Goal: Task Accomplishment & Management: Complete application form

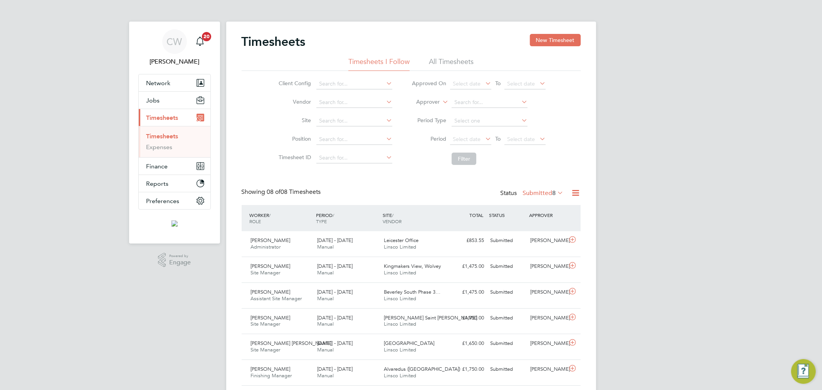
click at [560, 32] on div "Timesheets New Timesheet Timesheets I Follow All Timesheets Client Config Vendo…" at bounding box center [411, 237] width 370 height 431
click at [556, 44] on button "New Timesheet" at bounding box center [555, 40] width 51 height 12
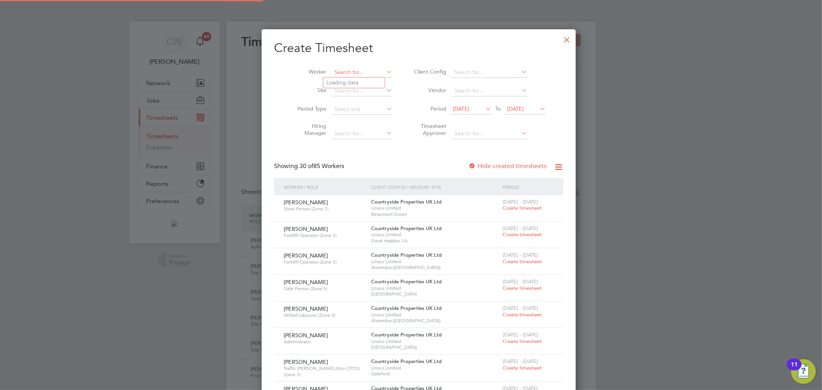
click at [352, 73] on input at bounding box center [362, 72] width 60 height 11
click at [360, 101] on li "Linds [PERSON_NAME]" at bounding box center [357, 104] width 69 height 10
type input "[PERSON_NAME]"
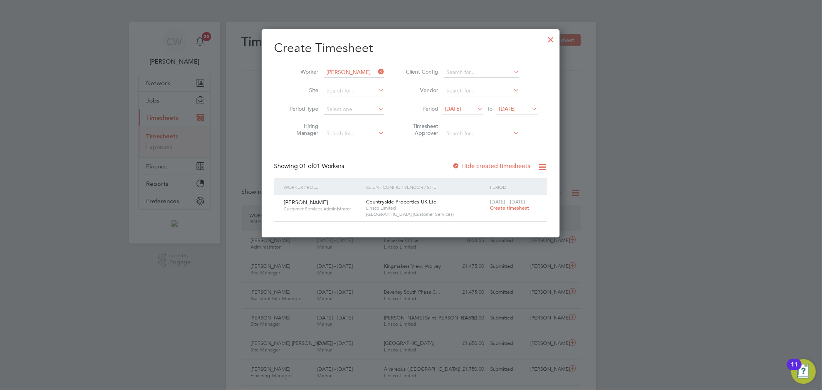
click at [510, 207] on span "Create timesheet" at bounding box center [509, 208] width 39 height 7
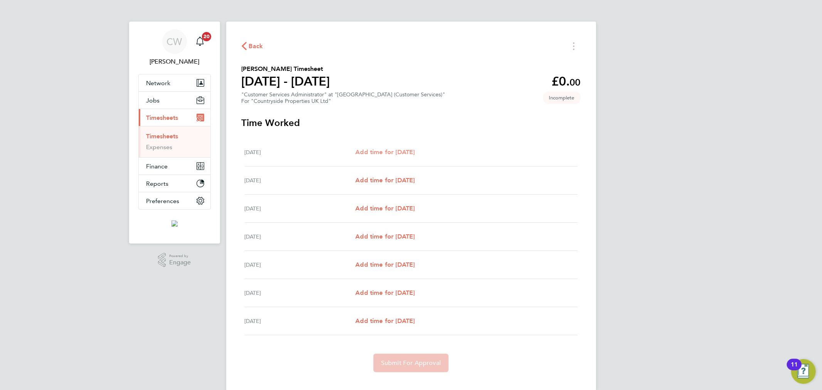
click at [388, 149] on span "Add time for [DATE]" at bounding box center [384, 151] width 59 height 7
select select "30"
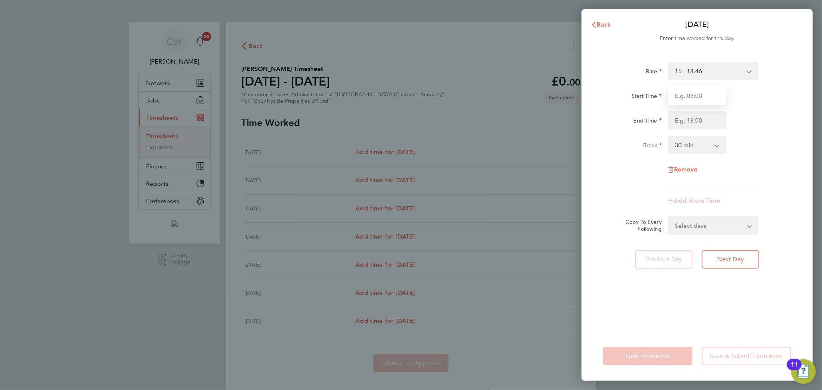
click at [685, 99] on input "Start Time" at bounding box center [697, 95] width 59 height 18
type input "08:30"
type input "09:30"
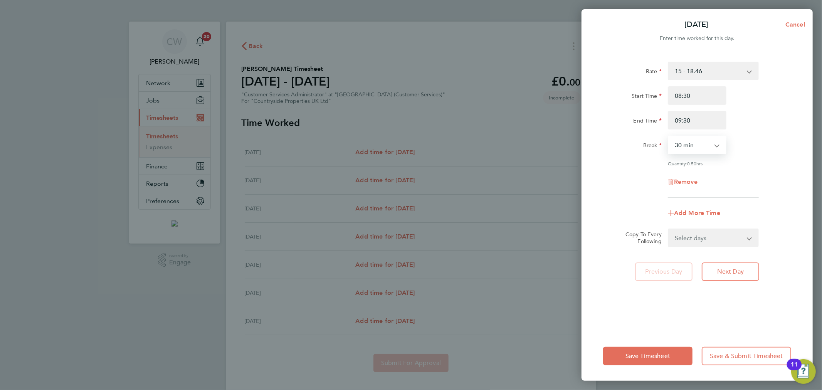
drag, startPoint x: 707, startPoint y: 148, endPoint x: 707, endPoint y: 153, distance: 4.3
click at [707, 148] on select "0 min 15 min 30 min 45 min" at bounding box center [693, 144] width 48 height 17
select select "0"
click at [669, 136] on select "0 min 15 min 30 min 45 min" at bounding box center [693, 144] width 48 height 17
click at [731, 270] on span "Next Day" at bounding box center [730, 272] width 27 height 8
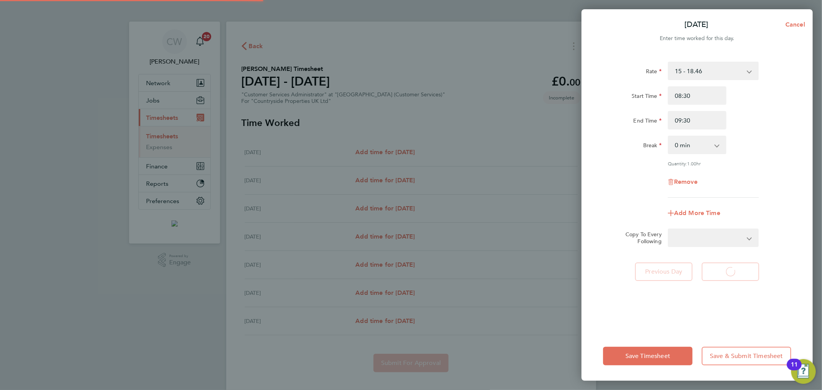
select select "30"
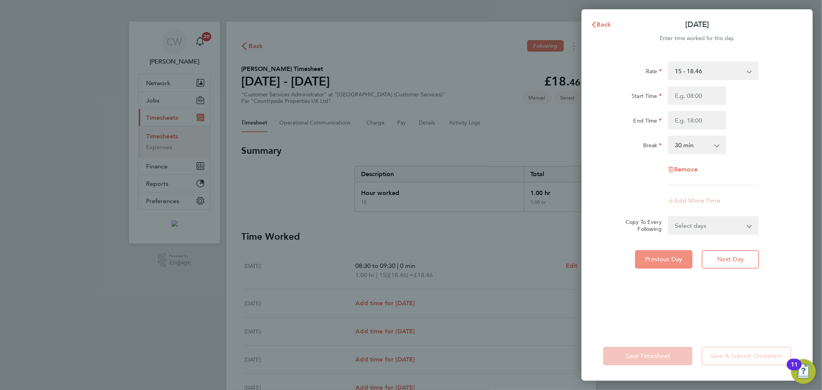
click at [666, 260] on span "Previous Day" at bounding box center [663, 259] width 37 height 8
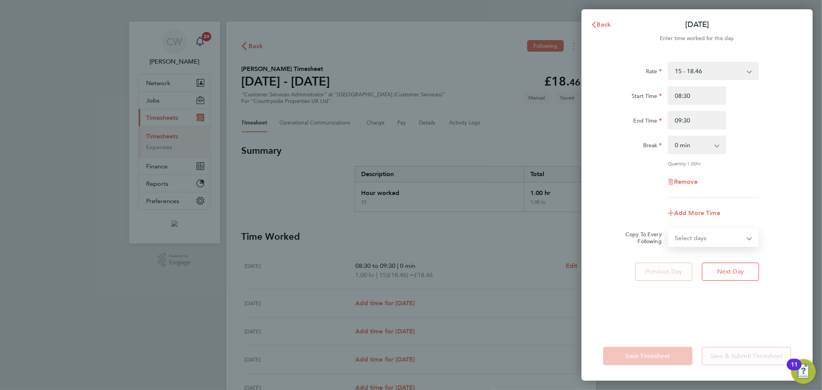
click at [714, 237] on select "Select days Day Weekday (Mon-Fri) Weekend (Sat-Sun) [DATE] [DATE] [DATE] [DATE]…" at bounding box center [709, 237] width 81 height 17
click at [691, 178] on span "Remove" at bounding box center [686, 181] width 24 height 7
select select "null"
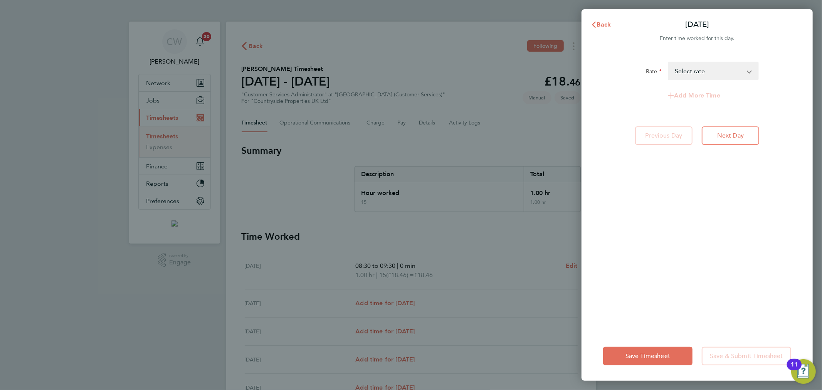
click at [722, 72] on select "15 - 18.46 Select rate" at bounding box center [709, 70] width 80 height 17
select select "30"
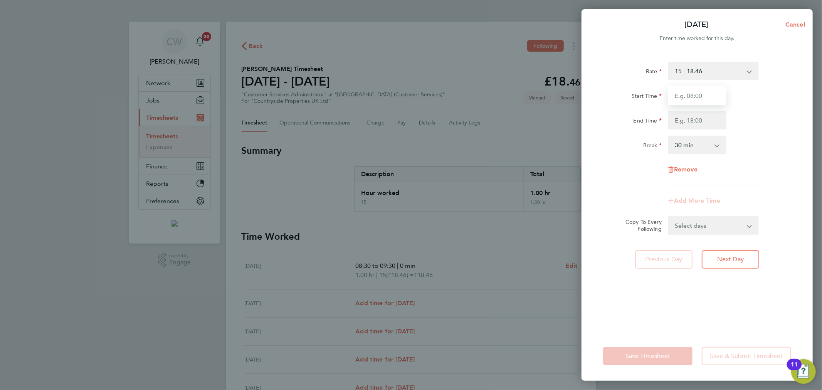
drag, startPoint x: 698, startPoint y: 94, endPoint x: 727, endPoint y: 86, distance: 29.9
click at [698, 94] on input "Start Time" at bounding box center [697, 95] width 59 height 18
type input "08:30"
type input "09:30"
click at [701, 144] on select "0 min 15 min 30 min 45 min 60 min 75 min 90 min" at bounding box center [693, 144] width 48 height 17
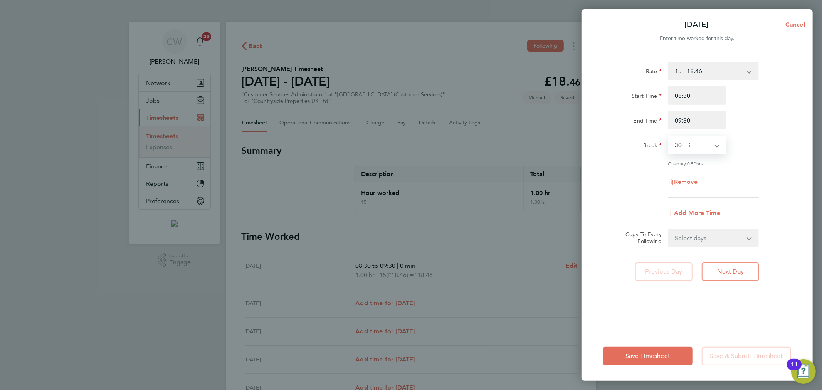
select select "0"
click at [669, 136] on select "0 min 15 min 30 min 45 min" at bounding box center [693, 144] width 48 height 17
click at [707, 210] on span "Add More Time" at bounding box center [697, 212] width 46 height 7
select select "null"
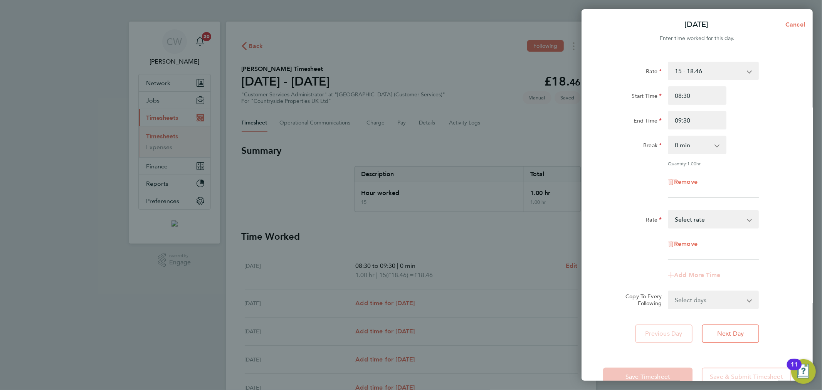
drag, startPoint x: 704, startPoint y: 220, endPoint x: 704, endPoint y: 224, distance: 4.3
click at [704, 223] on select "15 - 18.46 Select rate" at bounding box center [709, 219] width 80 height 17
select select "30"
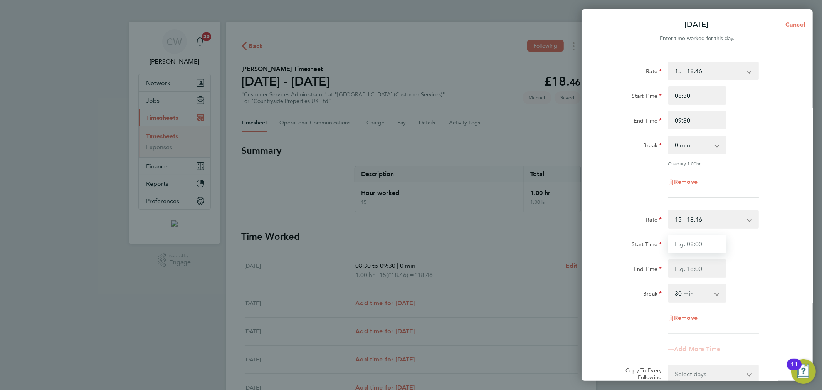
drag, startPoint x: 691, startPoint y: 240, endPoint x: 694, endPoint y: 234, distance: 6.2
click at [691, 240] on input "Start Time" at bounding box center [697, 244] width 59 height 18
type input "14:00"
type input "14:45"
click at [703, 294] on select "0 min 15 min 30 min 45 min 60 min 75 min 90 min" at bounding box center [693, 293] width 48 height 17
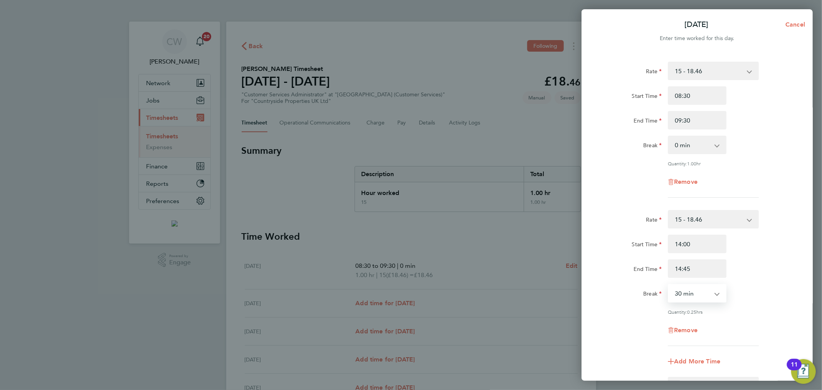
select select "0"
click at [669, 285] on select "0 min 15 min 30 min" at bounding box center [693, 293] width 48 height 17
click at [769, 293] on div "Break 0 min 15 min 30 min" at bounding box center [697, 293] width 194 height 18
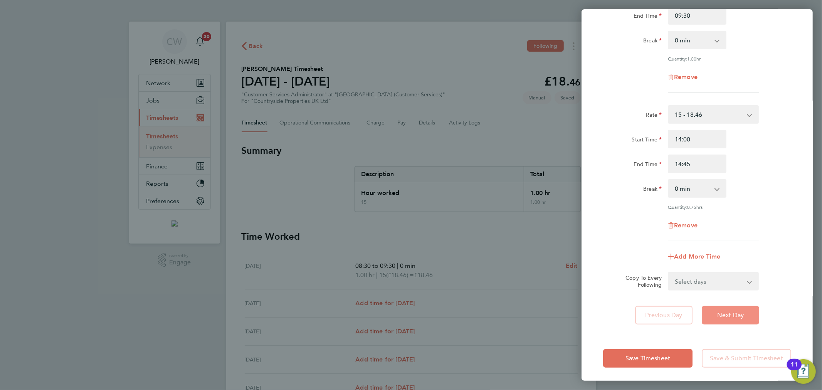
click at [733, 314] on span "Next Day" at bounding box center [730, 315] width 27 height 8
select select "30"
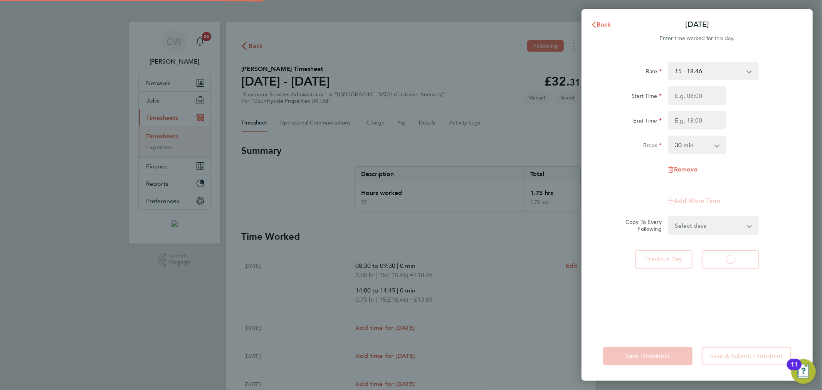
select select "30"
click at [725, 252] on button "Next Day" at bounding box center [730, 259] width 57 height 18
select select "30"
click at [694, 95] on input "Start Time" at bounding box center [697, 95] width 59 height 18
type input "13:30"
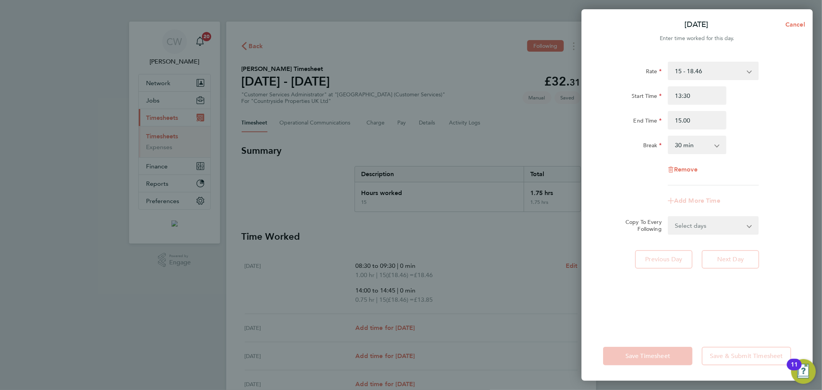
type input "15:00"
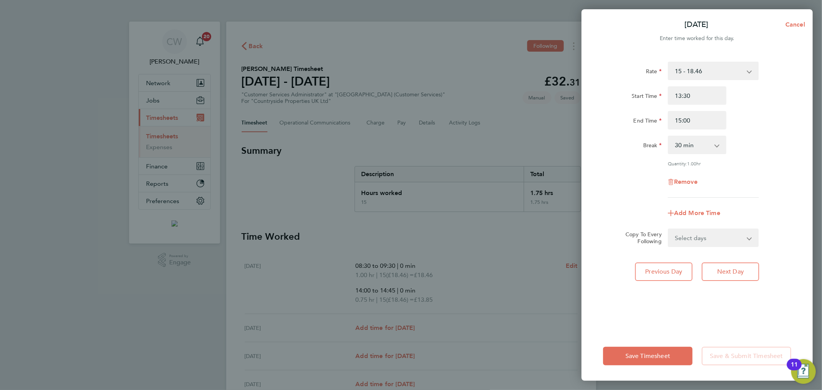
click at [704, 153] on div "0 min 15 min 30 min 45 min 60 min 75 min" at bounding box center [697, 145] width 59 height 18
drag, startPoint x: 712, startPoint y: 143, endPoint x: 701, endPoint y: 153, distance: 15.0
click at [712, 143] on select "0 min 15 min 30 min 45 min 60 min 75 min" at bounding box center [693, 144] width 48 height 17
select select "0"
click at [669, 136] on select "0 min 15 min 30 min 45 min 60 min 75 min" at bounding box center [693, 144] width 48 height 17
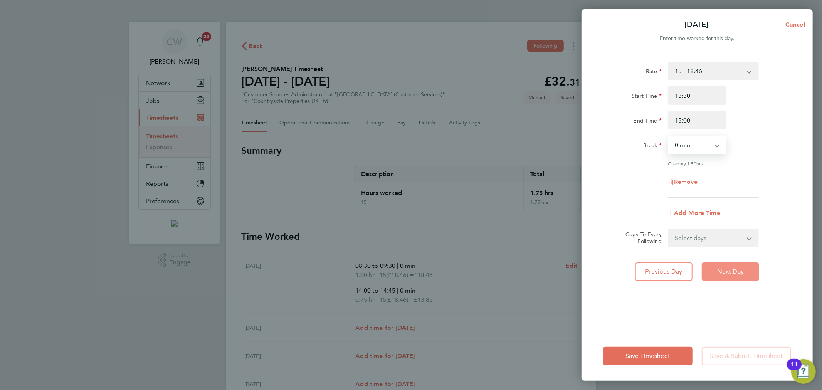
click at [729, 265] on button "Next Day" at bounding box center [730, 271] width 57 height 18
select select "30"
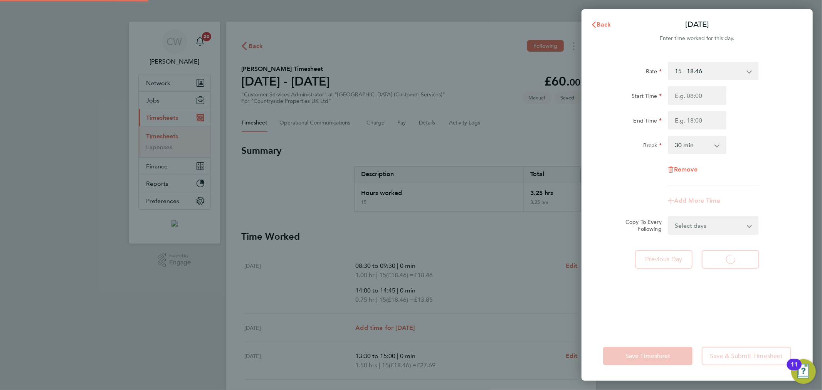
select select "30"
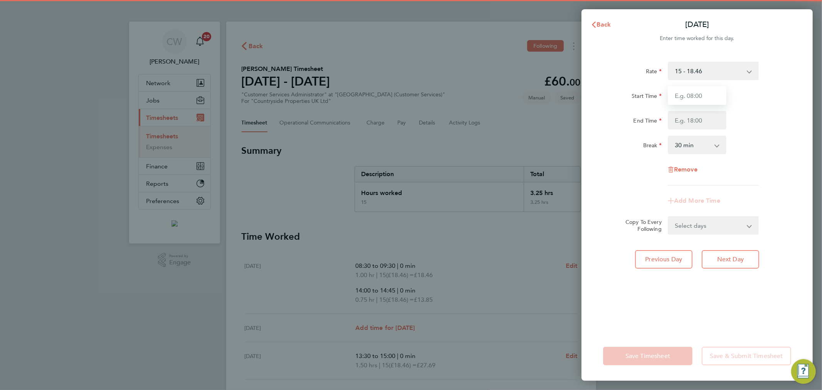
drag, startPoint x: 705, startPoint y: 97, endPoint x: 717, endPoint y: 94, distance: 12.2
click at [705, 97] on input "Start Time" at bounding box center [697, 95] width 59 height 18
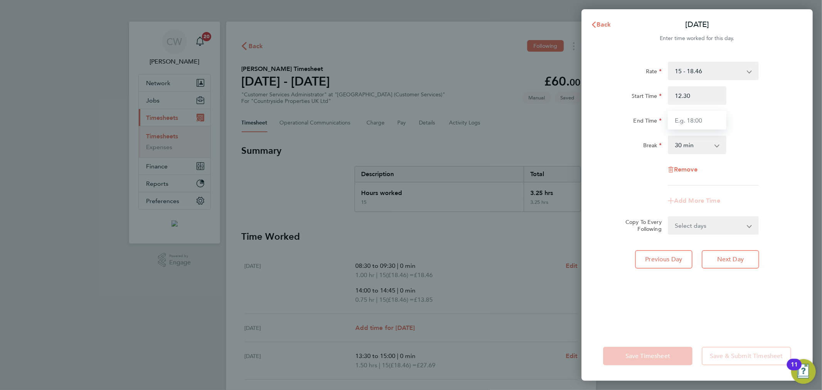
type input "12:30"
type input "14:00"
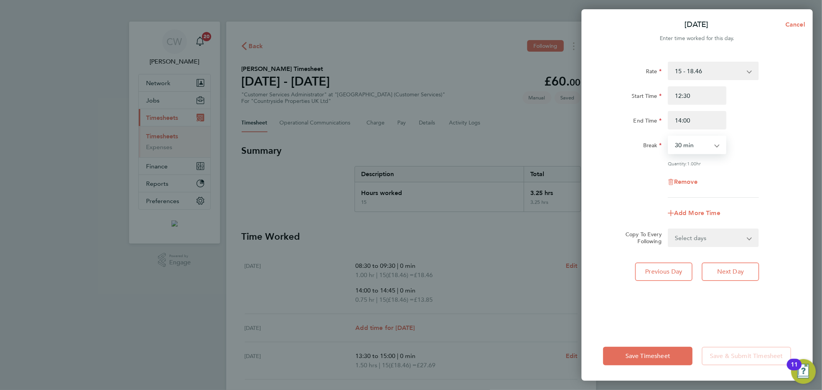
drag, startPoint x: 698, startPoint y: 137, endPoint x: 697, endPoint y: 144, distance: 6.6
click at [698, 137] on select "0 min 15 min 30 min 45 min 60 min 75 min" at bounding box center [693, 144] width 48 height 17
select select "0"
click at [669, 136] on select "0 min 15 min 30 min 45 min 60 min 75 min" at bounding box center [693, 144] width 48 height 17
click at [700, 213] on span "Add More Time" at bounding box center [697, 212] width 46 height 7
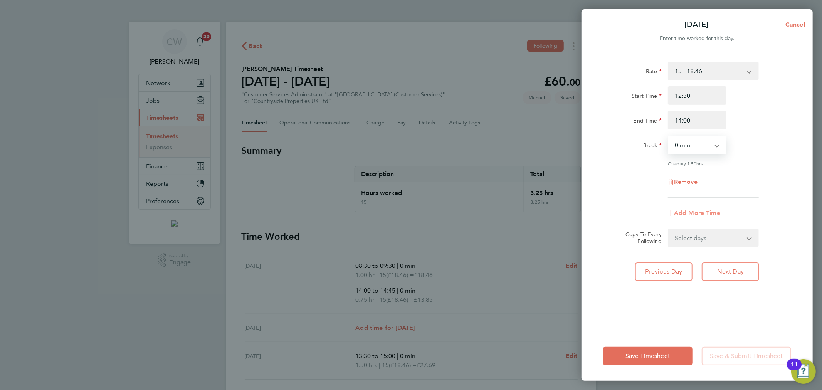
select select "null"
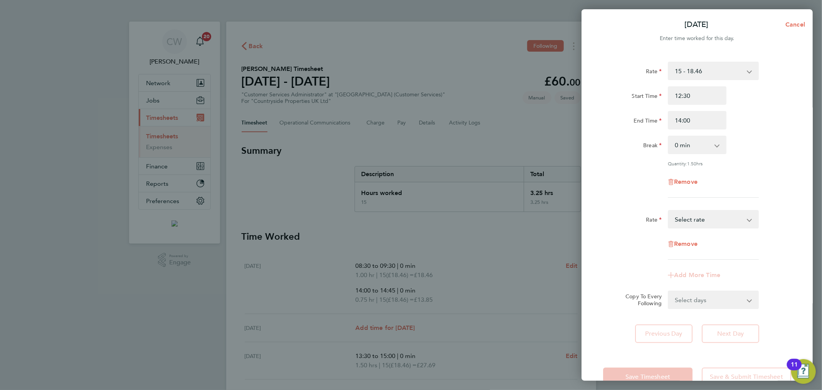
drag, startPoint x: 703, startPoint y: 222, endPoint x: 702, endPoint y: 226, distance: 4.8
click at [703, 222] on select "15 - 18.46 Select rate" at bounding box center [709, 219] width 80 height 17
select select "30"
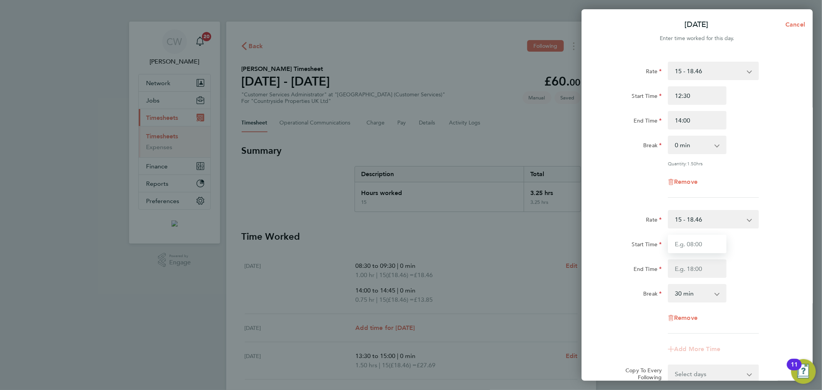
click at [690, 240] on input "Start Time" at bounding box center [697, 244] width 59 height 18
type input "14:30"
type input "14:45"
select select "0"
click at [704, 297] on select "0 min 15 min 30 min 45 min 60 min 75 min 90 min" at bounding box center [693, 293] width 48 height 17
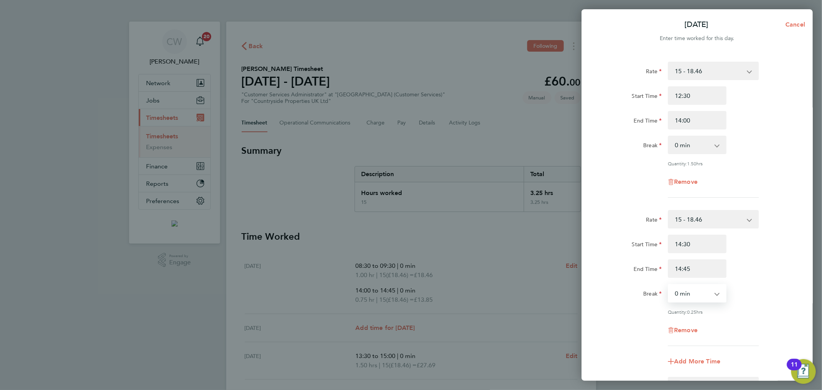
click at [669, 285] on select "0 min" at bounding box center [693, 293] width 48 height 17
click at [772, 270] on div "End Time 14:45" at bounding box center [697, 268] width 194 height 18
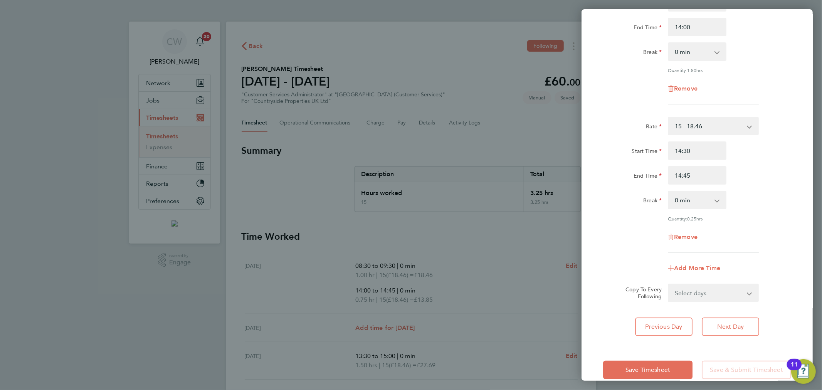
scroll to position [105, 0]
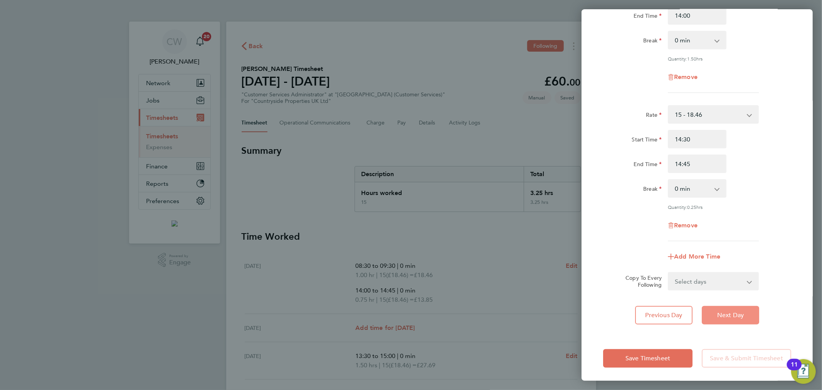
click at [730, 307] on button "Next Day" at bounding box center [730, 315] width 57 height 18
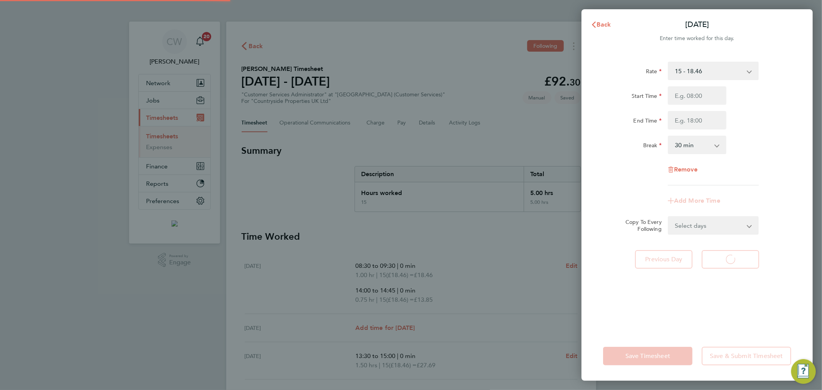
select select "30"
click at [684, 90] on input "Start Time" at bounding box center [697, 95] width 59 height 18
type input "08:00"
type input "10:30"
click at [706, 146] on select "0 min 15 min 30 min 45 min 60 min 75 min 90 min" at bounding box center [693, 144] width 48 height 17
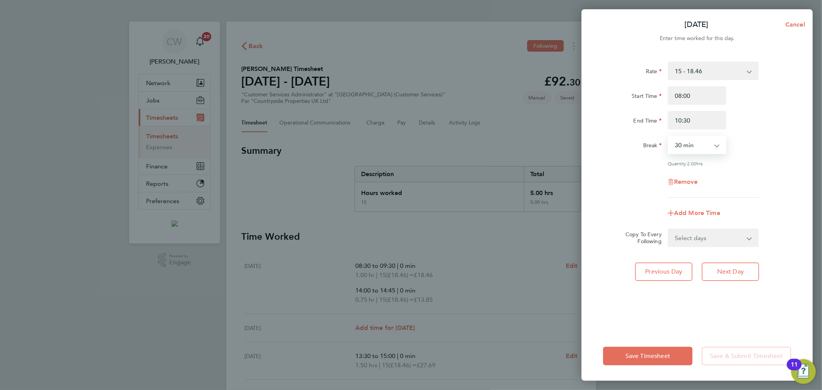
select select "0"
click at [669, 136] on select "0 min 15 min 30 min 45 min 60 min 75 min 90 min" at bounding box center [693, 144] width 48 height 17
click at [721, 269] on span "Next Day" at bounding box center [730, 272] width 27 height 8
select select "30"
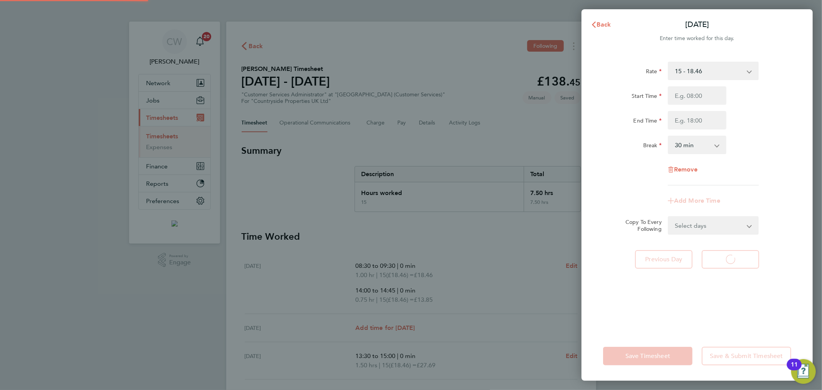
select select "30"
click at [665, 254] on button "Previous Day" at bounding box center [663, 259] width 57 height 18
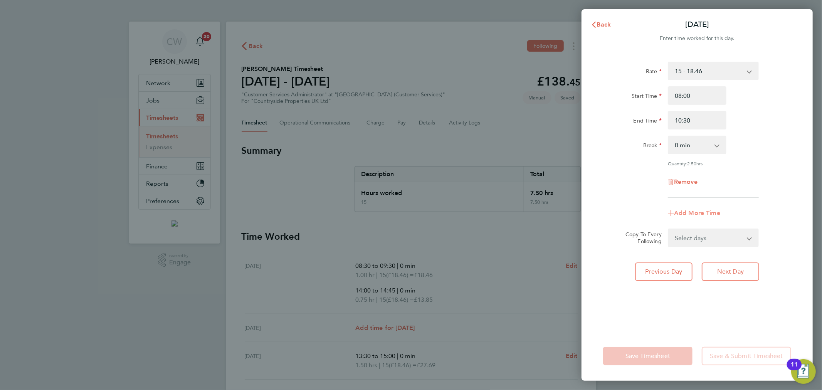
click at [708, 213] on span "Add More Time" at bounding box center [697, 212] width 46 height 7
select select "null"
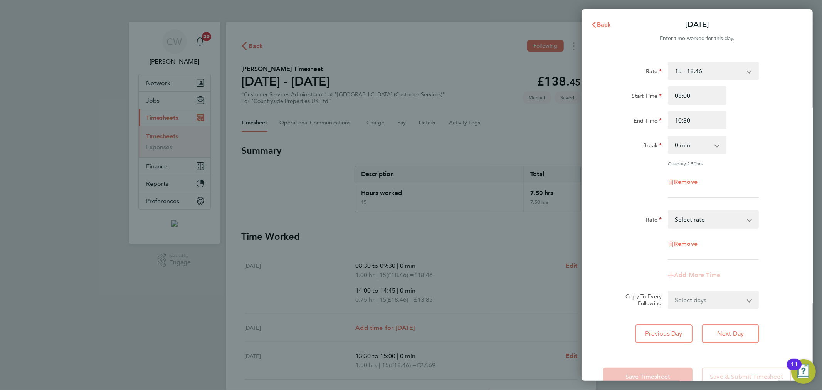
click at [711, 218] on select "15 - 18.46 Select rate" at bounding box center [709, 219] width 80 height 17
select select "30"
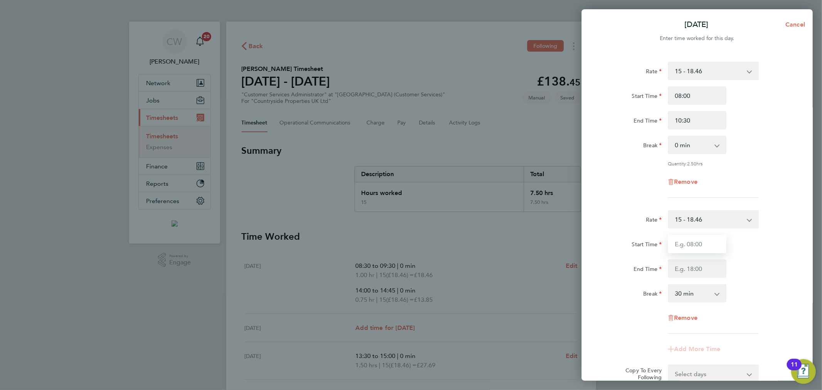
click at [700, 237] on input "Start Time" at bounding box center [697, 244] width 59 height 18
type input "01:00"
type input "13:00"
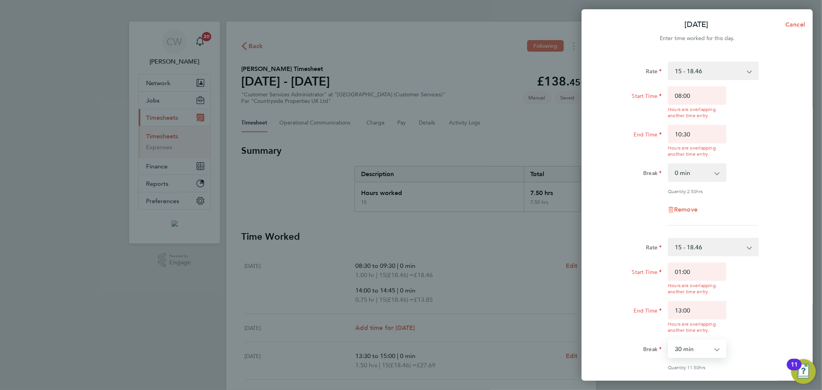
click at [704, 294] on app-timesheet-line-hourly "Start Time 01:00 Hours are overlapping another time entry. End Time 13:00 Hours…" at bounding box center [697, 316] width 188 height 108
select select "0"
click at [669, 340] on select "0 min 15 min 30 min 45 min 60 min 75 min 90 min" at bounding box center [693, 348] width 48 height 17
drag, startPoint x: 691, startPoint y: 271, endPoint x: 673, endPoint y: 271, distance: 17.7
click at [673, 271] on input "01:00" at bounding box center [697, 271] width 59 height 18
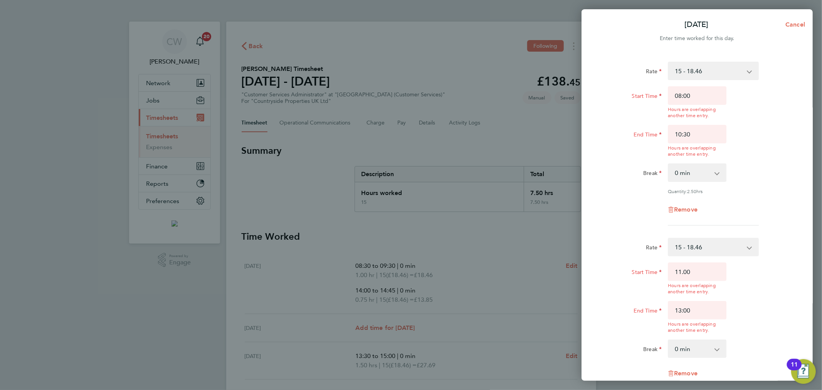
type input "11:00"
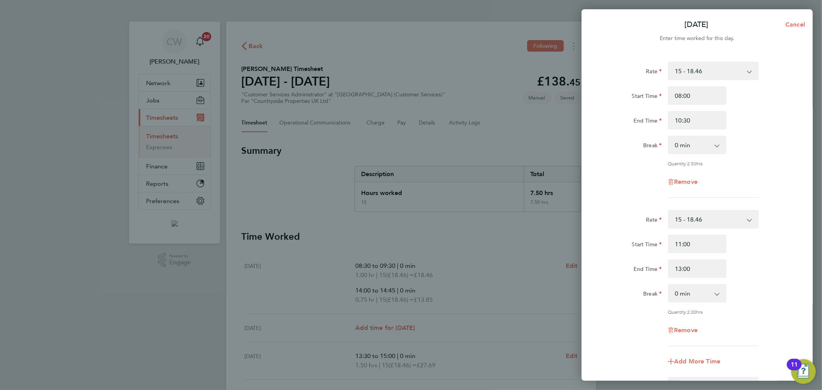
click at [764, 286] on app-timesheet-line-hourly "Start Time 11:00 End Time 13:00 Break 0 min 15 min 30 min 45 min 60 min 75 min …" at bounding box center [697, 275] width 188 height 80
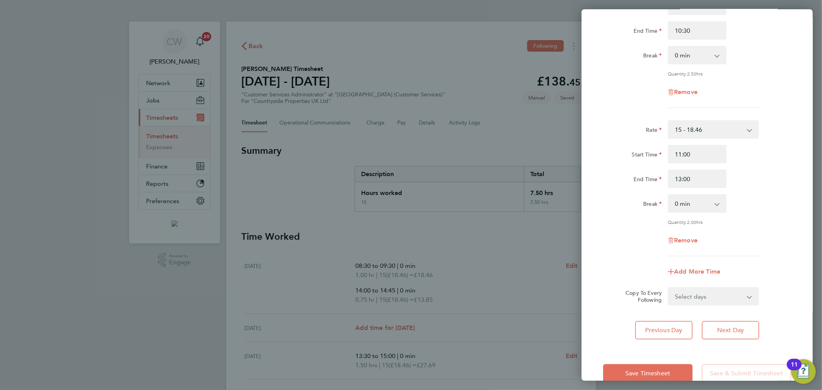
scroll to position [105, 0]
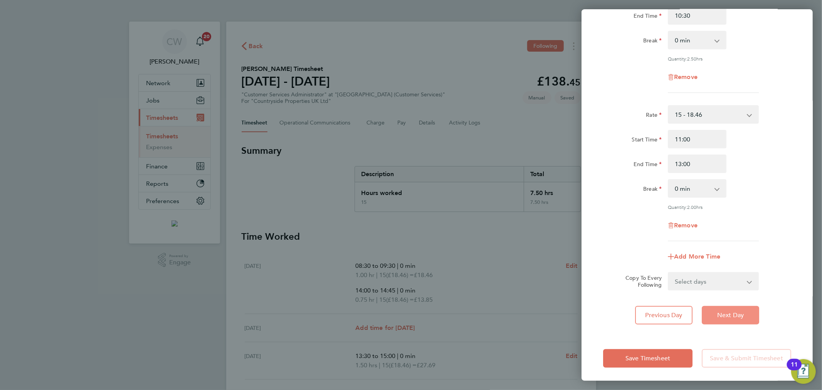
click at [729, 315] on span "Next Day" at bounding box center [730, 315] width 27 height 8
select select "30"
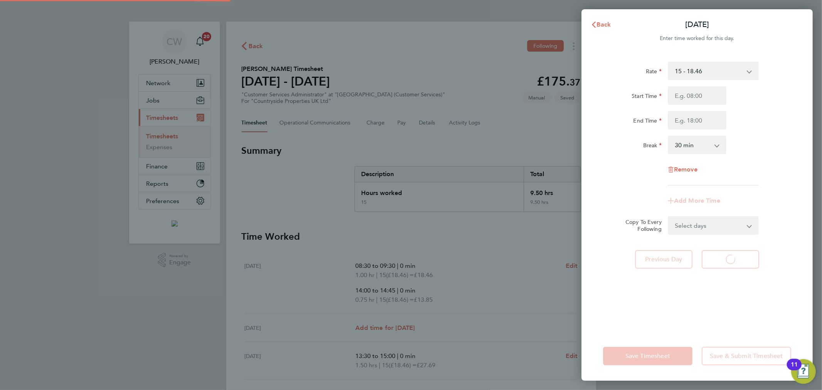
select select "30"
click at [739, 260] on span "Next Day" at bounding box center [730, 259] width 27 height 8
select select "30"
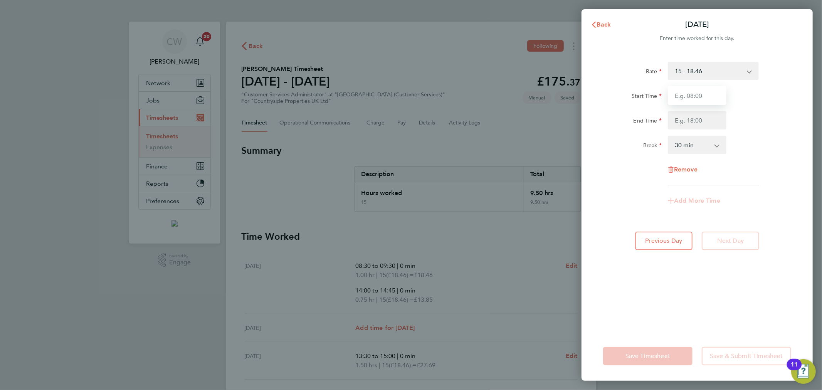
click at [699, 96] on input "Start Time" at bounding box center [697, 95] width 59 height 18
type input "08:00"
type input "09:00"
click at [707, 140] on select "0 min 15 min 30 min 45 min 60 min 75 min 90 min" at bounding box center [693, 144] width 48 height 17
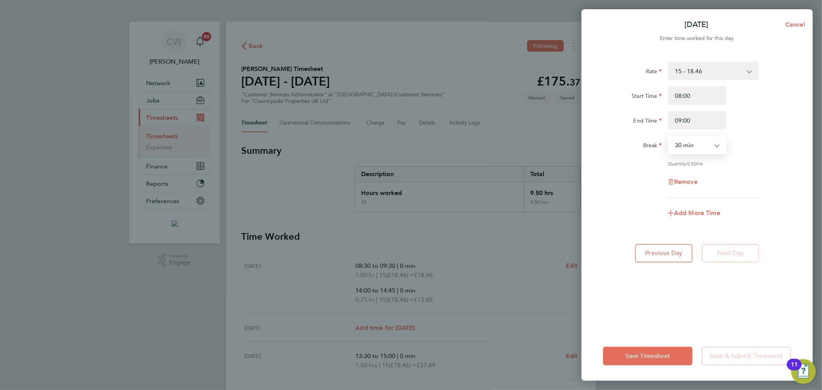
select select "0"
click at [669, 136] on select "0 min 15 min 30 min 45 min" at bounding box center [693, 144] width 48 height 17
click at [627, 358] on span "Save Timesheet" at bounding box center [647, 356] width 45 height 8
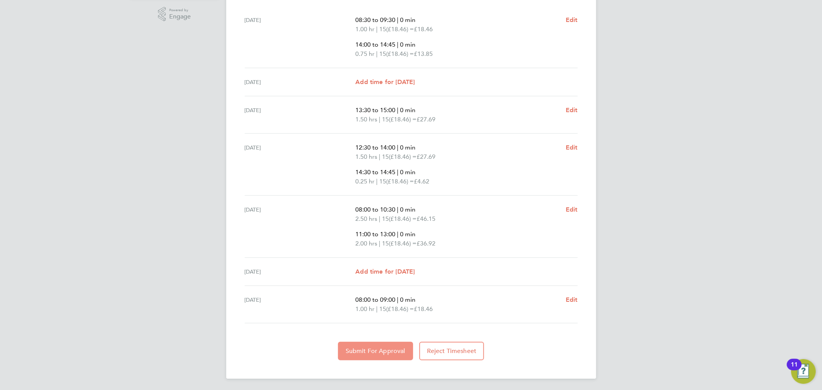
click at [381, 355] on button "Submit For Approval" at bounding box center [375, 351] width 75 height 18
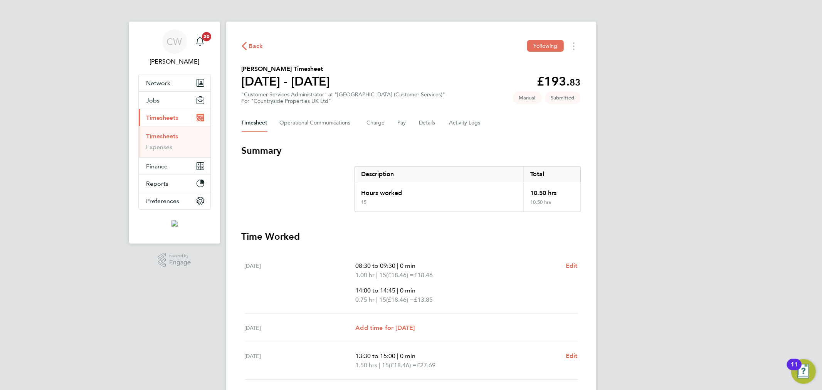
click at [255, 45] on span "Back" at bounding box center [256, 46] width 14 height 9
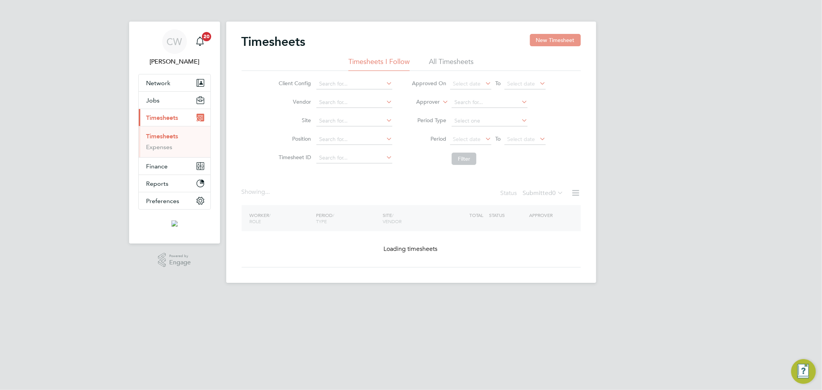
click at [571, 39] on button "New Timesheet" at bounding box center [555, 40] width 51 height 12
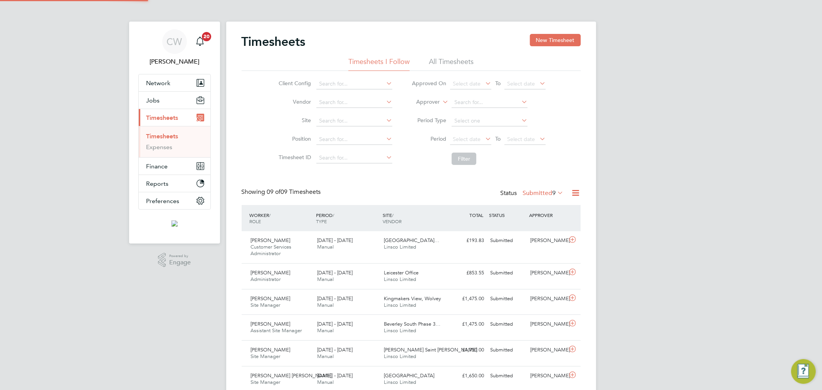
scroll to position [19, 67]
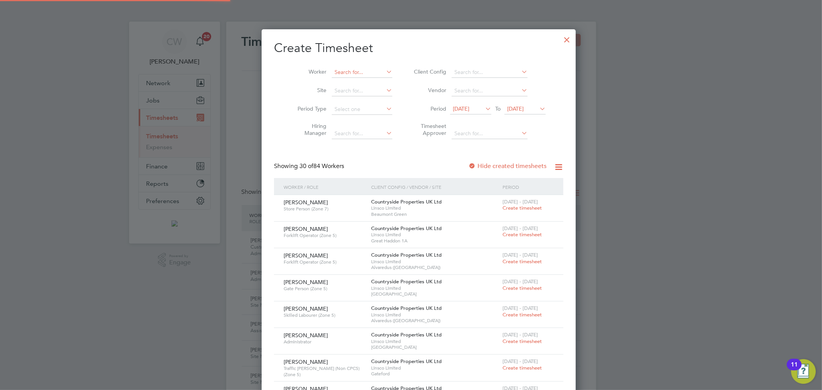
click at [341, 74] on input at bounding box center [362, 72] width 60 height 11
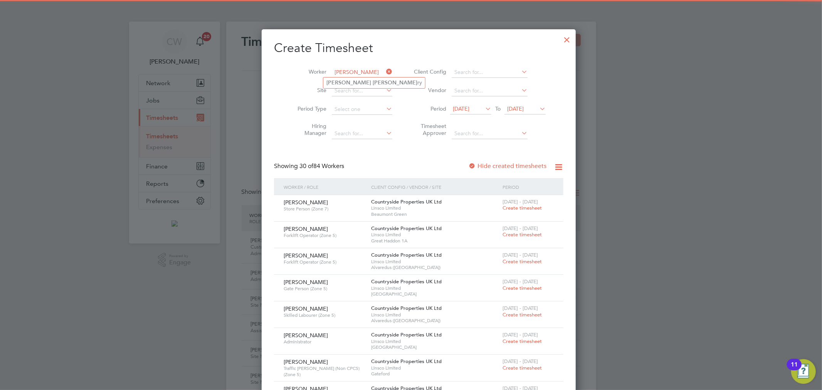
click at [378, 81] on li "Zoe Rothe ry" at bounding box center [374, 82] width 102 height 10
type input "Zoe Rothery"
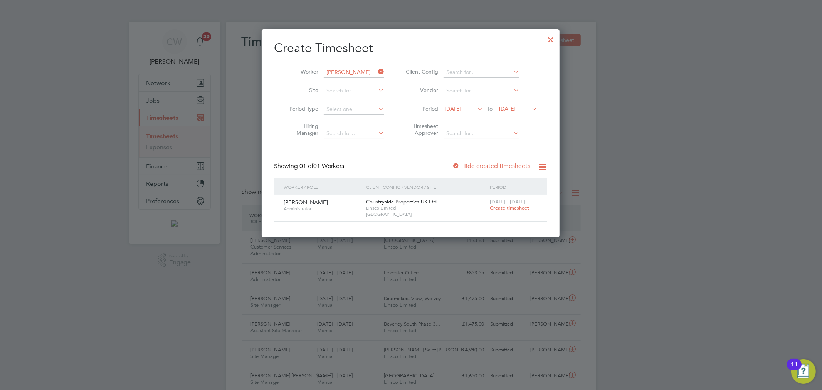
click at [518, 209] on span "Create timesheet" at bounding box center [509, 208] width 39 height 7
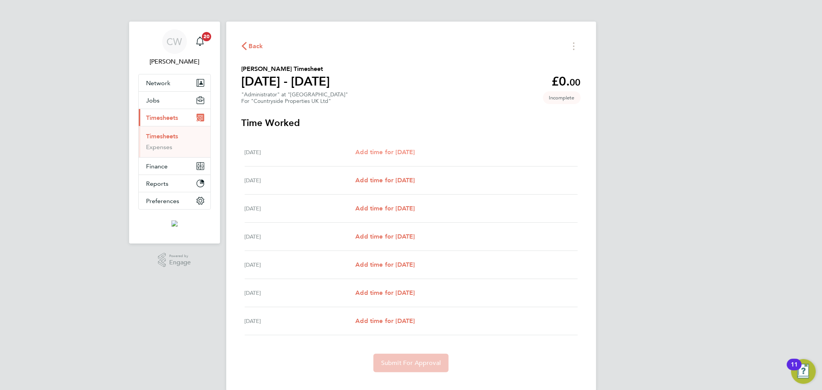
click at [392, 155] on span "Add time for Mon 22 Sep" at bounding box center [384, 151] width 59 height 7
select select "30"
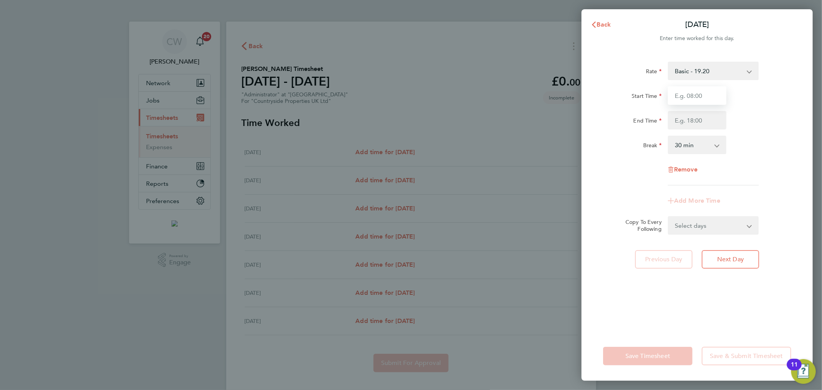
click at [706, 100] on input "Start Time" at bounding box center [697, 95] width 59 height 18
type input "7.00"
type input "1"
type input "07:00"
click at [702, 143] on select "0 min 15 min 30 min 45 min 60 min 75 min 90 min" at bounding box center [693, 144] width 48 height 17
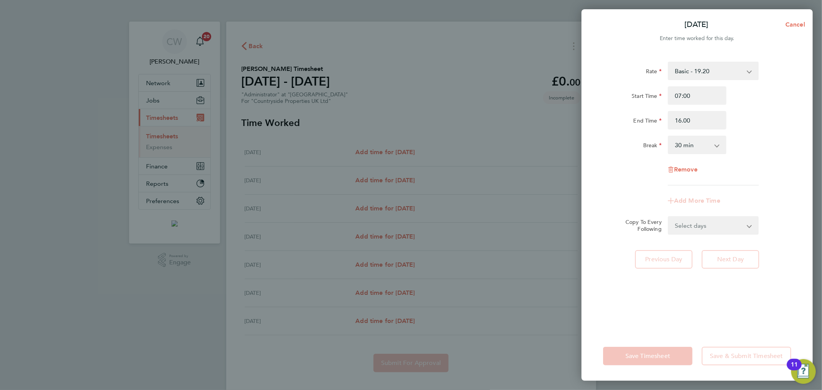
type input "16:00"
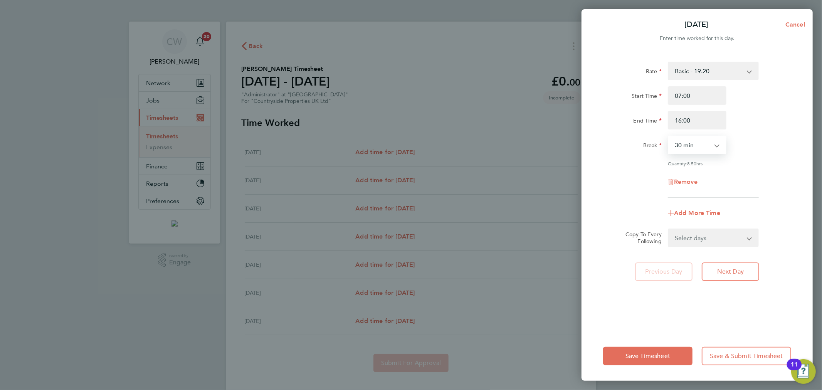
select select "0"
click at [669, 136] on select "0 min 15 min 30 min 45 min 60 min 75 min 90 min" at bounding box center [693, 144] width 48 height 17
click at [721, 268] on span "Next Day" at bounding box center [730, 272] width 27 height 8
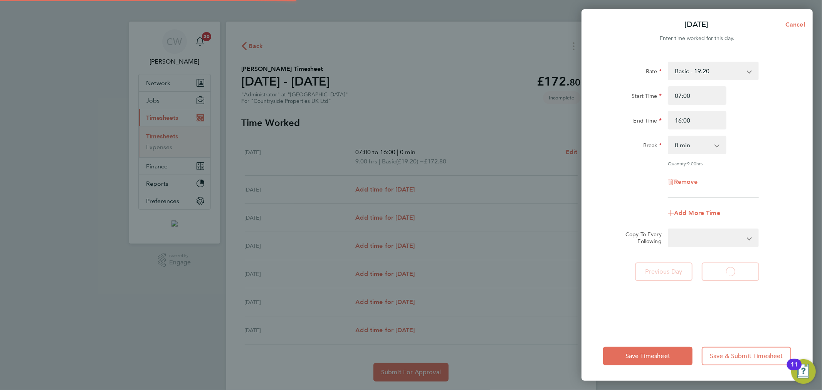
select select "30"
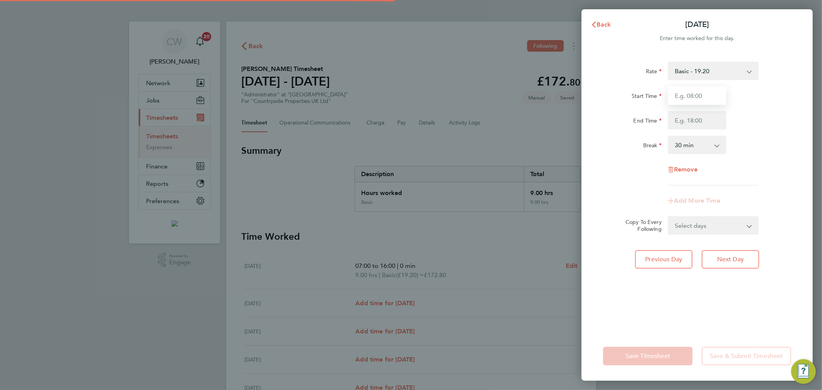
click at [697, 97] on input "Start Time" at bounding box center [697, 95] width 59 height 18
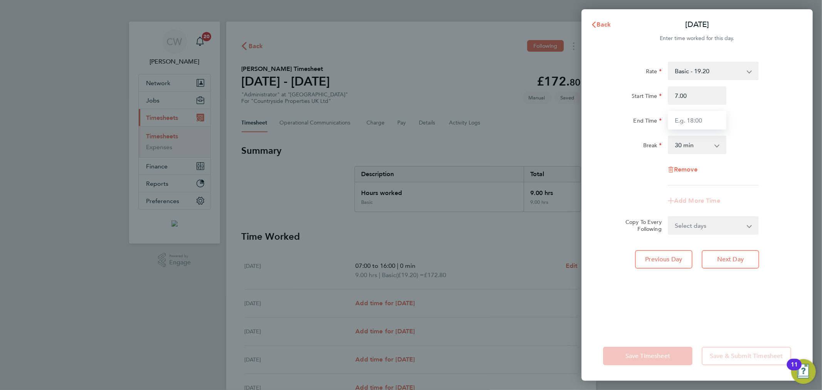
type input "07:00"
type input "16:00"
drag, startPoint x: 704, startPoint y: 143, endPoint x: 702, endPoint y: 153, distance: 10.3
click at [704, 143] on select "0 min 15 min 30 min 45 min 60 min 75 min 90 min" at bounding box center [693, 144] width 48 height 17
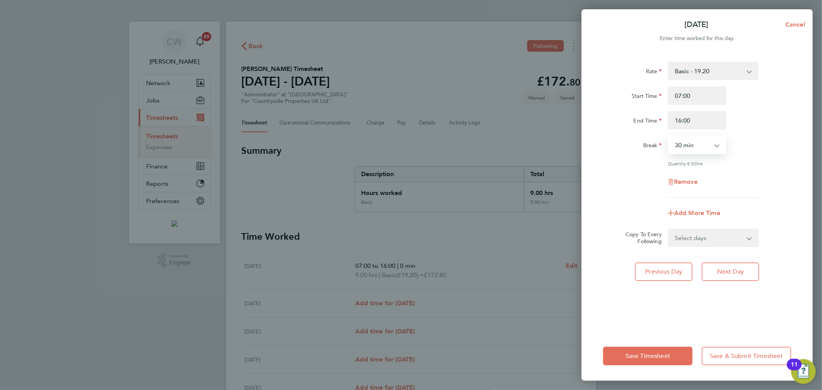
select select "0"
click at [669, 136] on select "0 min 15 min 30 min 45 min 60 min 75 min 90 min" at bounding box center [693, 144] width 48 height 17
click at [731, 268] on span "Next Day" at bounding box center [730, 272] width 27 height 8
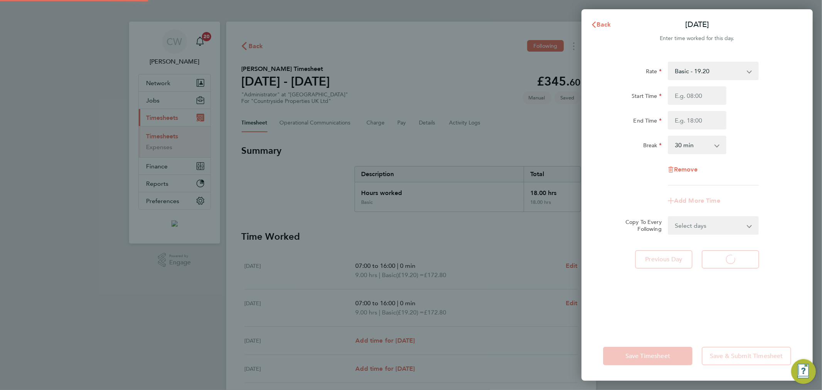
select select "30"
click at [698, 96] on input "Start Time" at bounding box center [697, 95] width 59 height 18
type input "07:00"
type input "14:30"
drag, startPoint x: 691, startPoint y: 141, endPoint x: 694, endPoint y: 151, distance: 10.6
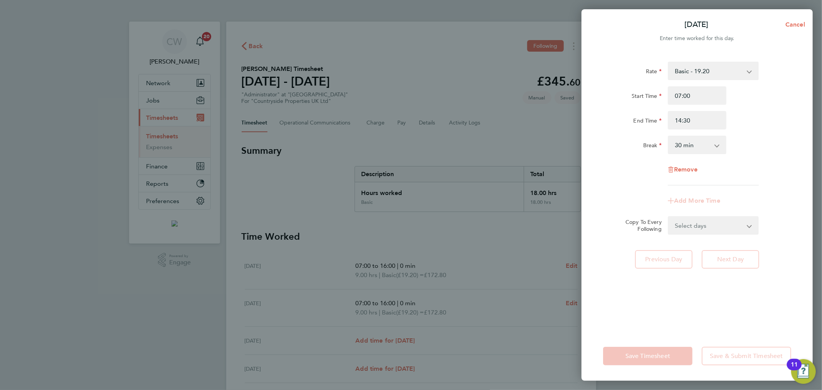
click at [691, 141] on select "0 min 15 min 30 min 45 min 60 min 75 min 90 min" at bounding box center [693, 144] width 48 height 17
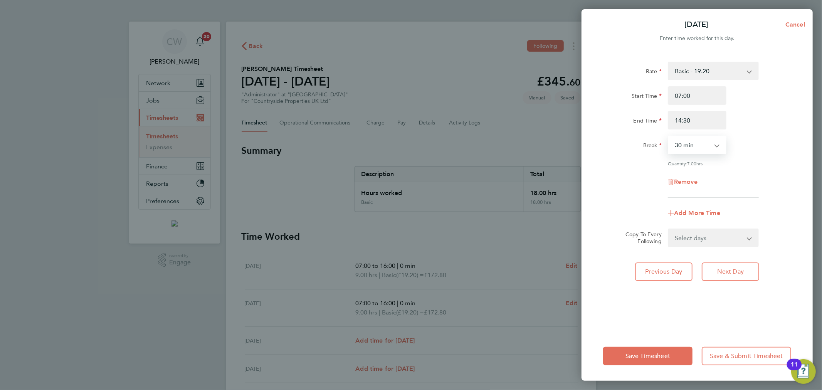
select select "0"
click at [669, 136] on select "0 min 15 min 30 min 45 min 60 min 75 min 90 min" at bounding box center [693, 144] width 48 height 17
click at [738, 268] on span "Next Day" at bounding box center [730, 272] width 27 height 8
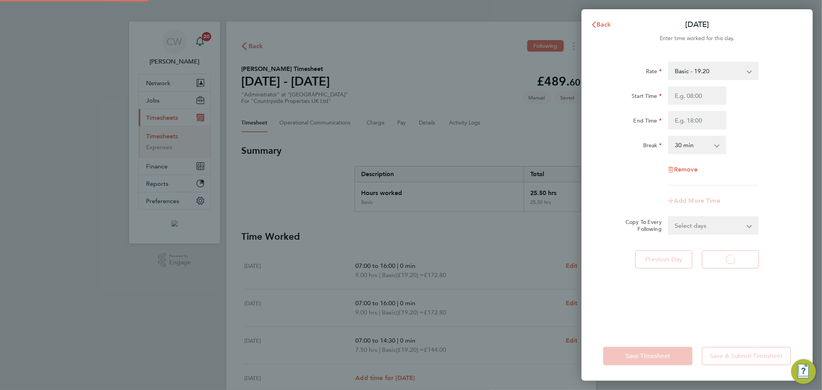
select select "30"
click at [692, 91] on input "Start Time" at bounding box center [697, 95] width 59 height 18
type input "07:00"
type input "16:00"
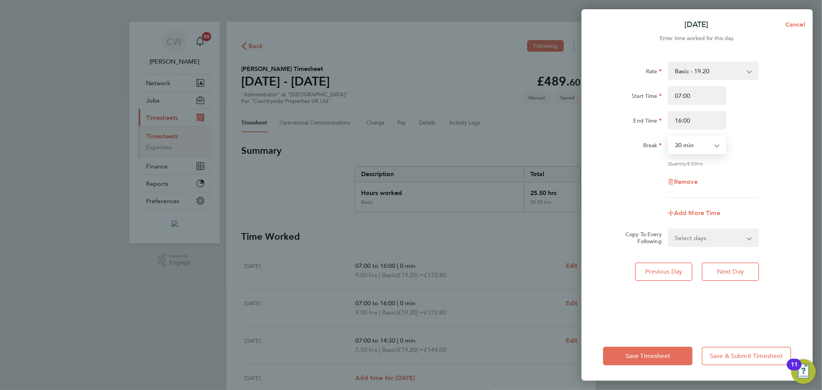
drag, startPoint x: 709, startPoint y: 139, endPoint x: 702, endPoint y: 151, distance: 14.1
click at [709, 139] on select "0 min 15 min 30 min 45 min 60 min 75 min 90 min" at bounding box center [693, 144] width 48 height 17
select select "0"
click at [669, 136] on select "0 min 15 min 30 min 45 min 60 min 75 min 90 min" at bounding box center [693, 144] width 48 height 17
click at [721, 273] on span "Next Day" at bounding box center [730, 272] width 27 height 8
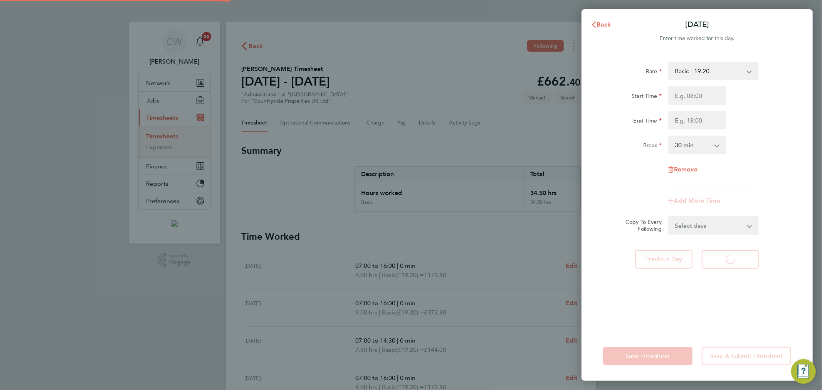
select select "30"
click at [706, 92] on input "Start Time" at bounding box center [697, 95] width 59 height 18
type input "06:30"
type input "16:00"
click at [707, 155] on div "Rate Basic - 19.20 Start Time 06:30 End Time 16:00 Break 0 min 15 min 30 min 45…" at bounding box center [697, 124] width 188 height 124
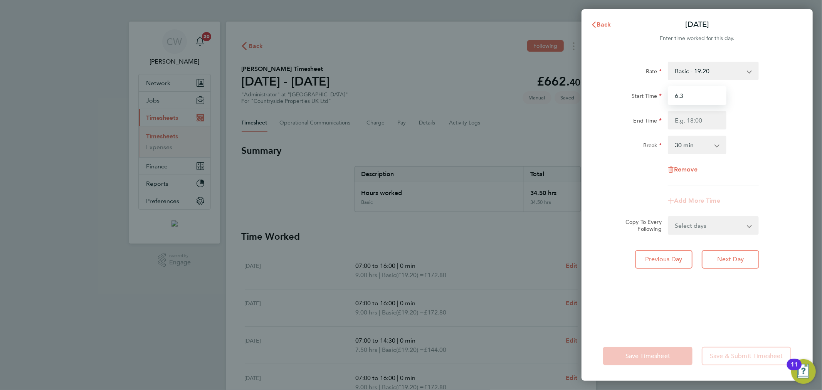
click at [707, 145] on select "0 min 15 min 30 min 45 min 60 min 75 min 90 min" at bounding box center [693, 144] width 48 height 17
select select "0"
click at [669, 136] on select "0 min 15 min 30 min 45 min 60 min 75 min 90 min" at bounding box center [693, 144] width 48 height 17
click at [759, 148] on div "Break 0 min 15 min 30 min 45 min 60 min 75 min 90 min" at bounding box center [697, 145] width 194 height 18
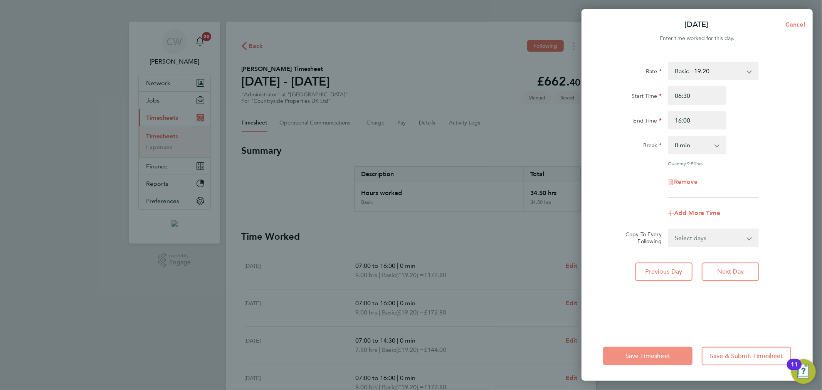
click at [626, 360] on button "Save Timesheet" at bounding box center [647, 356] width 89 height 18
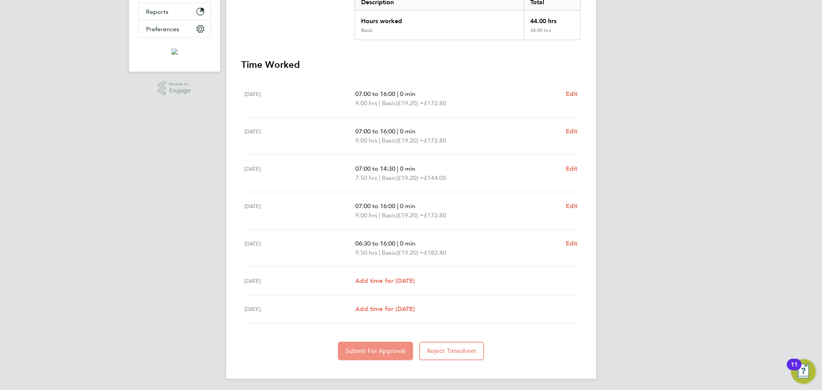
click at [382, 342] on button "Submit For Approval" at bounding box center [375, 351] width 75 height 18
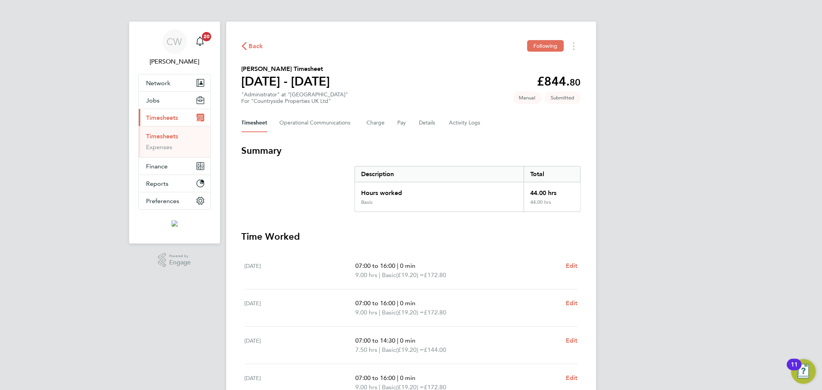
click at [258, 43] on span "Back" at bounding box center [256, 46] width 14 height 9
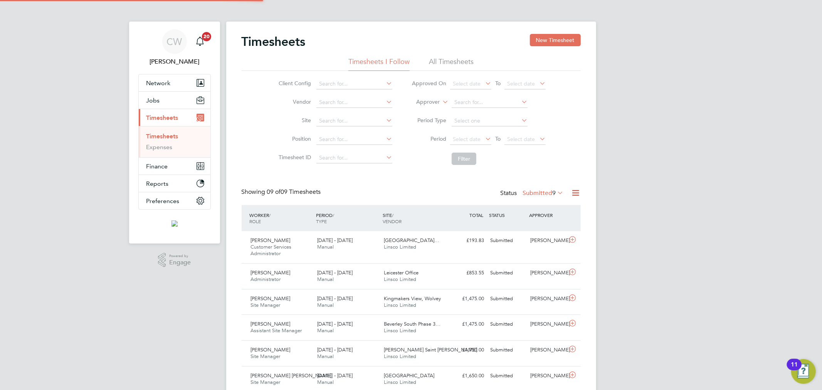
scroll to position [19, 67]
click at [556, 37] on button "New Timesheet" at bounding box center [555, 40] width 51 height 12
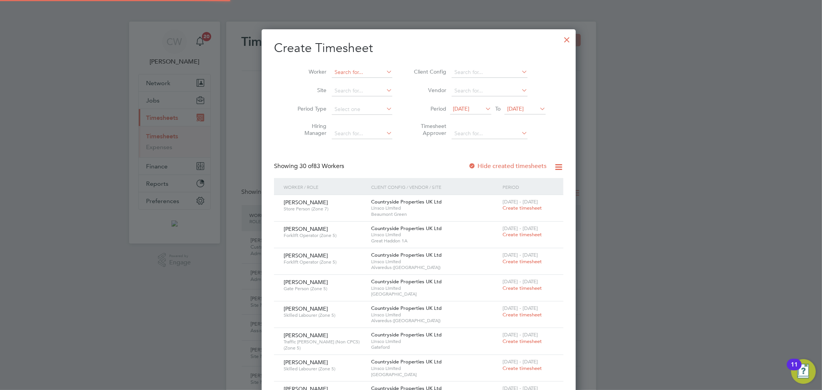
scroll to position [1214, 298]
click at [352, 71] on input at bounding box center [362, 72] width 60 height 11
click at [332, 71] on input "jaosn box" at bounding box center [362, 72] width 60 height 11
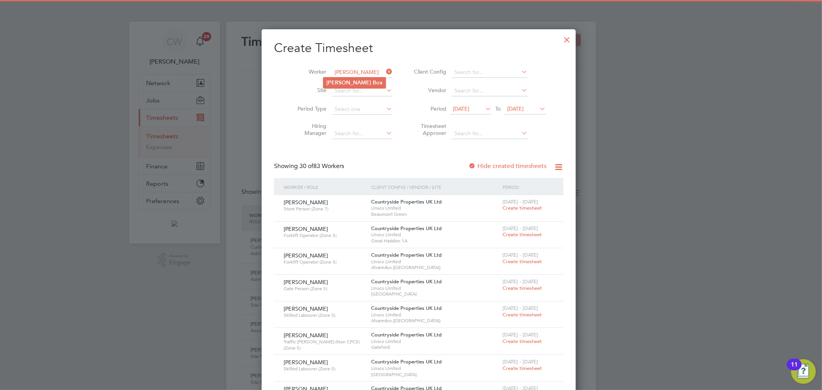
click at [341, 82] on li "Jason Box" at bounding box center [354, 82] width 62 height 10
type input "Jason Box"
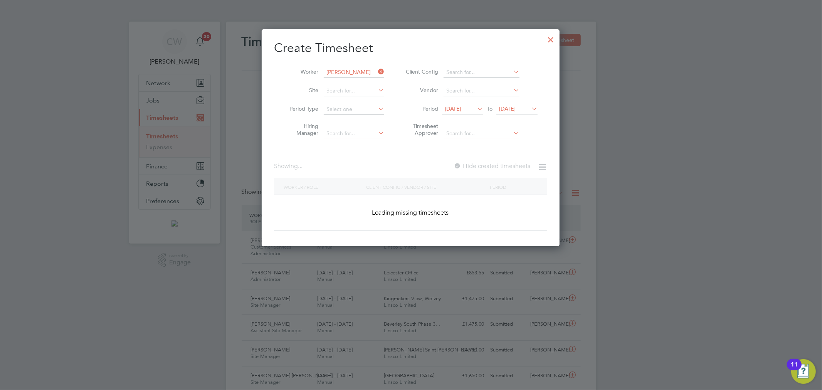
scroll to position [208, 298]
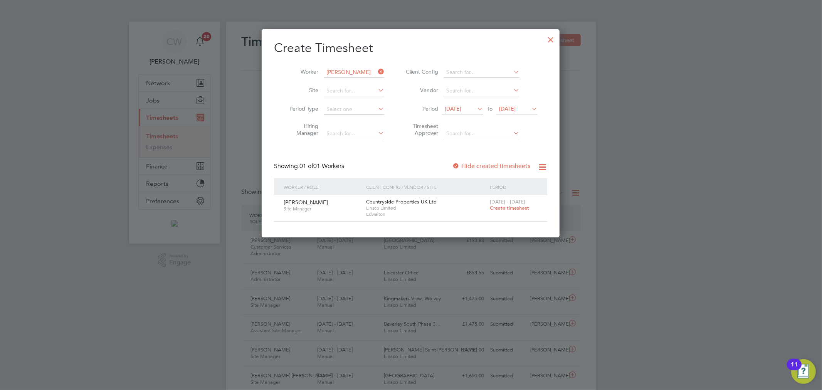
click at [509, 207] on span "Create timesheet" at bounding box center [509, 208] width 39 height 7
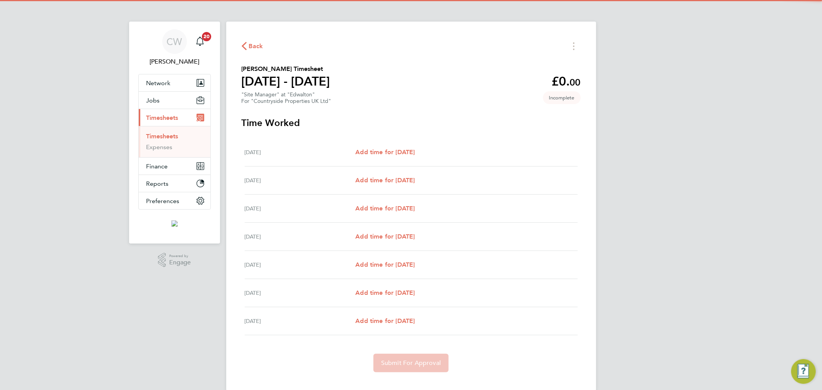
click at [403, 144] on div "Mon 22 Sep Add time for Mon 22 Sep Add time for Mon 22 Sep" at bounding box center [411, 152] width 333 height 28
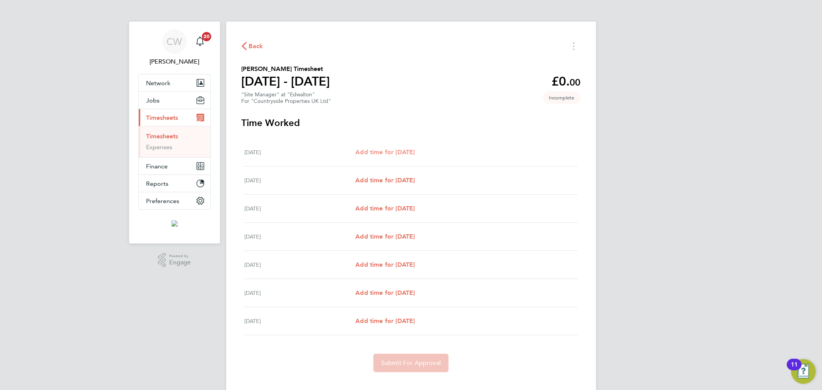
click at [403, 152] on span "Add time for [DATE]" at bounding box center [384, 151] width 59 height 7
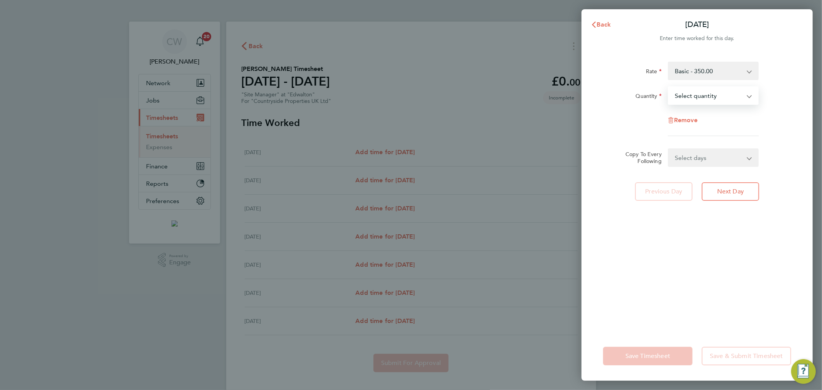
drag, startPoint x: 685, startPoint y: 91, endPoint x: 685, endPoint y: 103, distance: 11.9
click at [685, 91] on select "Select quantity 0.5 1" at bounding box center [709, 95] width 80 height 17
select select "1"
click at [669, 87] on select "Select quantity 0.5 1" at bounding box center [709, 95] width 80 height 17
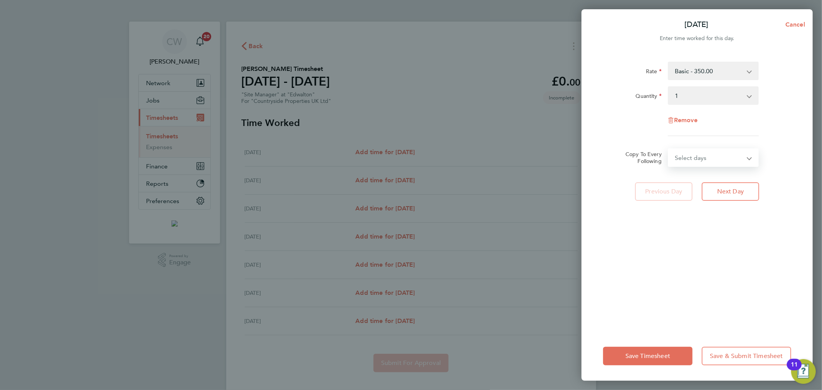
drag, startPoint x: 696, startPoint y: 166, endPoint x: 699, endPoint y: 164, distance: 4.0
click at [696, 166] on select "Select days Day Weekday (Mon-Fri) Weekend (Sat-Sun) [DATE] [DATE] [DATE] [DATE]…" at bounding box center [709, 157] width 81 height 17
select select "DAY"
click at [669, 149] on select "Select days Day Weekday (Mon-Fri) Weekend (Sat-Sun) [DATE] [DATE] [DATE] [DATE]…" at bounding box center [709, 157] width 81 height 17
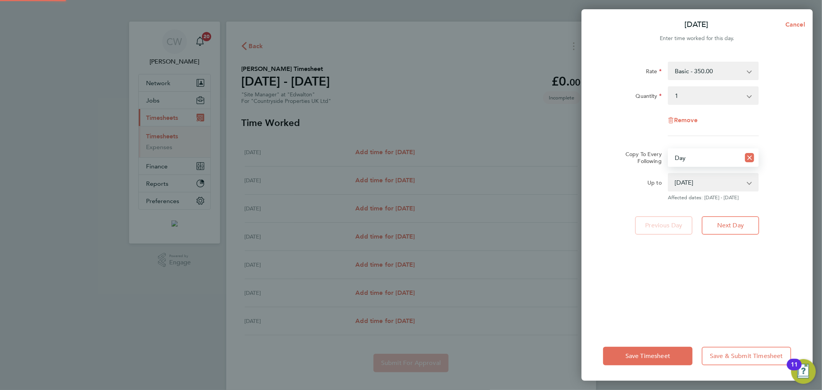
click at [692, 189] on select "23 Sep 2025 24 Sep 2025 25 Sep 2025 26 Sep 2025 27 Sep 2025 28 Sep 2025" at bounding box center [709, 182] width 80 height 17
select select "2025-09-27"
click at [669, 174] on select "23 Sep 2025 24 Sep 2025 25 Sep 2025 26 Sep 2025 27 Sep 2025 28 Sep 2025" at bounding box center [709, 182] width 80 height 17
click at [620, 356] on button "Save Timesheet" at bounding box center [647, 356] width 89 height 18
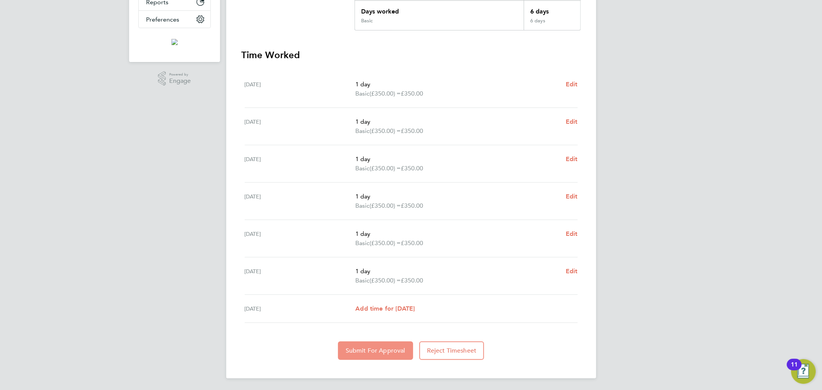
drag, startPoint x: 371, startPoint y: 346, endPoint x: 398, endPoint y: 286, distance: 65.2
click at [371, 345] on button "Submit For Approval" at bounding box center [375, 350] width 75 height 18
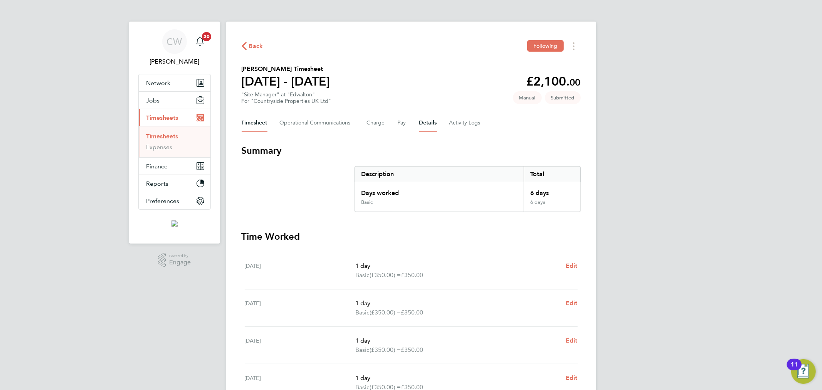
click at [425, 122] on button "Details" at bounding box center [428, 123] width 18 height 18
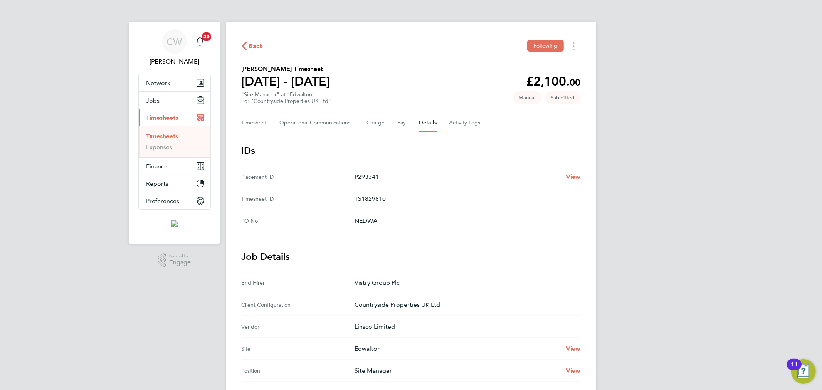
click at [245, 43] on icon "button" at bounding box center [244, 46] width 5 height 8
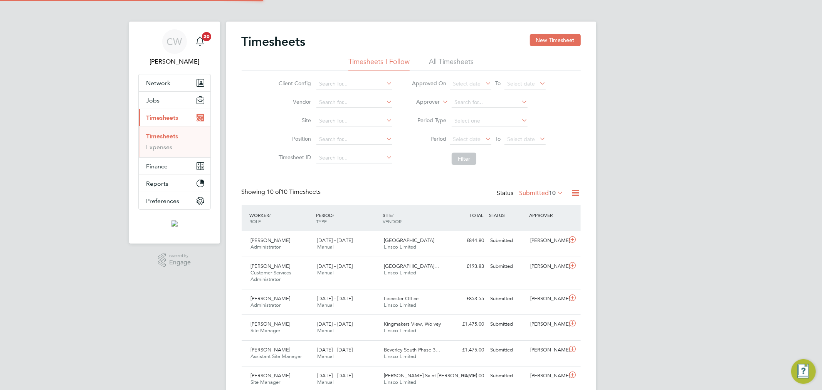
scroll to position [19, 67]
click at [167, 99] on button "Jobs" at bounding box center [175, 100] width 72 height 17
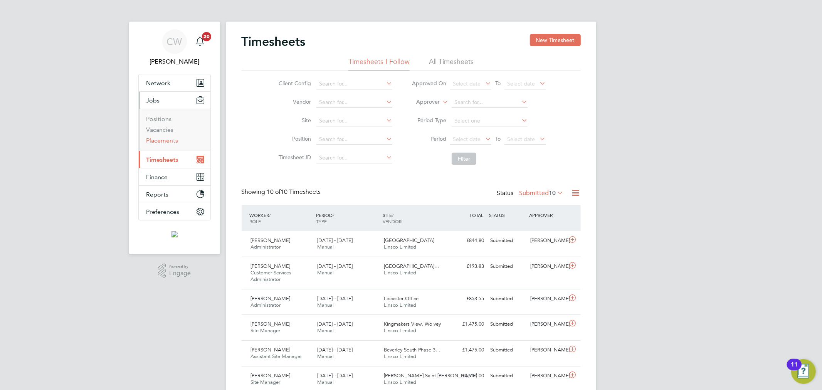
click at [163, 141] on link "Placements" at bounding box center [162, 140] width 32 height 7
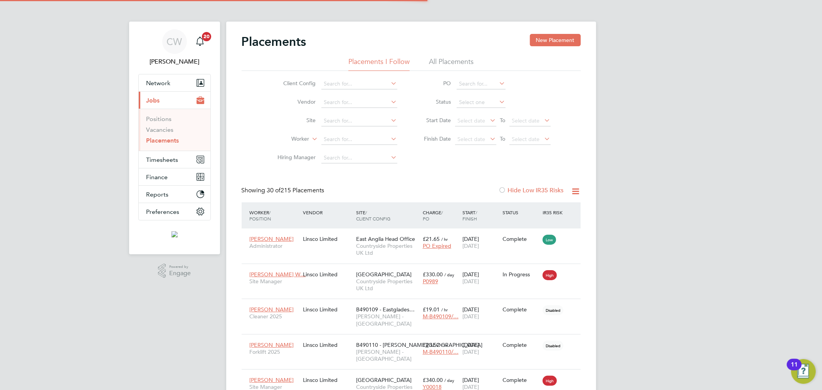
scroll to position [29, 67]
click at [353, 137] on input at bounding box center [359, 139] width 76 height 11
click at [353, 146] on li "Jon Mu llinex" at bounding box center [359, 150] width 77 height 10
type input "[PERSON_NAME]"
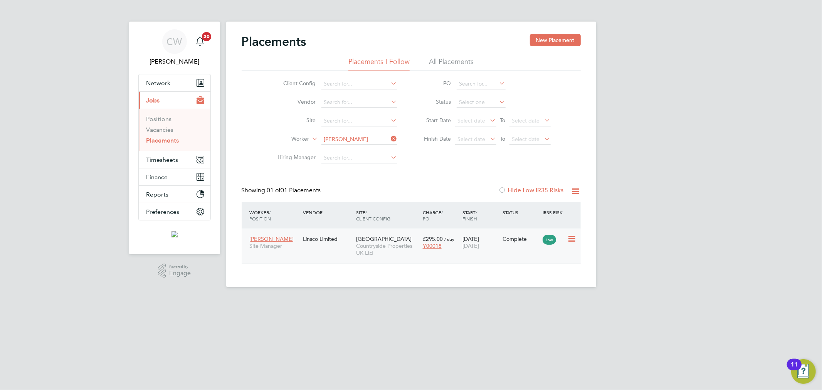
click at [473, 252] on div "18 Aug 2025 26 Sep 2025" at bounding box center [480, 243] width 40 height 22
click at [164, 160] on span "Timesheets" at bounding box center [162, 159] width 32 height 7
click at [163, 133] on link "Timesheets" at bounding box center [162, 136] width 32 height 7
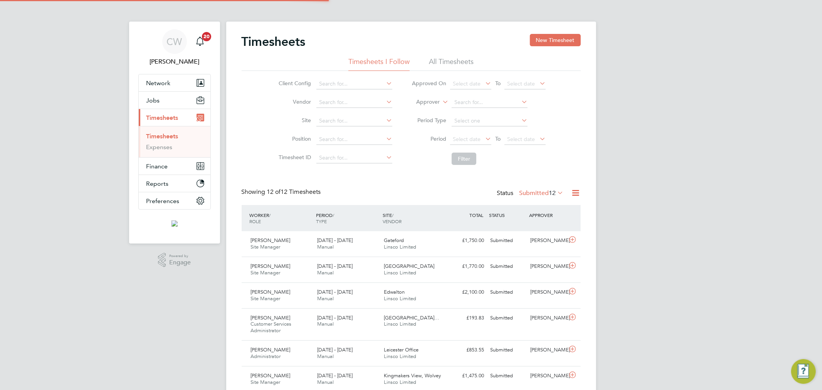
scroll to position [19, 67]
click at [569, 36] on button "New Timesheet" at bounding box center [555, 40] width 51 height 12
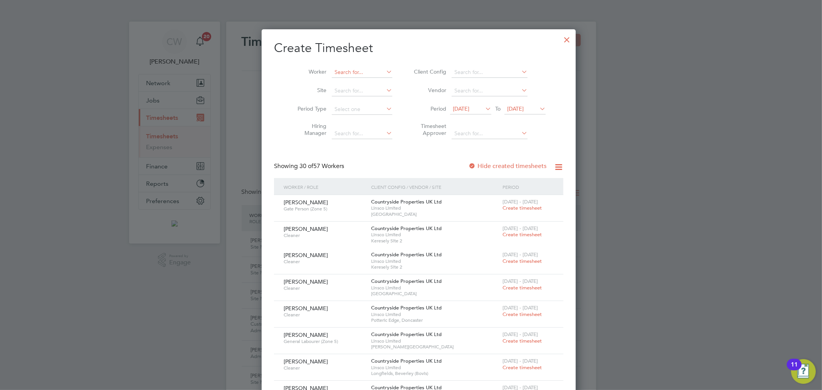
click at [353, 67] on input at bounding box center [362, 72] width 60 height 11
click at [351, 94] on li "Kayleigh Grace" at bounding box center [359, 93] width 73 height 10
type input "[PERSON_NAME]"
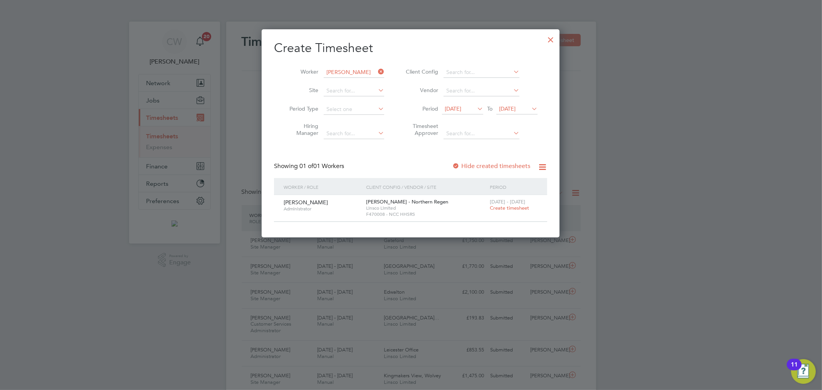
click at [508, 208] on span "Create timesheet" at bounding box center [509, 208] width 39 height 7
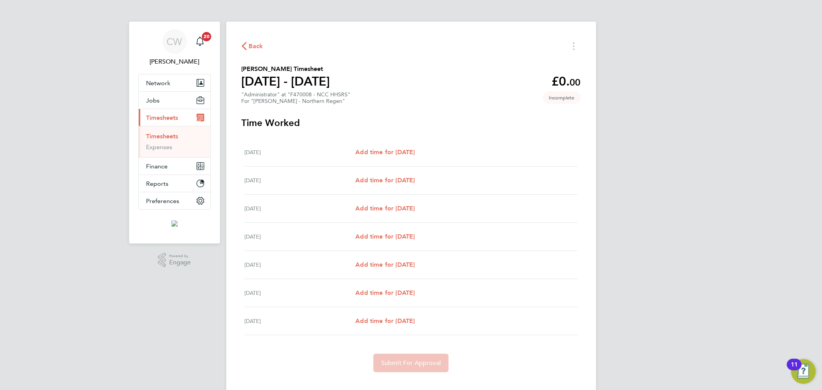
click at [392, 214] on div "Mon 22 Sep Add time for Mon 22 Sep Add time for Mon 22 Sep" at bounding box center [411, 209] width 333 height 28
click at [410, 207] on span "Add time for [DATE]" at bounding box center [384, 208] width 59 height 7
select select "60"
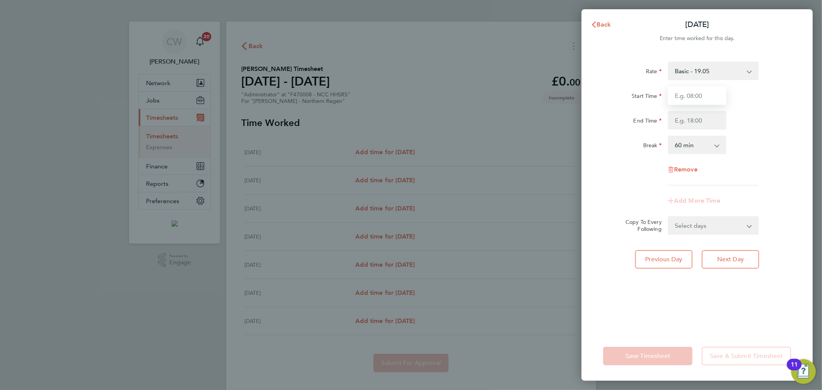
click at [681, 94] on input "Start Time" at bounding box center [697, 95] width 59 height 18
type input "08:00"
type input "16:00"
click at [684, 151] on select "0 min 15 min 30 min 45 min 60 min 75 min 90 min" at bounding box center [693, 144] width 48 height 17
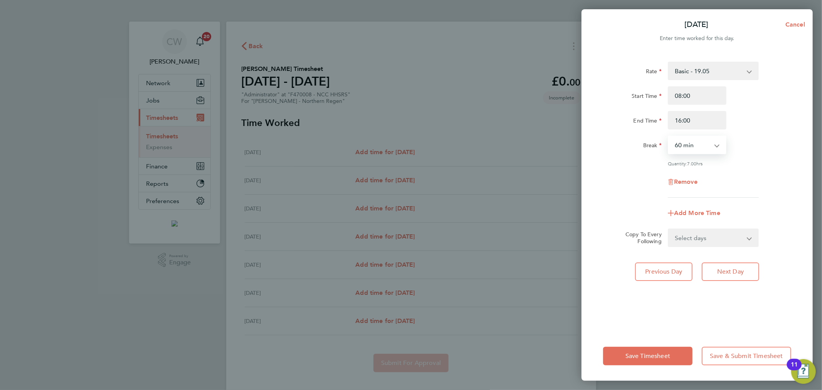
select select "30"
click at [669, 136] on select "0 min 15 min 30 min 45 min 60 min 75 min 90 min" at bounding box center [693, 144] width 48 height 17
drag, startPoint x: 690, startPoint y: 236, endPoint x: 683, endPoint y: 238, distance: 6.8
click at [690, 236] on select "Select days Day Tuesday Wednesday Thursday Friday" at bounding box center [709, 237] width 81 height 17
select select "DAY"
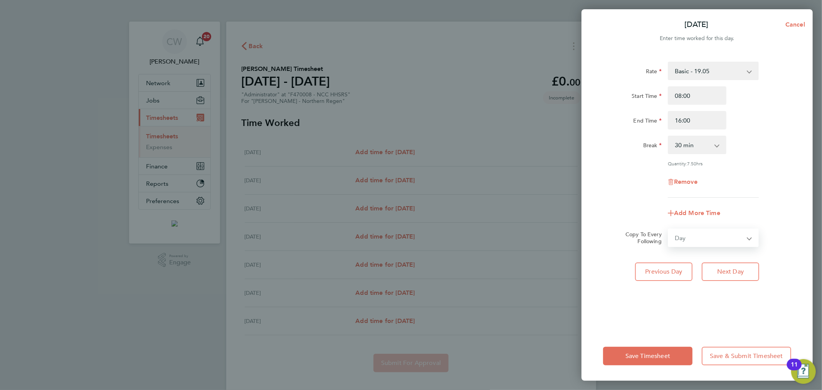
click at [669, 229] on select "Select days Day Tuesday Wednesday Thursday Friday" at bounding box center [709, 237] width 81 height 17
select select "2025-09-26"
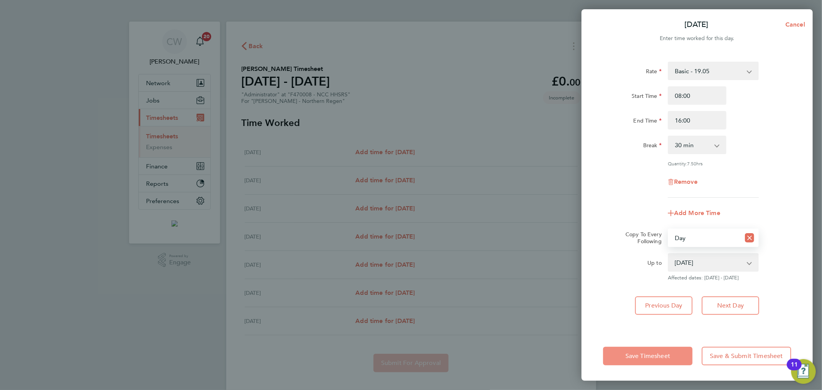
click at [644, 351] on button "Save Timesheet" at bounding box center [647, 356] width 89 height 18
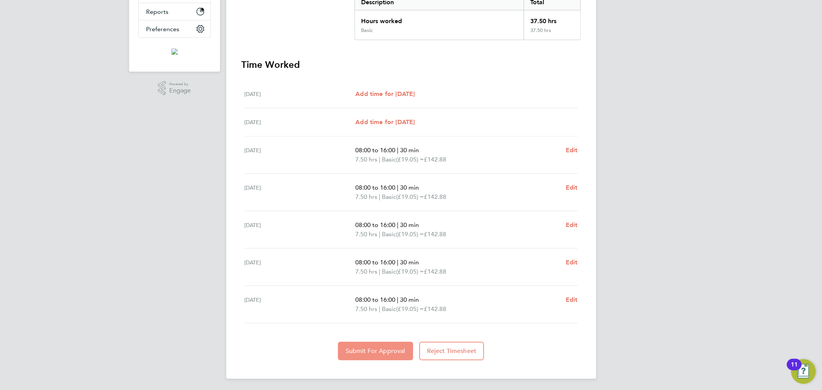
click at [387, 344] on button "Submit For Approval" at bounding box center [375, 351] width 75 height 18
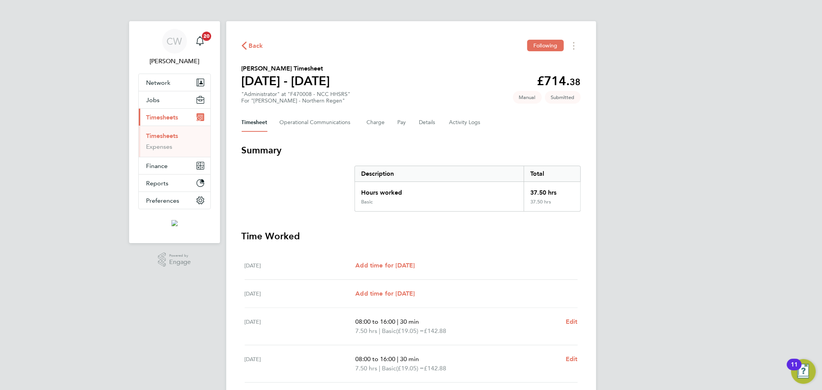
click at [254, 49] on span "Back" at bounding box center [256, 45] width 14 height 9
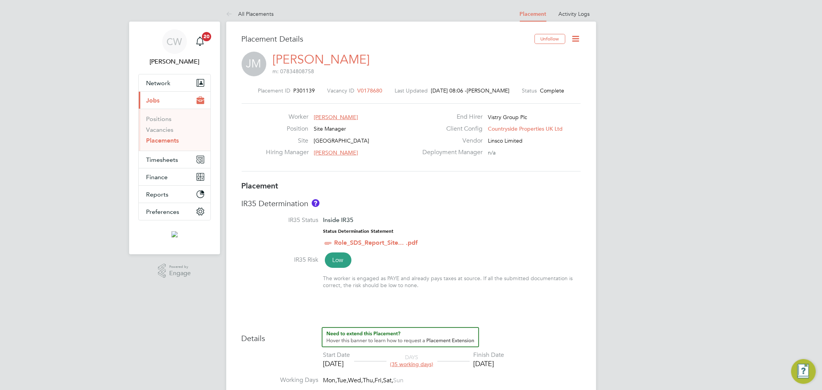
click at [576, 35] on icon at bounding box center [576, 39] width 10 height 10
click at [559, 56] on li "Edit Placement e" at bounding box center [551, 57] width 57 height 11
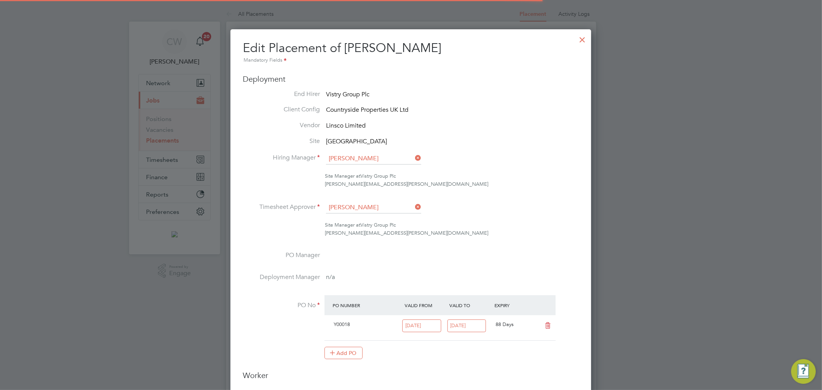
scroll to position [4, 4]
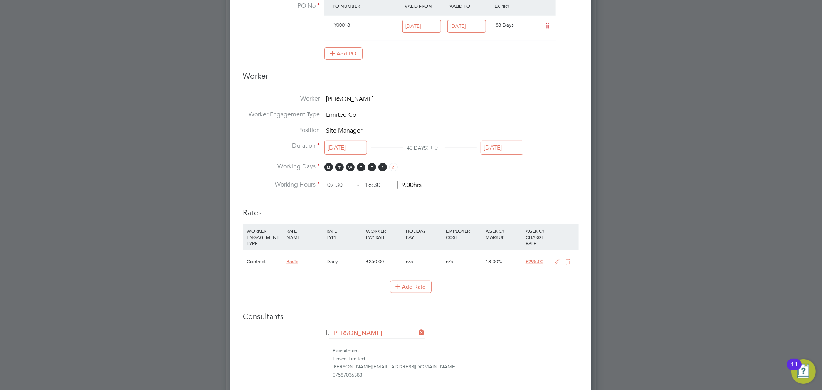
click at [505, 143] on input "[DATE]" at bounding box center [502, 148] width 43 height 14
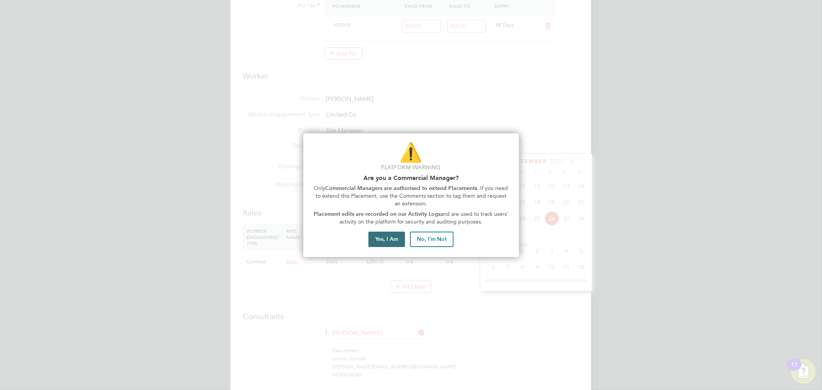
click at [393, 242] on button "Yes, I Am" at bounding box center [386, 239] width 37 height 15
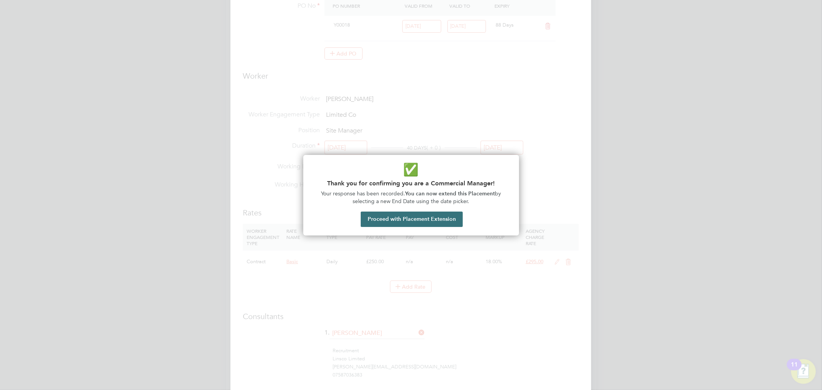
click at [433, 221] on button "Proceed with Placement Extension" at bounding box center [412, 219] width 102 height 15
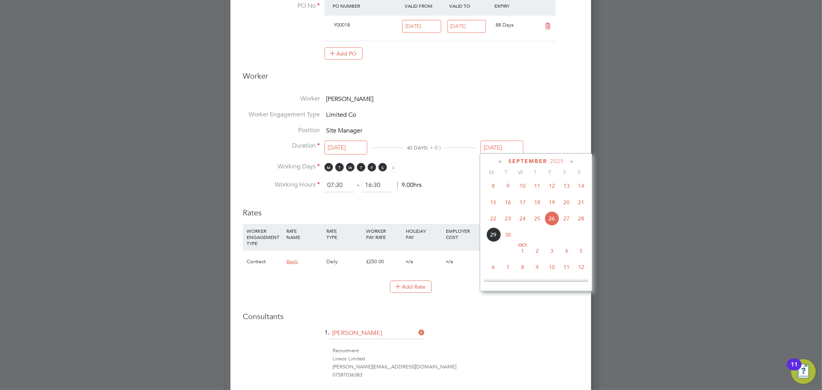
click at [565, 222] on span "27" at bounding box center [566, 218] width 15 height 15
type input "[DATE]"
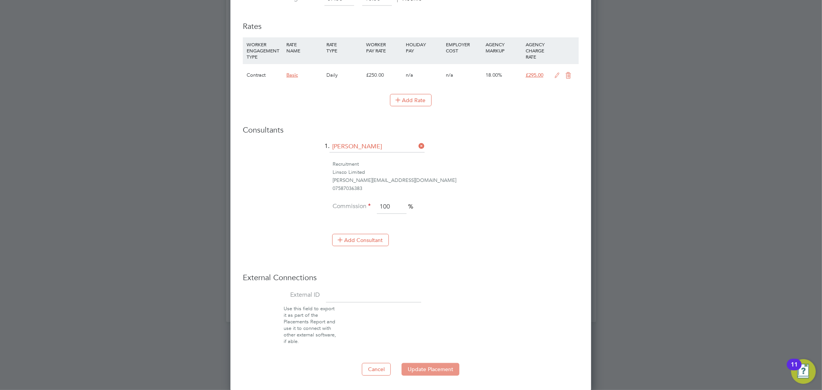
click at [442, 367] on button "Update Placement" at bounding box center [431, 369] width 58 height 12
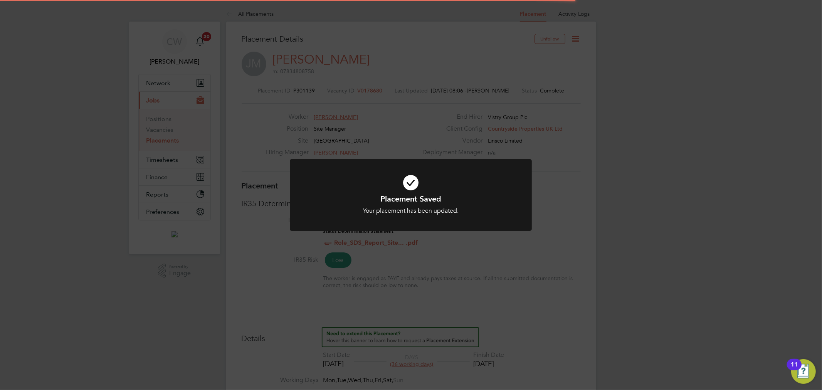
click at [459, 207] on div "Your placement has been updated." at bounding box center [411, 211] width 200 height 8
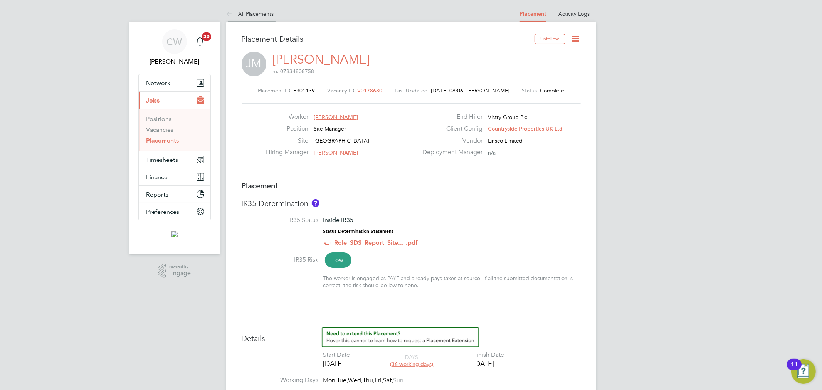
click at [256, 17] on link "All Placements" at bounding box center [250, 13] width 48 height 7
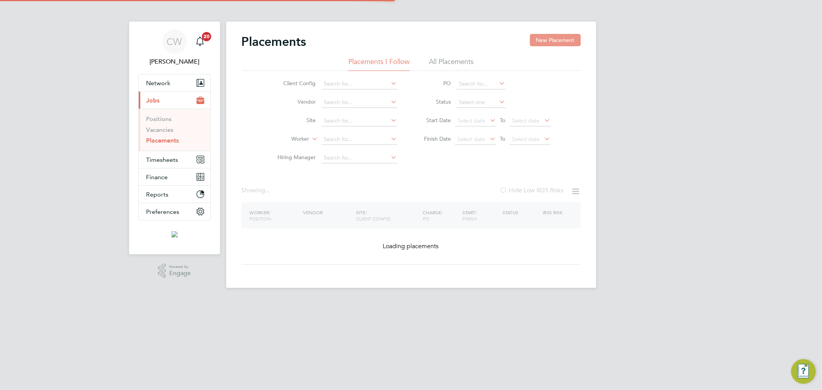
click at [559, 41] on button "New Placement" at bounding box center [555, 40] width 51 height 12
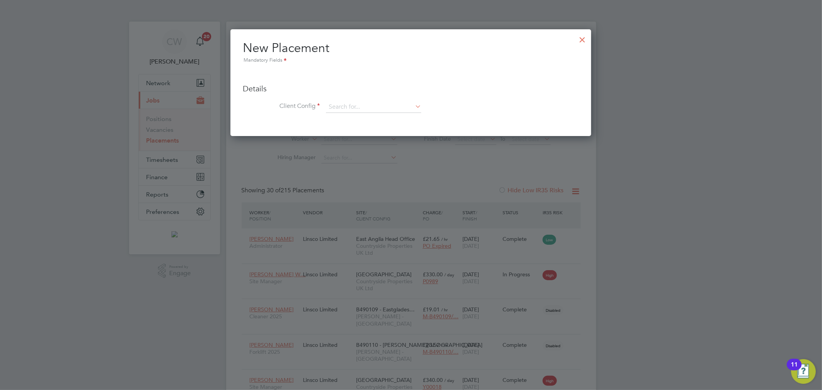
click at [581, 36] on div at bounding box center [582, 38] width 14 height 14
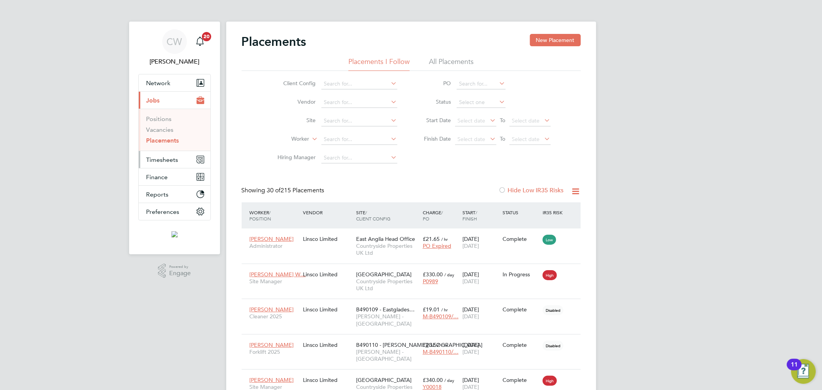
click at [146, 162] on span "Timesheets" at bounding box center [162, 159] width 32 height 7
click at [169, 128] on ul "Timesheets Expenses" at bounding box center [175, 141] width 72 height 31
click at [167, 137] on link "Timesheets" at bounding box center [162, 136] width 32 height 7
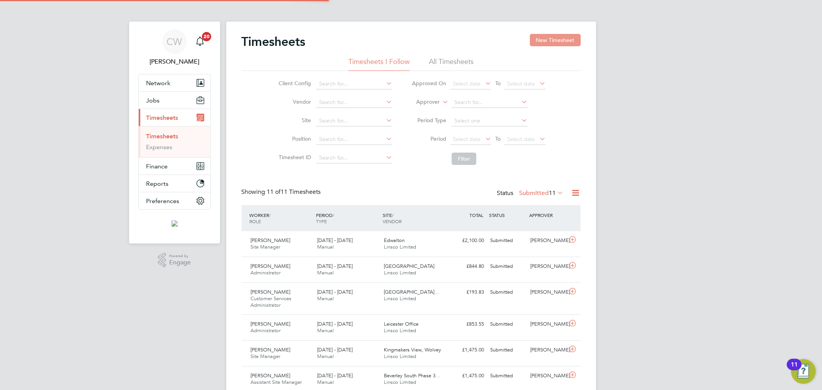
click at [558, 40] on button "New Timesheet" at bounding box center [555, 40] width 51 height 12
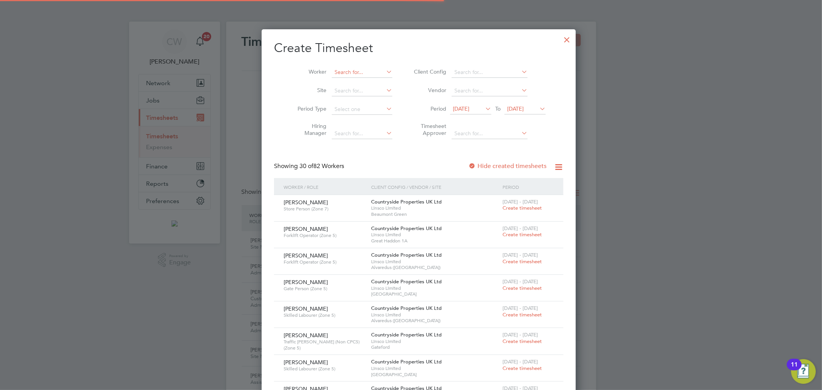
click at [351, 73] on input at bounding box center [362, 72] width 60 height 11
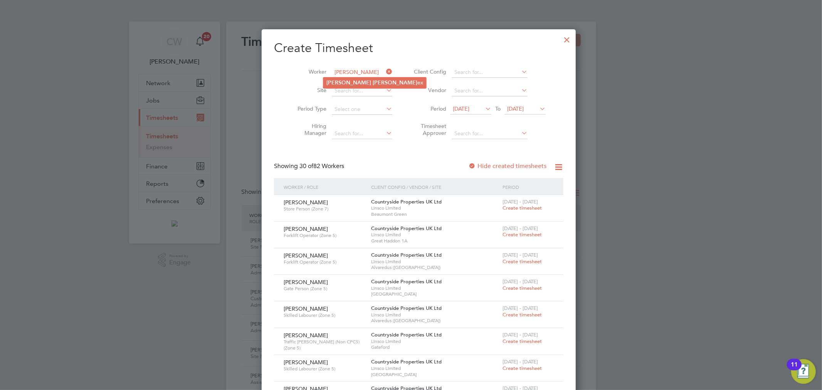
click at [361, 79] on li "Jon Mullin ex" at bounding box center [374, 82] width 103 height 10
type input "[PERSON_NAME]"
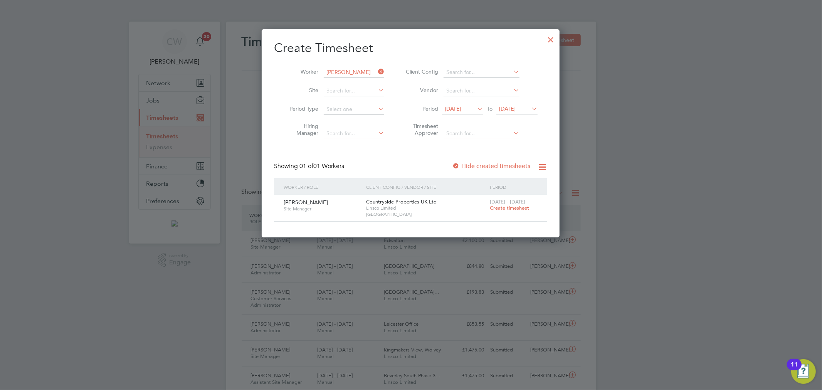
click at [510, 209] on span "Create timesheet" at bounding box center [509, 208] width 39 height 7
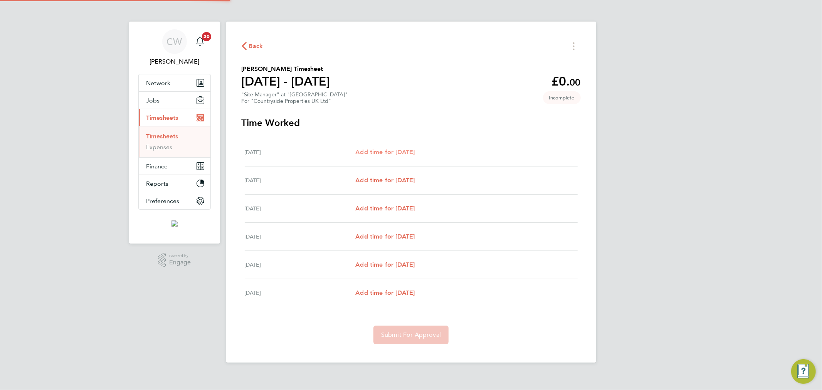
click at [404, 148] on span "Add time for [DATE]" at bounding box center [384, 151] width 59 height 7
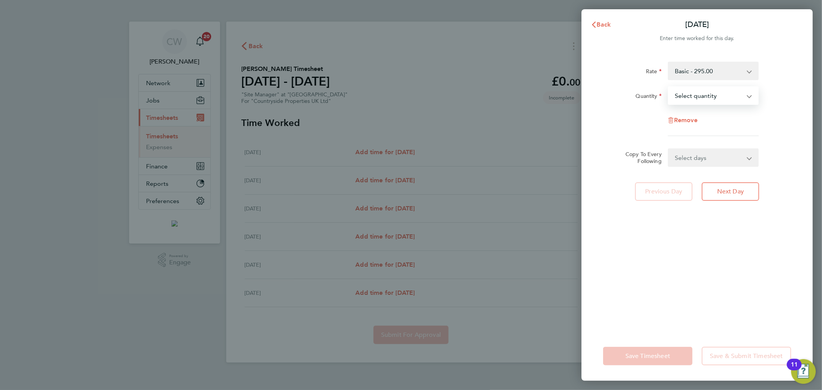
drag, startPoint x: 703, startPoint y: 97, endPoint x: 700, endPoint y: 104, distance: 7.4
click at [703, 97] on select "Select quantity 0.5 1" at bounding box center [709, 95] width 80 height 17
select select "1"
click at [669, 87] on select "Select quantity 0.5 1" at bounding box center [709, 95] width 80 height 17
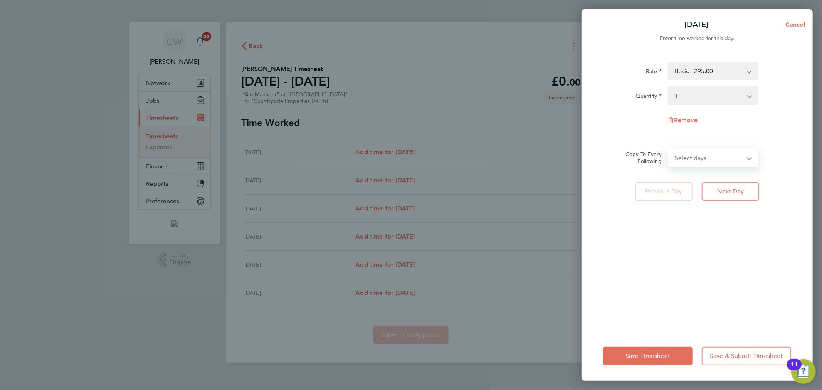
click at [690, 160] on select "Select days Day Weekday (Mon-Fri) Tuesday Wednesday Thursday Friday Saturday" at bounding box center [709, 157] width 81 height 17
select select "DAY"
click at [669, 149] on select "Select days Day Weekday (Mon-Fri) Tuesday Wednesday Thursday Friday Saturday" at bounding box center [709, 157] width 81 height 17
select select "2025-09-27"
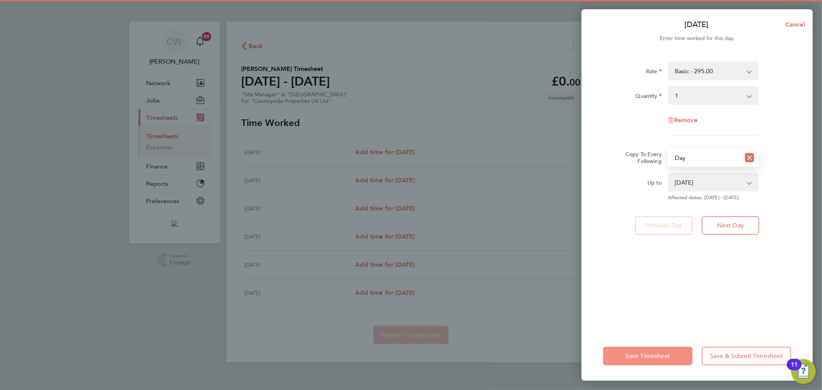
click at [633, 359] on span "Save Timesheet" at bounding box center [647, 356] width 45 height 8
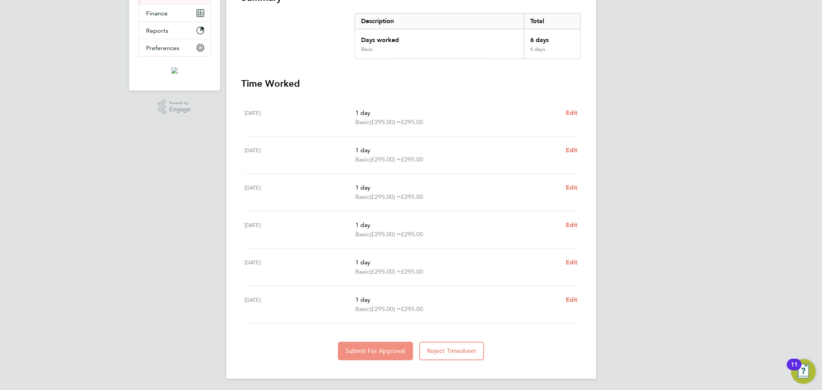
click at [366, 347] on span "Submit For Approval" at bounding box center [376, 351] width 60 height 8
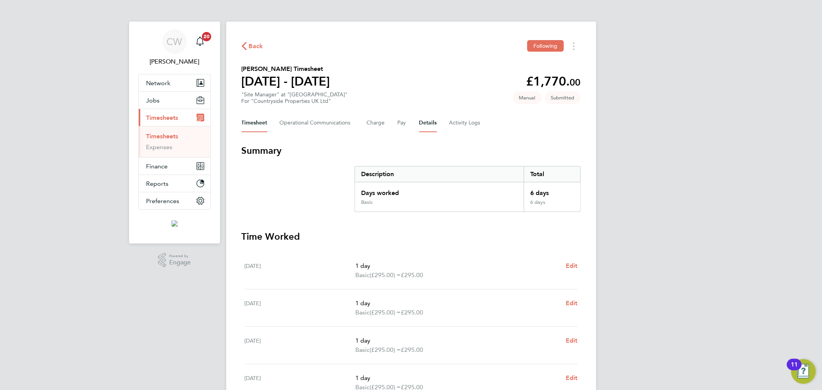
click at [425, 128] on button "Details" at bounding box center [428, 123] width 18 height 18
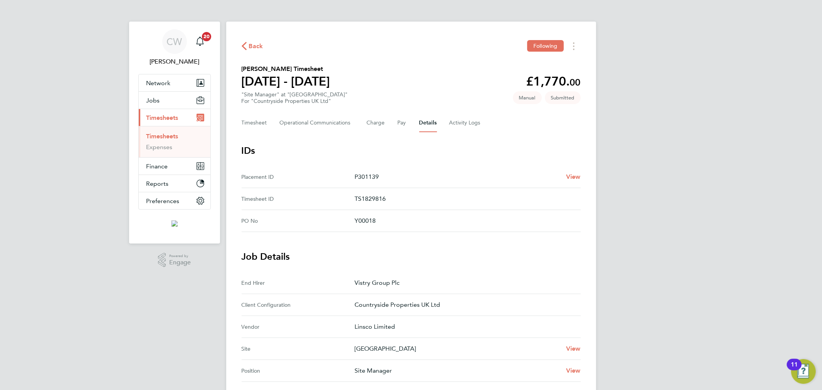
drag, startPoint x: 447, startPoint y: 76, endPoint x: 353, endPoint y: 64, distance: 95.1
click at [447, 76] on section "Jon Mullinex's Timesheet 22 - 28 Sept 2025 £1,770. 00 "Site Manager" at "Dracan…" at bounding box center [411, 84] width 339 height 40
click at [251, 37] on div "Back Following Jon Mullinex's Timesheet 22 - 28 Sept 2025 £1,770. 00 "Site Mana…" at bounding box center [411, 315] width 370 height 587
click at [252, 46] on span "Back" at bounding box center [256, 46] width 14 height 9
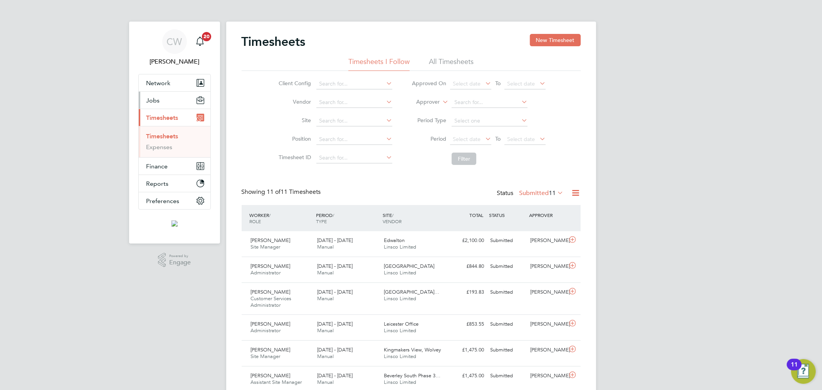
click at [160, 99] on button "Jobs" at bounding box center [175, 100] width 72 height 17
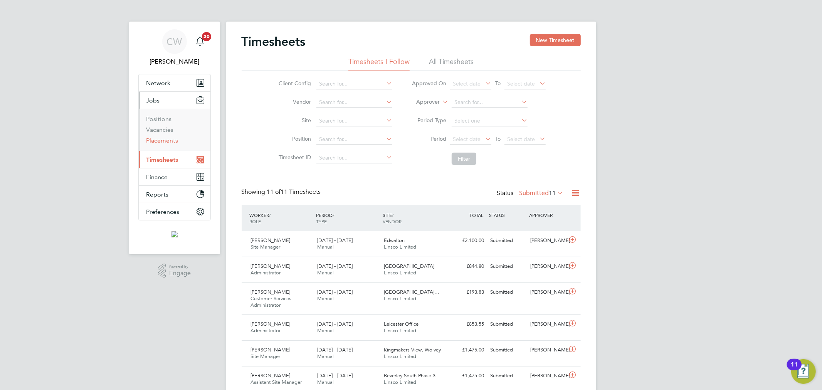
click at [166, 143] on link "Placements" at bounding box center [162, 140] width 32 height 7
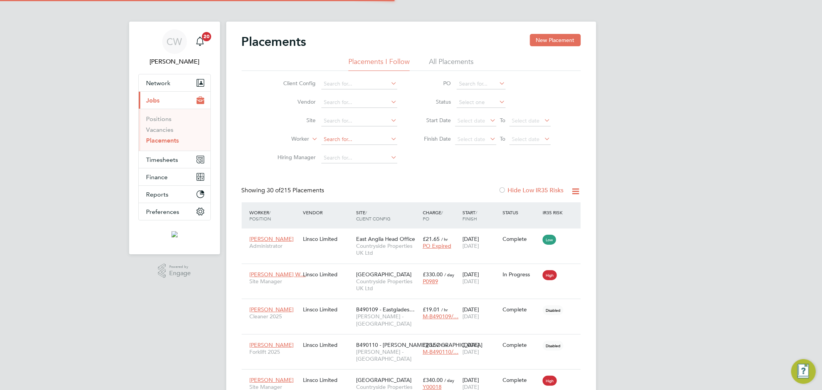
click at [327, 138] on input at bounding box center [359, 139] width 76 height 11
click at [357, 147] on li "Steven Rey nolds" at bounding box center [359, 150] width 77 height 10
type input "[PERSON_NAME]"
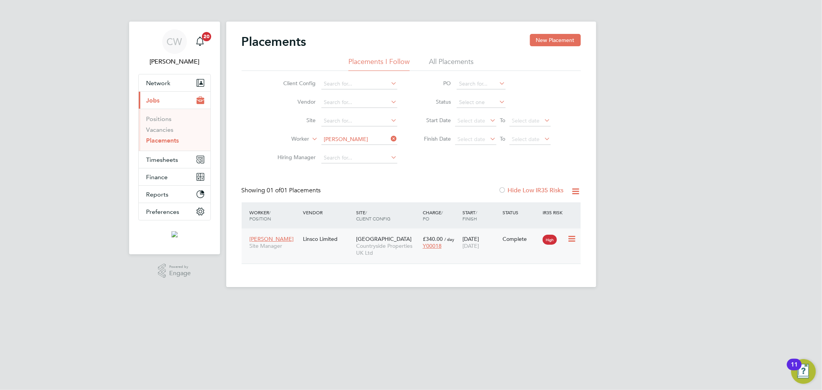
click at [394, 245] on span "Countryside Properties UK Ltd" at bounding box center [387, 249] width 63 height 14
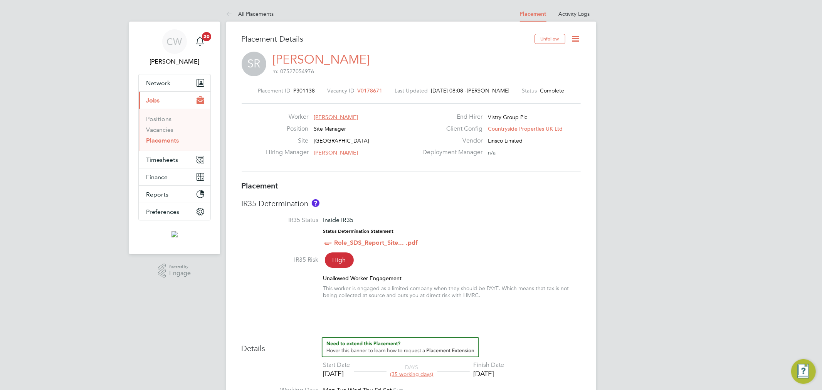
click at [572, 37] on icon at bounding box center [576, 39] width 10 height 10
click at [544, 54] on li "Edit Placement e" at bounding box center [551, 57] width 57 height 11
type input "[PERSON_NAME]"
type input "[DATE]"
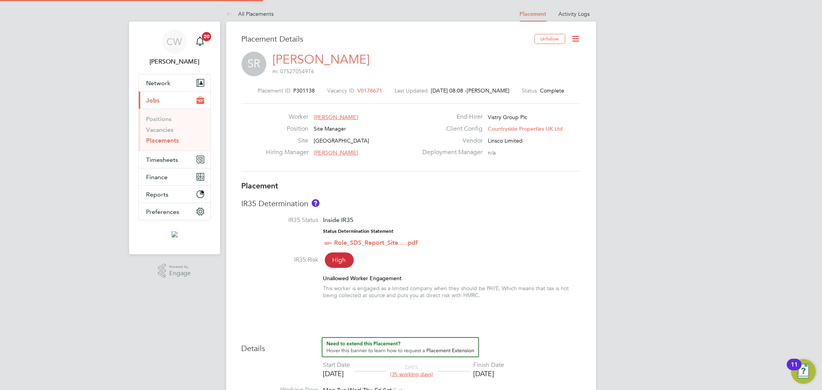
type input "[DATE]"
type input "07:30"
type input "16:30"
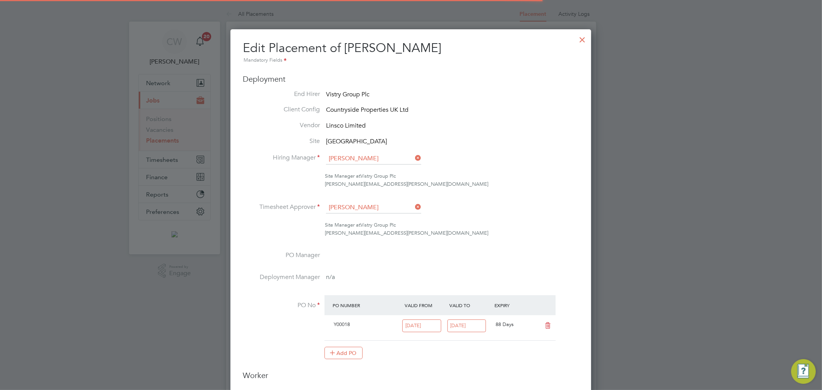
scroll to position [207, 0]
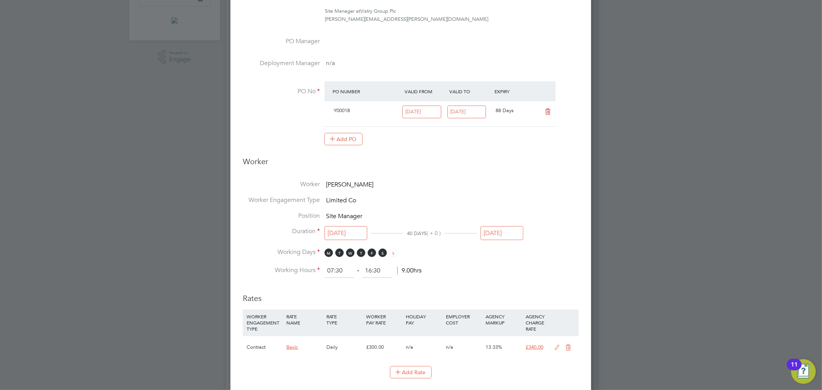
click at [507, 232] on input "[DATE]" at bounding box center [502, 233] width 43 height 14
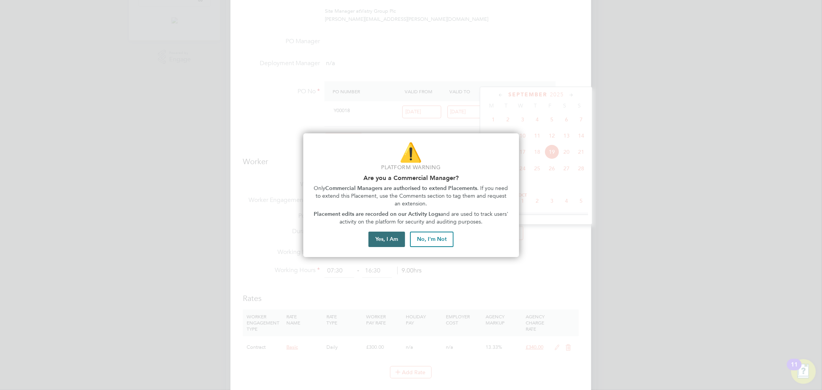
click at [383, 241] on button "Yes, I Am" at bounding box center [386, 239] width 37 height 15
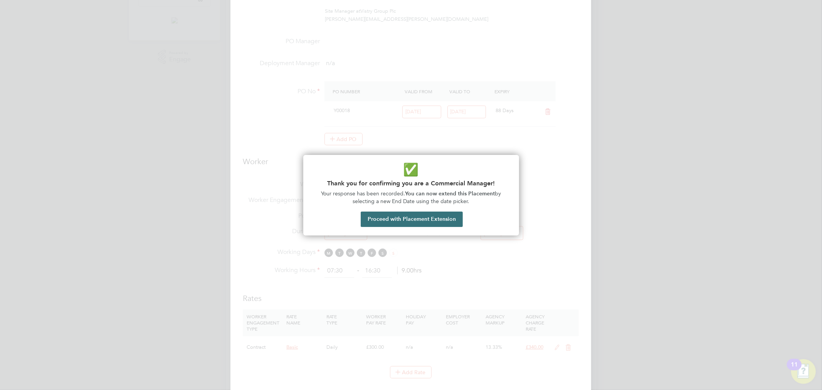
click at [418, 217] on button "Proceed with Placement Extension" at bounding box center [412, 219] width 102 height 15
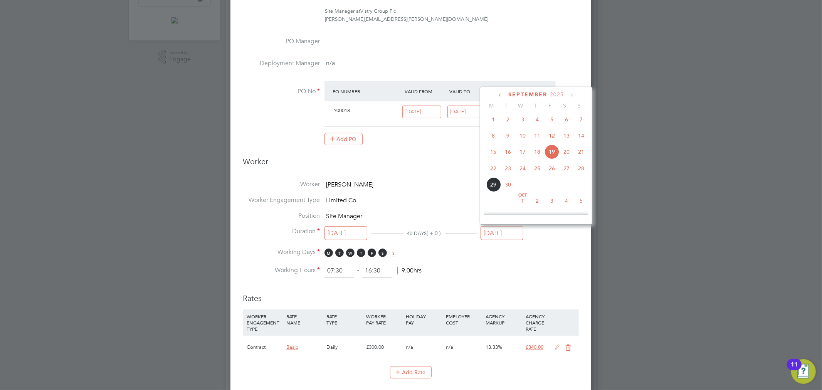
click at [430, 186] on li "Worker Steven Reynolds" at bounding box center [411, 188] width 336 height 16
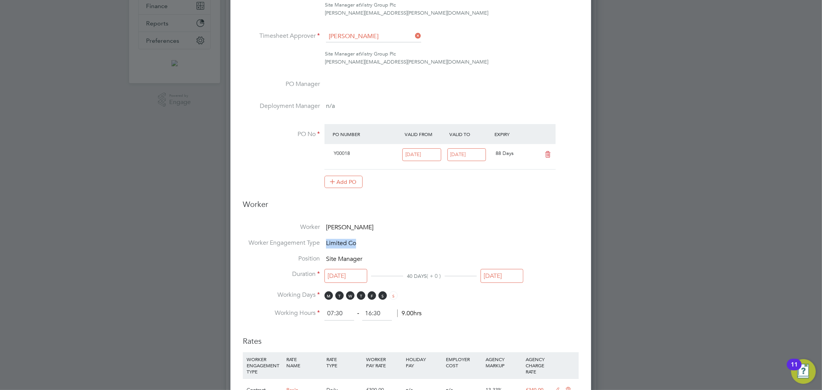
drag, startPoint x: 361, startPoint y: 242, endPoint x: 328, endPoint y: 243, distance: 33.6
click at [328, 243] on li "Worker Engagement Type Limited Co" at bounding box center [411, 247] width 336 height 16
click at [415, 239] on li "Worker Engagement Type Limited Co" at bounding box center [411, 247] width 336 height 16
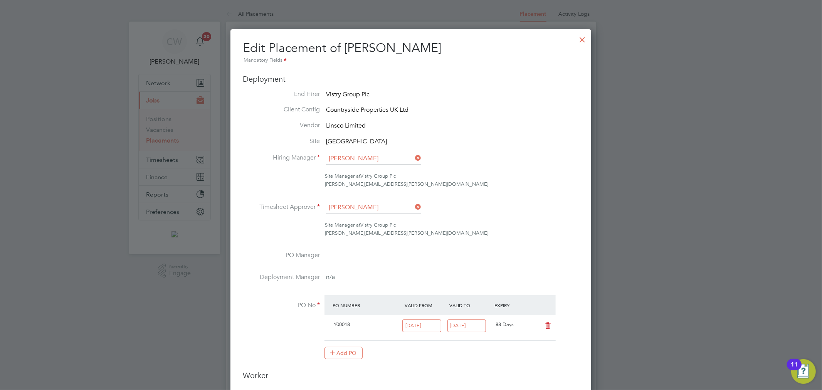
click at [584, 36] on div at bounding box center [582, 38] width 14 height 14
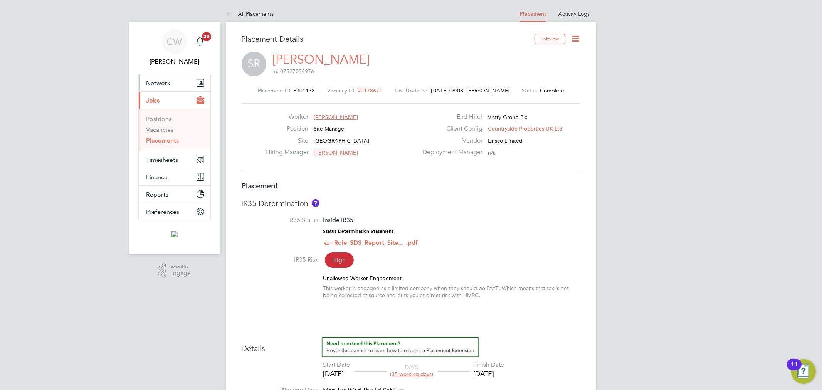
click at [156, 83] on span "Network" at bounding box center [158, 82] width 24 height 7
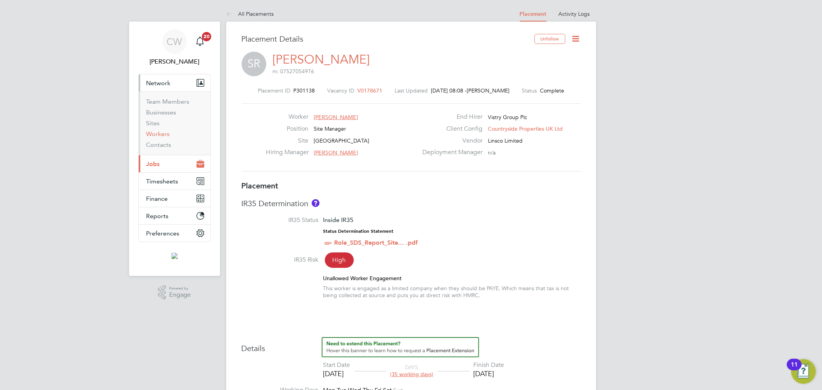
click at [160, 133] on link "Workers" at bounding box center [158, 133] width 24 height 7
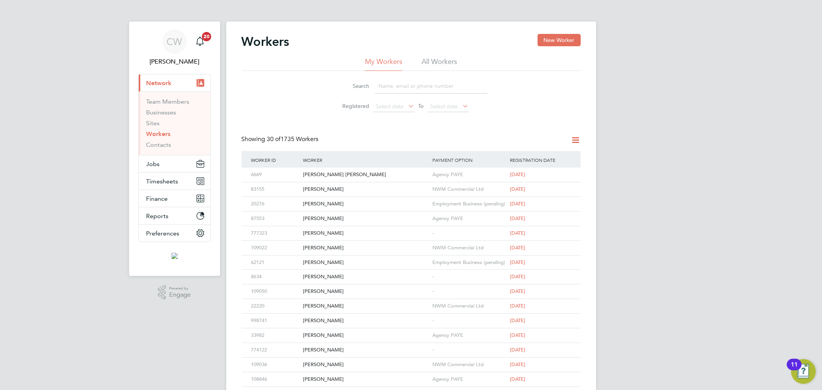
click at [437, 65] on li "All Workers" at bounding box center [439, 64] width 35 height 14
click at [389, 87] on input at bounding box center [431, 86] width 113 height 15
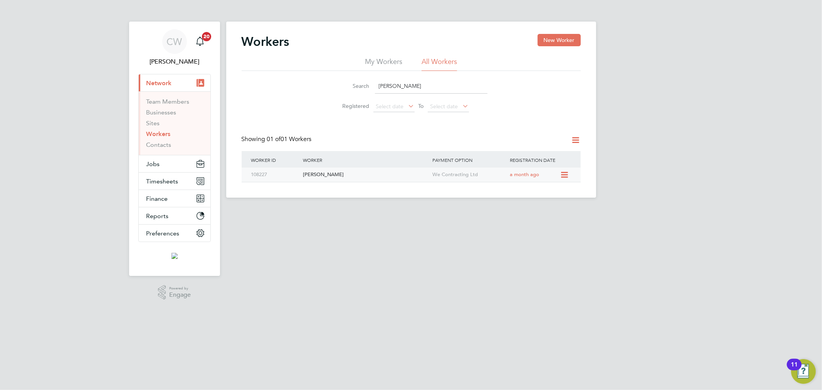
type input "steven reynolds"
click at [378, 176] on div "[PERSON_NAME]" at bounding box center [365, 175] width 129 height 14
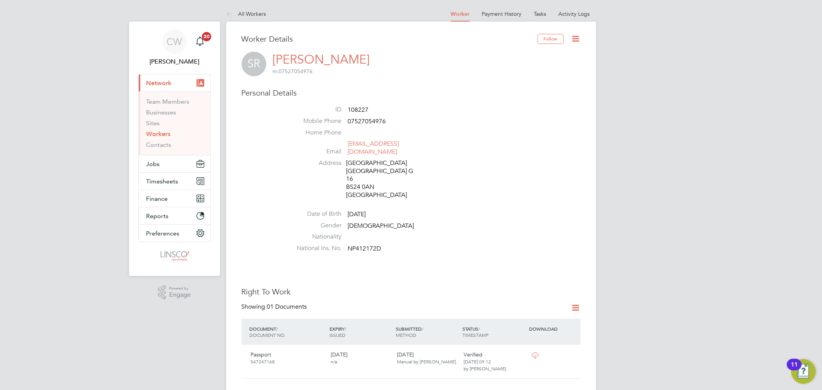
click at [577, 40] on icon at bounding box center [576, 39] width 10 height 10
click at [536, 99] on li "Edit Personal Details e" at bounding box center [532, 100] width 96 height 11
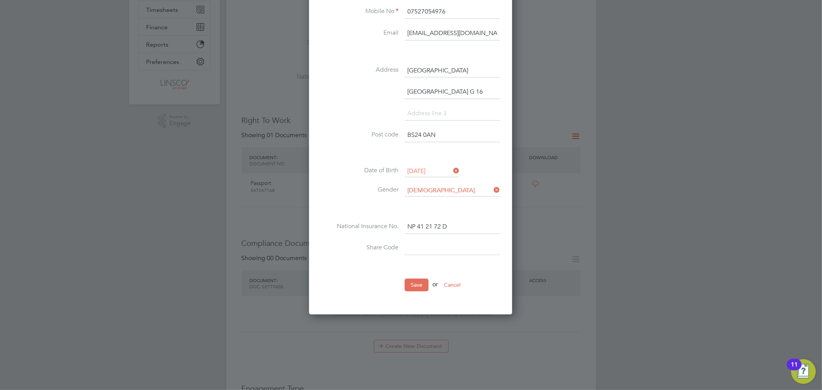
scroll to position [214, 0]
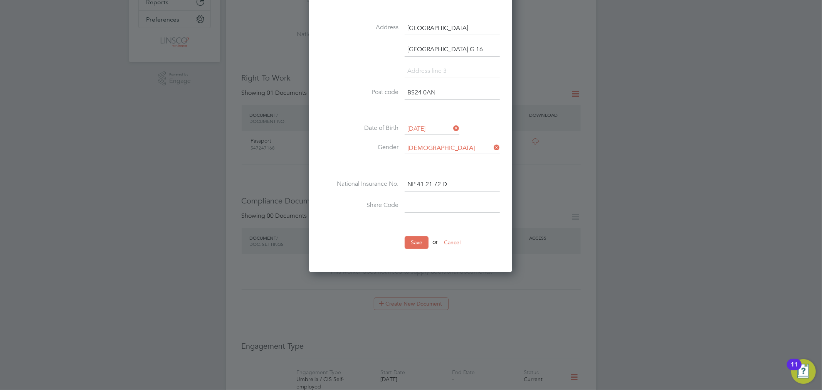
click at [459, 244] on button "Cancel" at bounding box center [452, 242] width 29 height 12
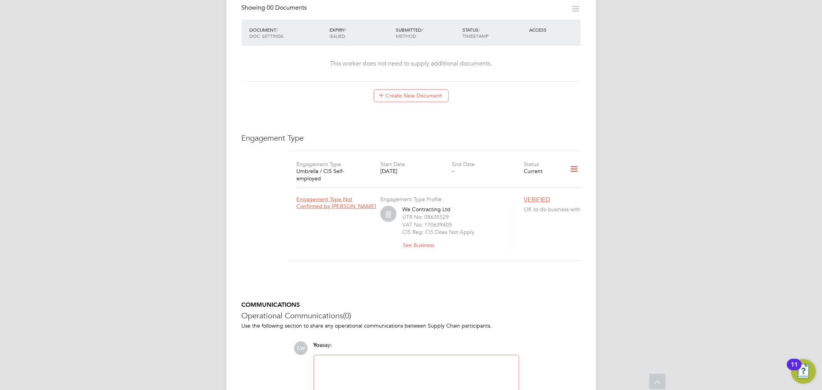
scroll to position [429, 0]
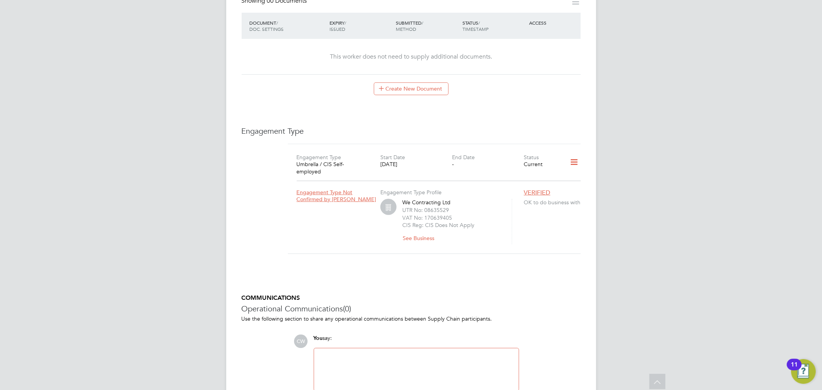
click at [570, 156] on icon at bounding box center [573, 162] width 13 height 18
click at [536, 176] on li "Edit Engagement Type" at bounding box center [533, 176] width 88 height 11
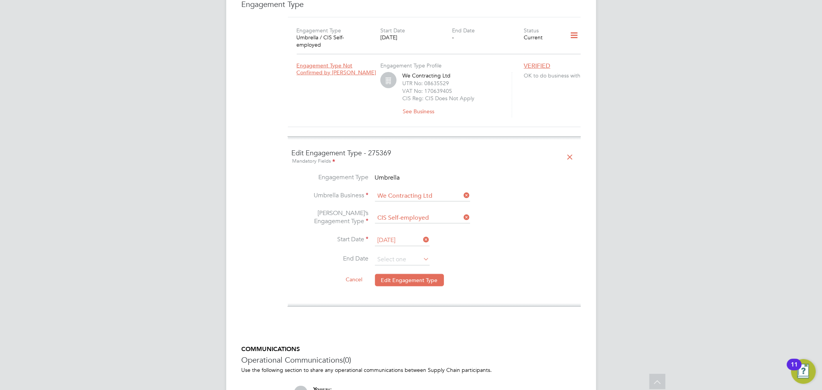
scroll to position [557, 0]
click at [441, 211] on input at bounding box center [422, 216] width 95 height 11
click at [484, 236] on li "Start Date 11 Aug 2025" at bounding box center [434, 242] width 285 height 19
click at [349, 272] on button "Cancel" at bounding box center [354, 278] width 29 height 12
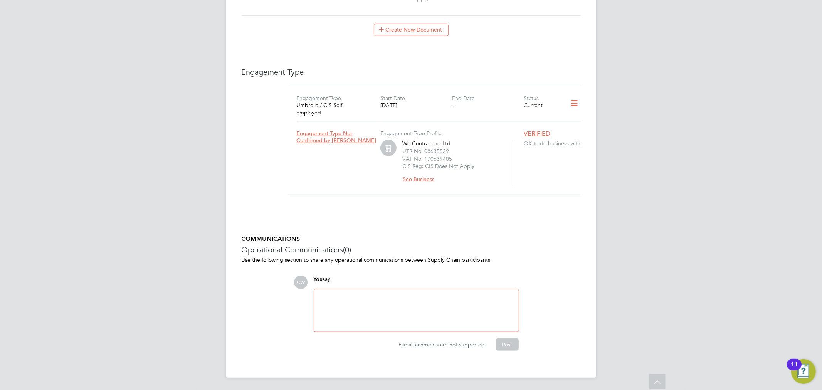
scroll to position [476, 0]
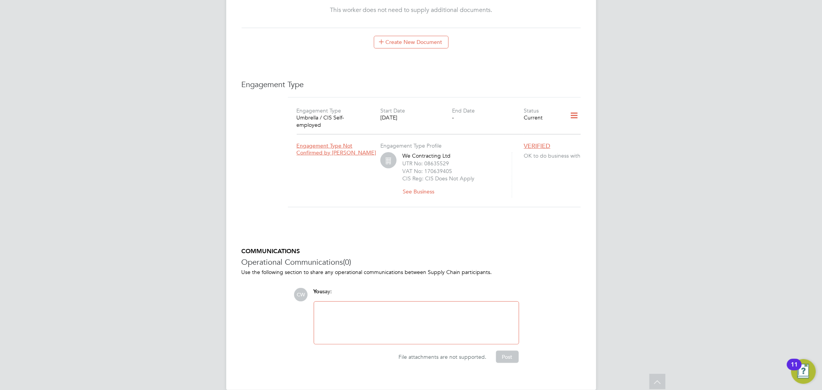
click at [574, 108] on icon at bounding box center [573, 116] width 13 height 18
click at [334, 203] on div "Engagement Type Umbrella / CIS Self-employed Start Date 11 Aug 2025 End Date - …" at bounding box center [434, 156] width 293 height 119
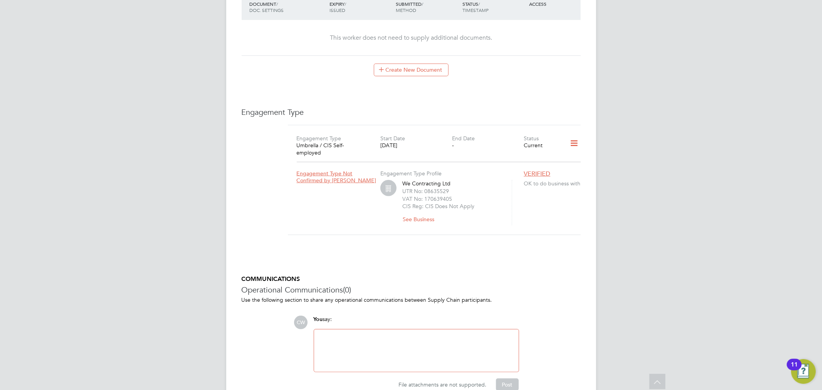
scroll to position [433, 0]
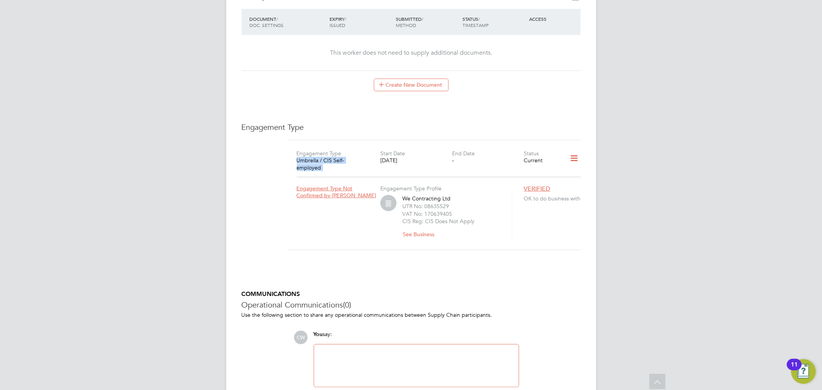
drag, startPoint x: 294, startPoint y: 149, endPoint x: 378, endPoint y: 149, distance: 84.0
click at [378, 150] on div "Engagement Type Umbrella / CIS Self-employed Start Date 11 Aug 2025 End Date - …" at bounding box center [434, 162] width 299 height 25
click at [430, 160] on div "Engagement Type Umbrella / CIS Self-employed Start Date 11 Aug 2025 End Date - …" at bounding box center [434, 162] width 299 height 25
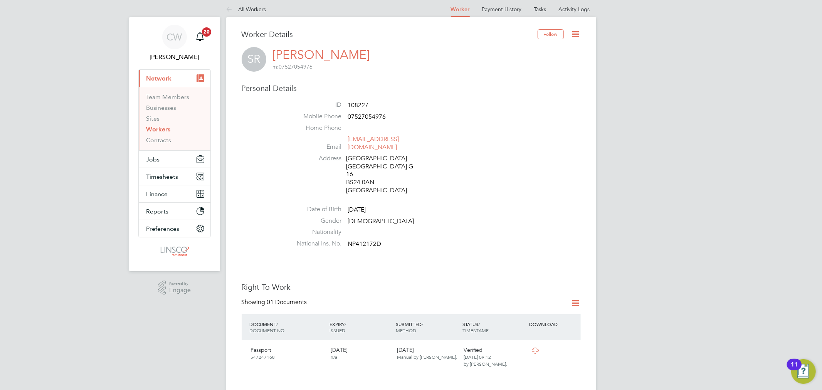
scroll to position [0, 0]
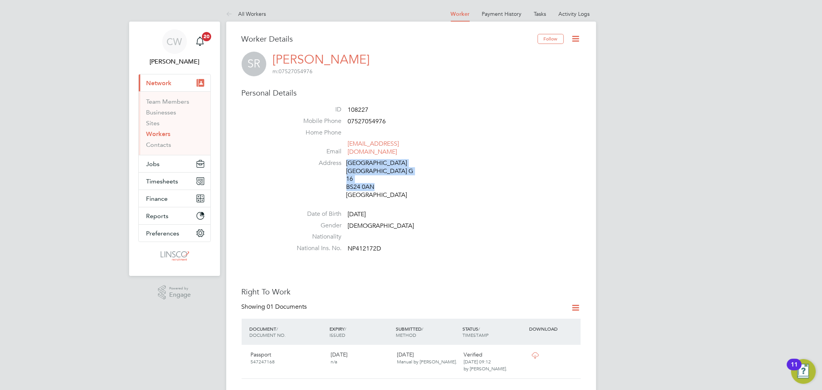
drag, startPoint x: 378, startPoint y: 177, endPoint x: 437, endPoint y: 182, distance: 59.6
click at [345, 159] on li "Address Bridgewater Road Riverside Holiday Park G 16 BS24 0AN United Kingdom" at bounding box center [434, 180] width 293 height 42
click at [440, 183] on li "Address Bridgewater Road Riverside Holiday Park G 16 BS24 0AN United Kingdom" at bounding box center [434, 180] width 293 height 42
click at [516, 7] on li "Payment History" at bounding box center [502, 13] width 40 height 15
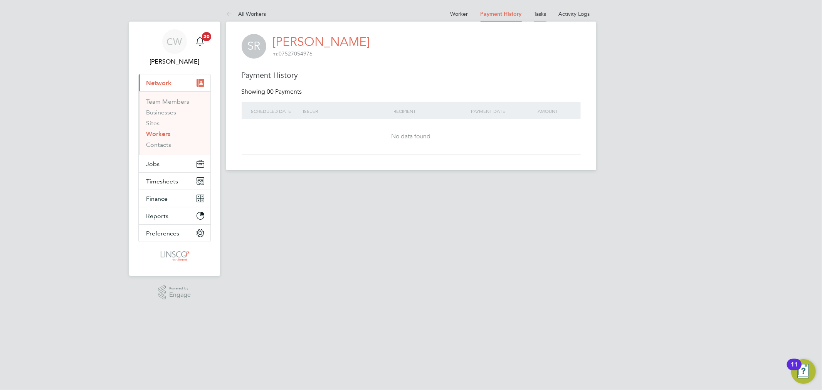
click at [536, 15] on link "Tasks" at bounding box center [540, 13] width 12 height 7
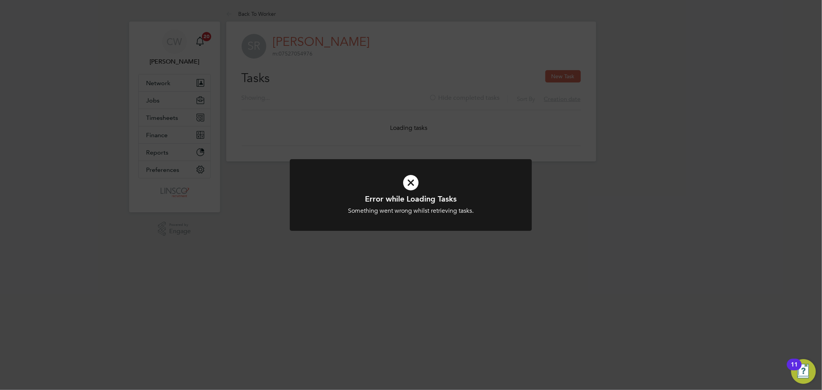
click at [406, 205] on div "Error while Loading Tasks Something went wrong whilst retrieving tasks. Cancel …" at bounding box center [411, 204] width 200 height 21
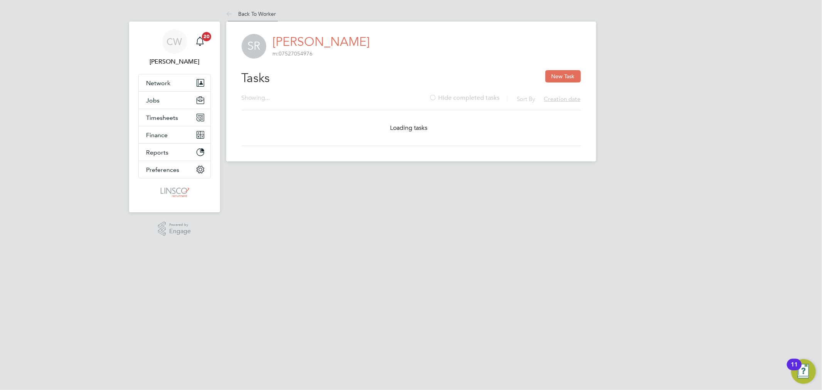
click at [261, 14] on link "Back To Worker" at bounding box center [251, 13] width 50 height 7
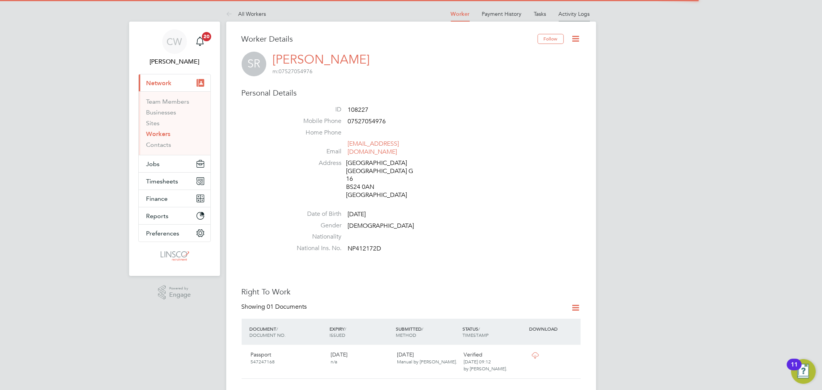
click at [564, 10] on link "Activity Logs" at bounding box center [574, 13] width 31 height 7
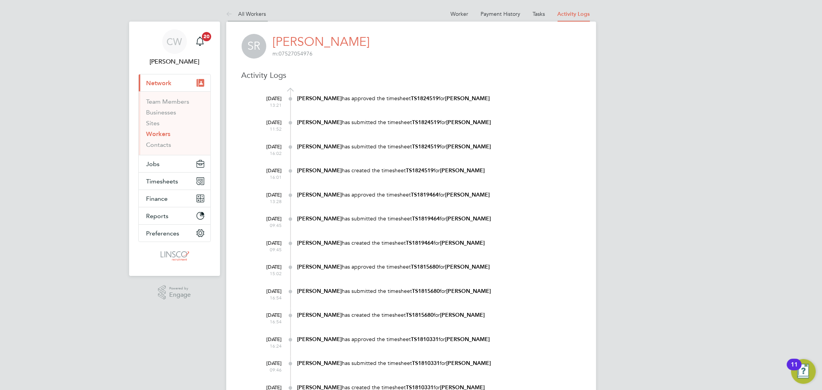
click at [240, 11] on link "All Workers" at bounding box center [246, 13] width 40 height 7
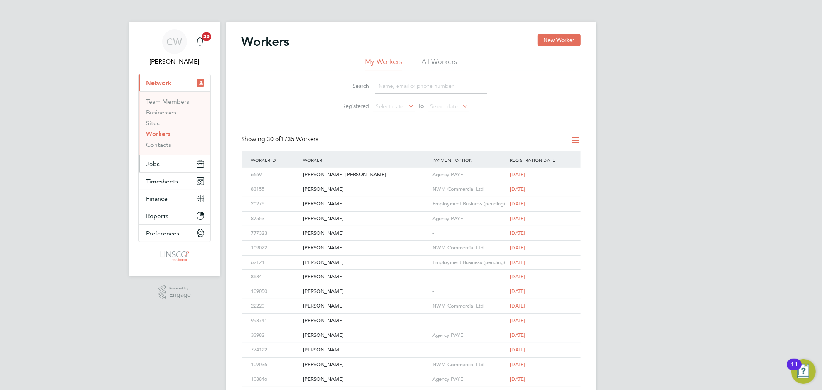
click at [162, 166] on button "Jobs" at bounding box center [175, 163] width 72 height 17
click at [153, 175] on button "Timesheets" at bounding box center [175, 181] width 72 height 17
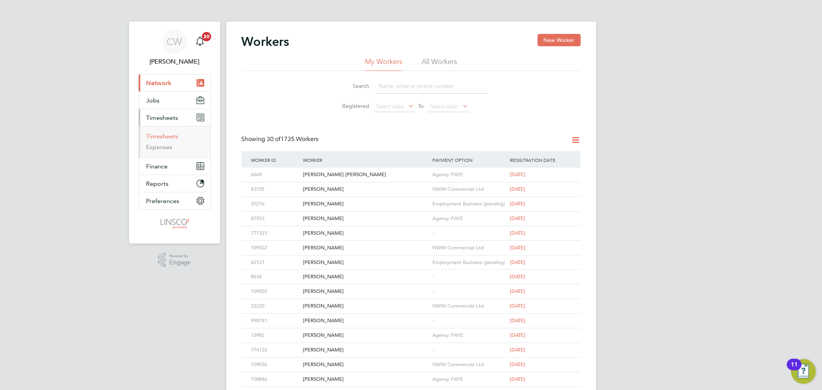
click at [163, 133] on link "Timesheets" at bounding box center [162, 136] width 32 height 7
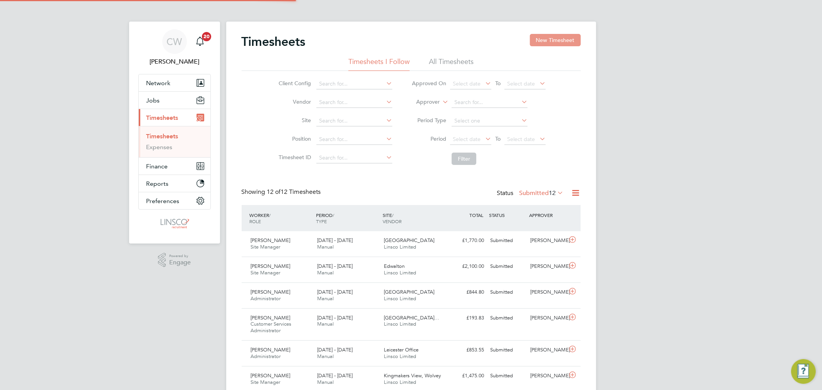
click at [561, 35] on button "New Timesheet" at bounding box center [555, 40] width 51 height 12
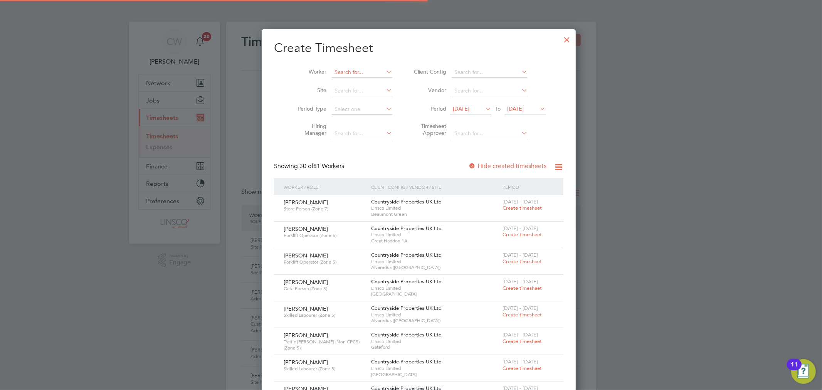
click at [353, 77] on div "Timesheets New Timesheet Timesheets I Follow All Timesheets Client Config Vendo…" at bounding box center [411, 292] width 370 height 540
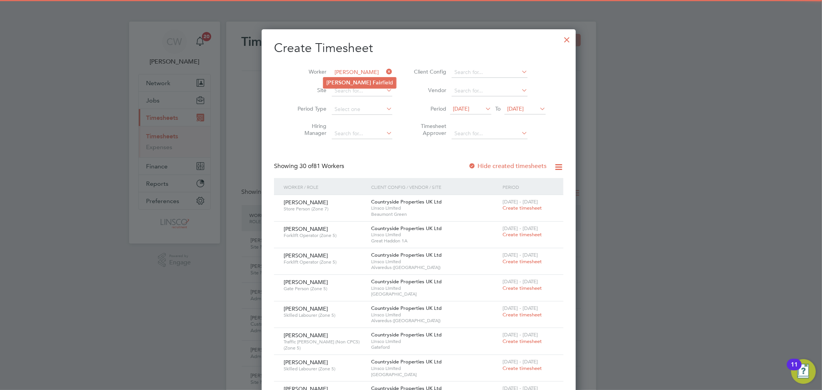
click at [355, 80] on li "Diane Fair field" at bounding box center [359, 82] width 73 height 10
type input "[PERSON_NAME]"
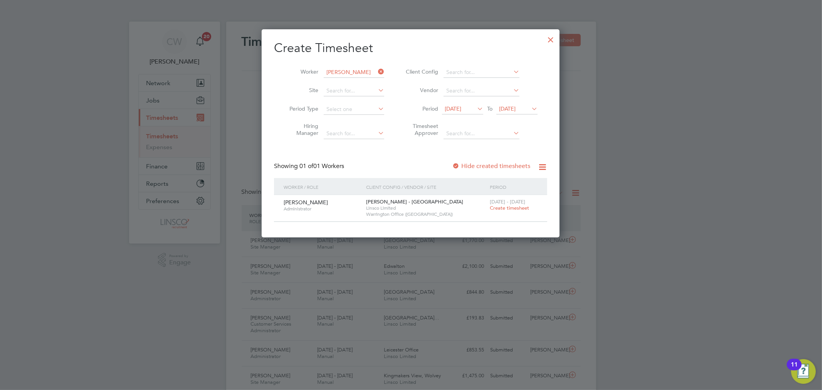
click at [514, 211] on div "20 - 26 Sep 2025 Create timesheet" at bounding box center [514, 205] width 52 height 21
click at [514, 208] on span "Create timesheet" at bounding box center [509, 208] width 39 height 7
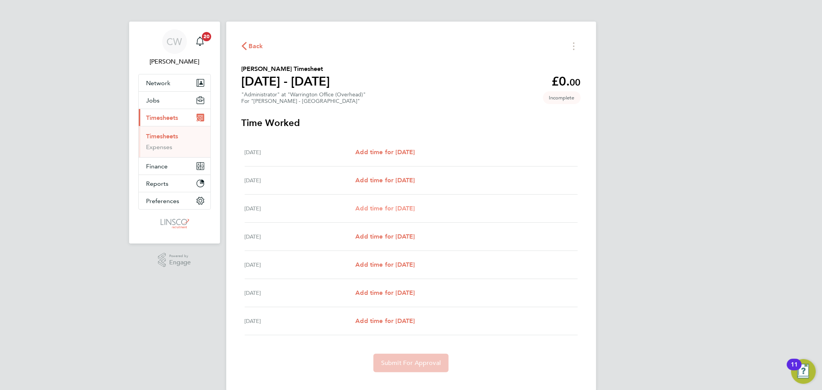
click at [403, 208] on span "Add time for [DATE]" at bounding box center [384, 208] width 59 height 7
select select "60"
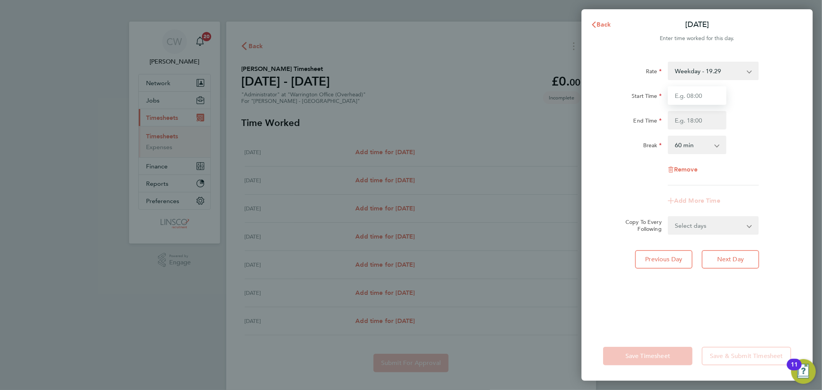
click at [677, 92] on input "Start Time" at bounding box center [697, 95] width 59 height 18
type input "09:00"
type input "17:00"
click at [771, 193] on app-timesheet-line-form-group "Rate Weekday - 19.29 Start Time 09:00 End Time 17:00 Break 0 min 15 min 30 min …" at bounding box center [697, 136] width 188 height 148
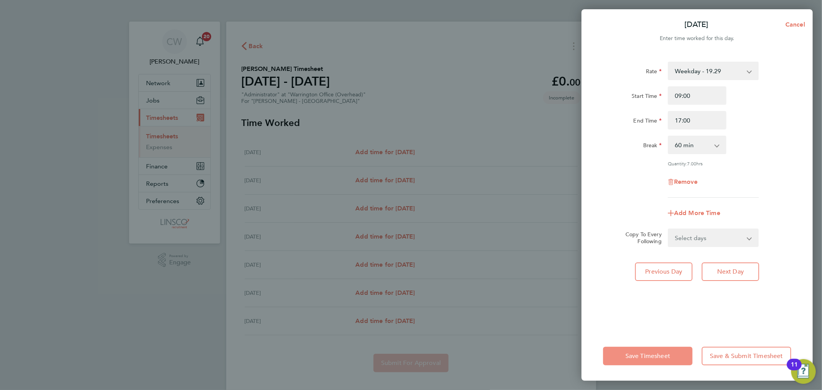
click at [639, 361] on button "Save Timesheet" at bounding box center [647, 356] width 89 height 18
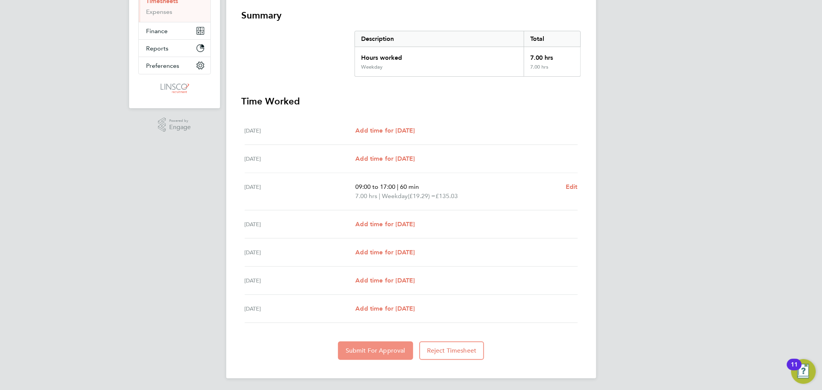
click at [387, 350] on span "Submit For Approval" at bounding box center [376, 351] width 60 height 8
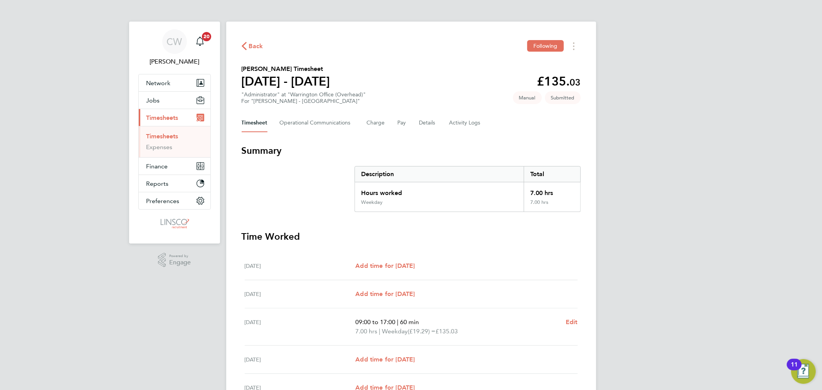
click at [249, 45] on span "Back" at bounding box center [256, 46] width 14 height 9
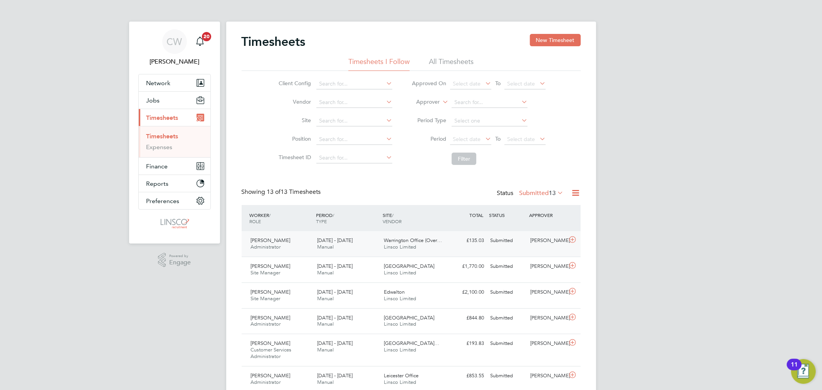
click at [431, 240] on span "Warrington Office (Over…" at bounding box center [413, 240] width 58 height 7
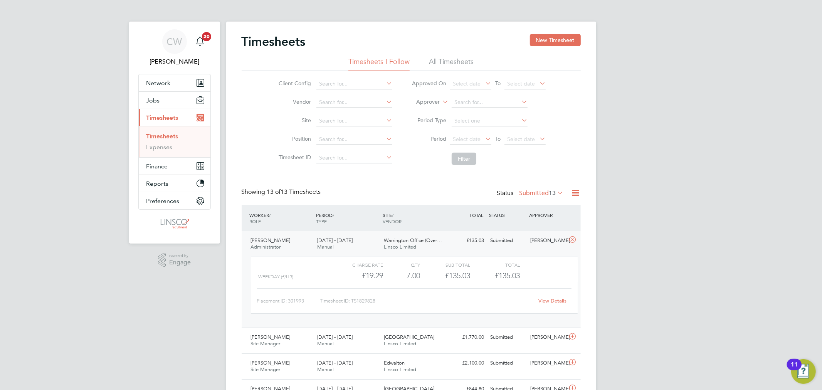
click at [573, 238] on icon at bounding box center [573, 240] width 10 height 6
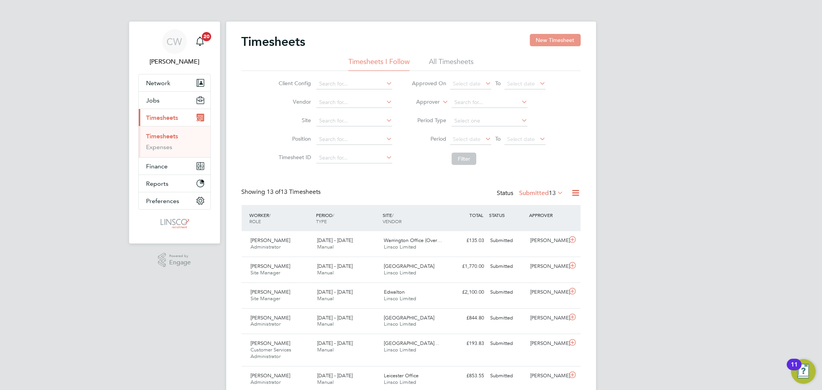
click at [565, 34] on button "New Timesheet" at bounding box center [555, 40] width 51 height 12
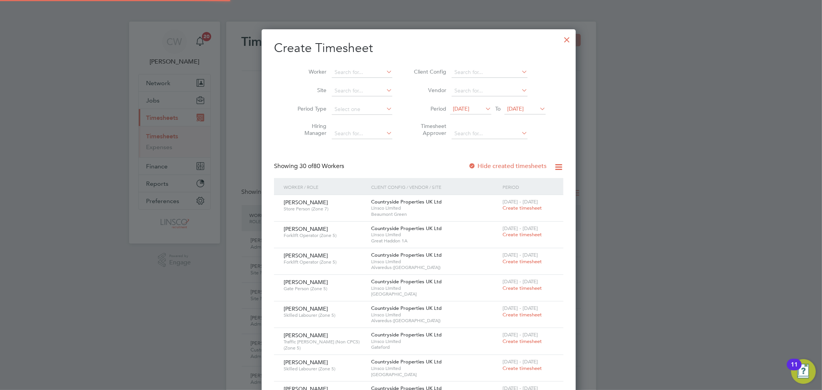
scroll to position [1214, 298]
click at [352, 66] on li "Worker" at bounding box center [342, 72] width 120 height 18
click at [373, 83] on b "Spooner" at bounding box center [395, 82] width 45 height 7
type input "[PERSON_NAME]"
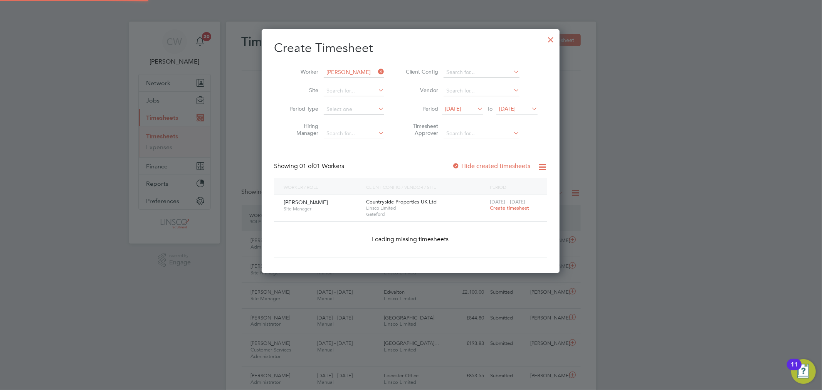
scroll to position [208, 298]
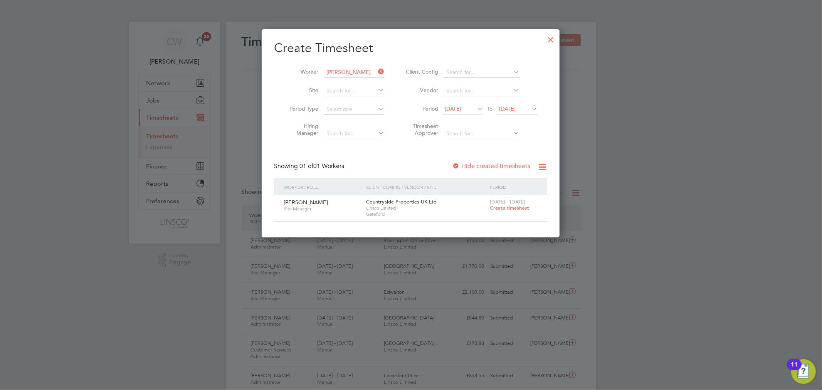
click at [510, 208] on span "Create timesheet" at bounding box center [509, 208] width 39 height 7
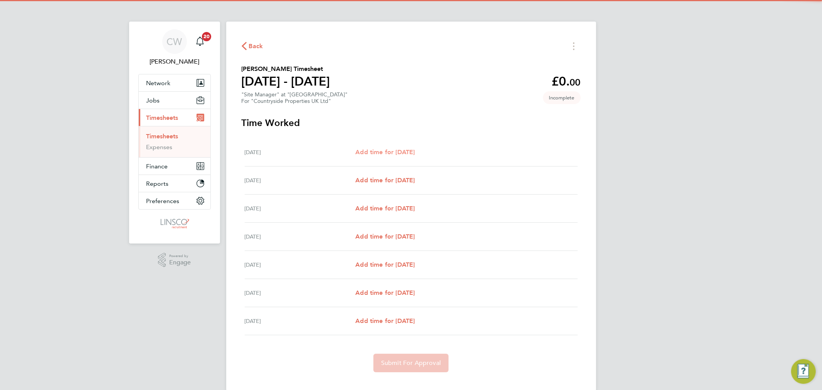
click at [403, 151] on span "Add time for Mon 22 Sep" at bounding box center [384, 151] width 59 height 7
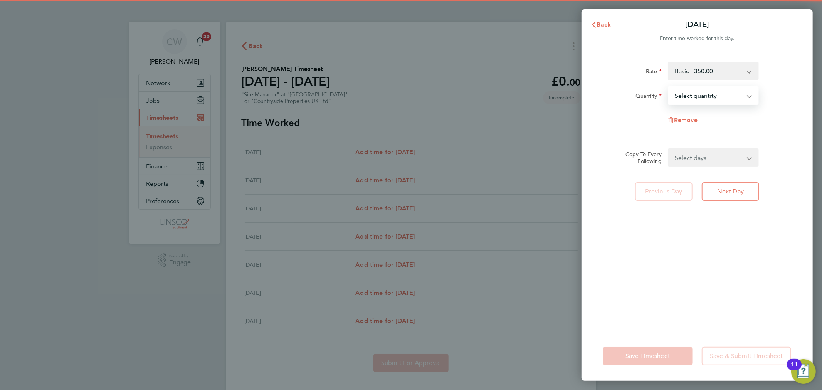
drag, startPoint x: 737, startPoint y: 94, endPoint x: 730, endPoint y: 102, distance: 11.0
click at [737, 94] on select "Select quantity 0.5 1" at bounding box center [709, 95] width 80 height 17
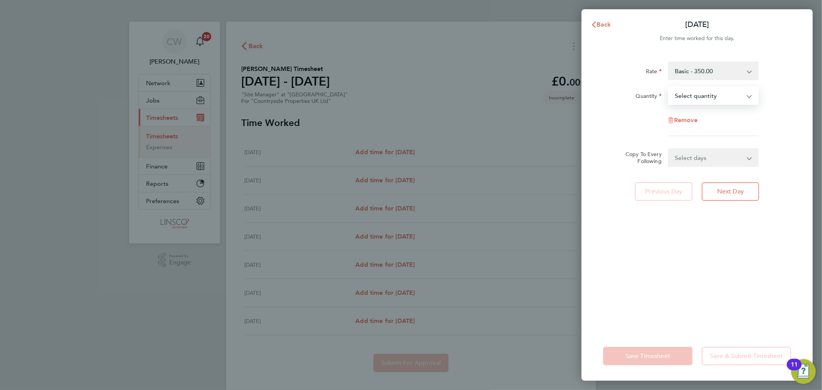
select select "1"
click at [669, 87] on select "Select quantity 0.5 1" at bounding box center [709, 95] width 80 height 17
click at [702, 158] on select "Select days Day Weekday (Mon-Fri) Weekend (Sat-Sun) Tuesday Wednesday Thursday …" at bounding box center [709, 157] width 81 height 17
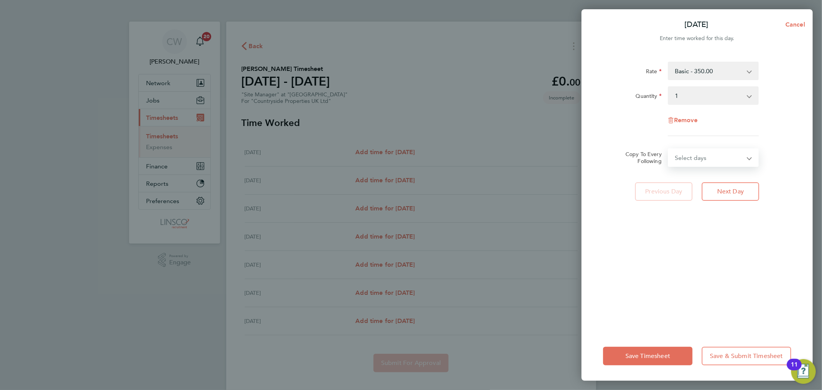
select select "WEEKDAY"
click at [669, 149] on select "Select days Day Weekday (Mon-Fri) Weekend (Sat-Sun) Tuesday Wednesday Thursday …" at bounding box center [709, 157] width 81 height 17
select select "2025-09-28"
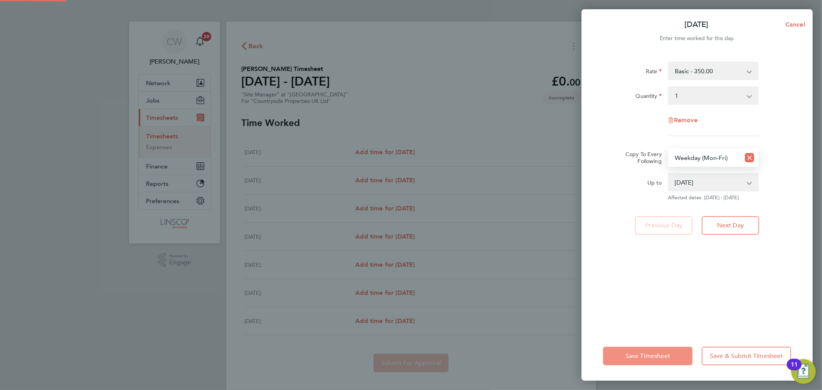
click at [637, 347] on button "Save Timesheet" at bounding box center [647, 356] width 89 height 18
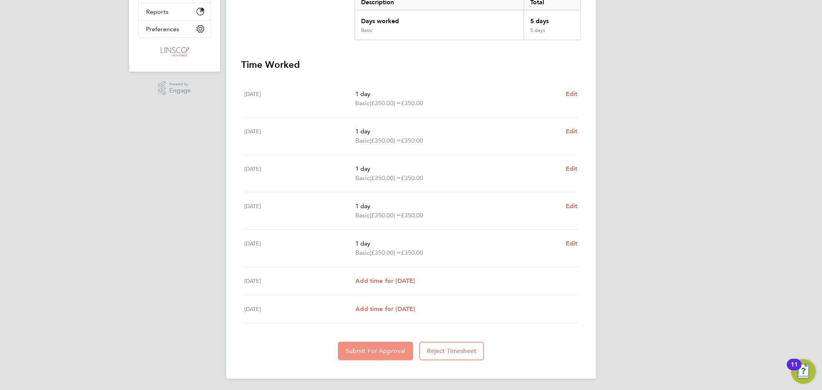
drag, startPoint x: 386, startPoint y: 343, endPoint x: 394, endPoint y: 326, distance: 18.8
click at [386, 343] on button "Submit For Approval" at bounding box center [375, 351] width 75 height 18
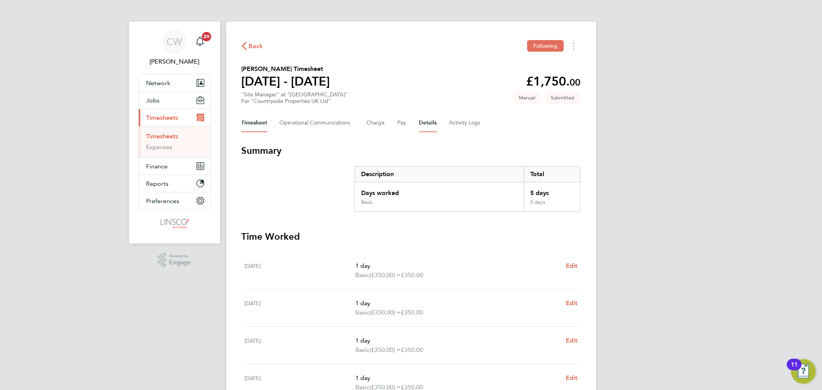
click at [426, 122] on button "Details" at bounding box center [428, 123] width 18 height 18
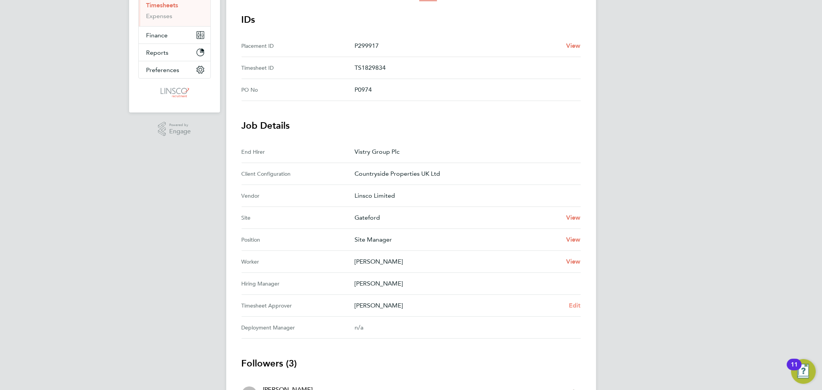
click at [569, 303] on span "Edit" at bounding box center [575, 305] width 12 height 7
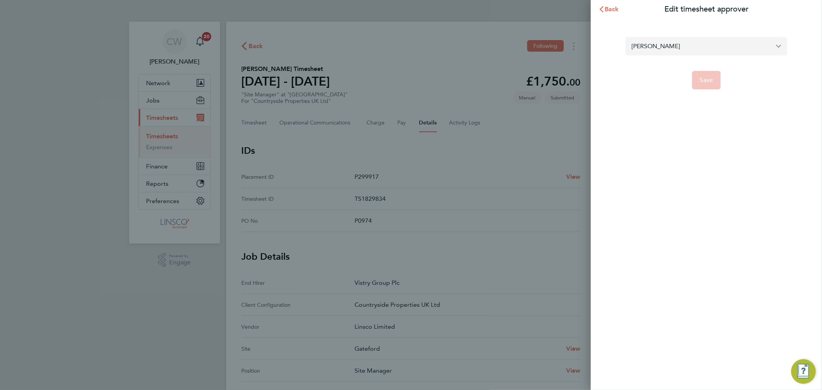
click at [658, 50] on input "Hugo Slattery" at bounding box center [706, 46] width 162 height 18
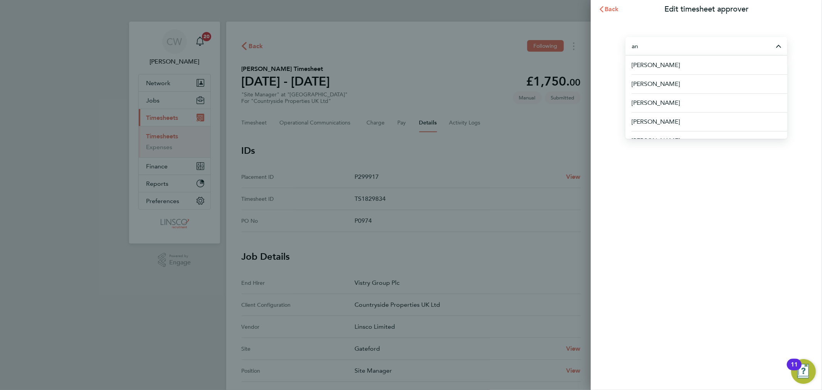
type input "a"
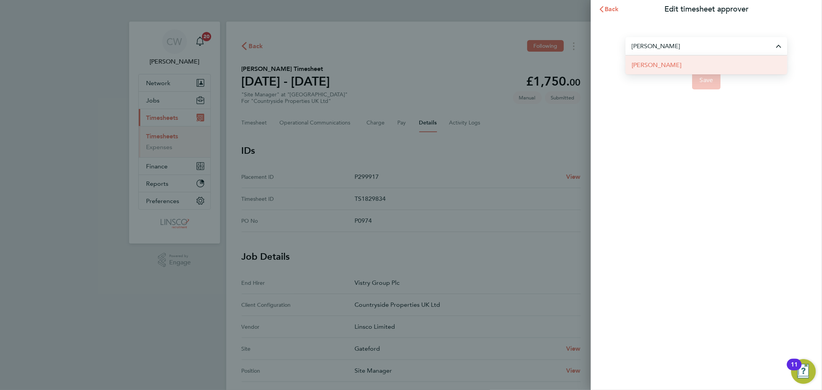
click at [672, 63] on span "Calum Madden" at bounding box center [657, 64] width 50 height 9
type input "Calum Madden"
click at [698, 76] on button "Save" at bounding box center [706, 80] width 29 height 18
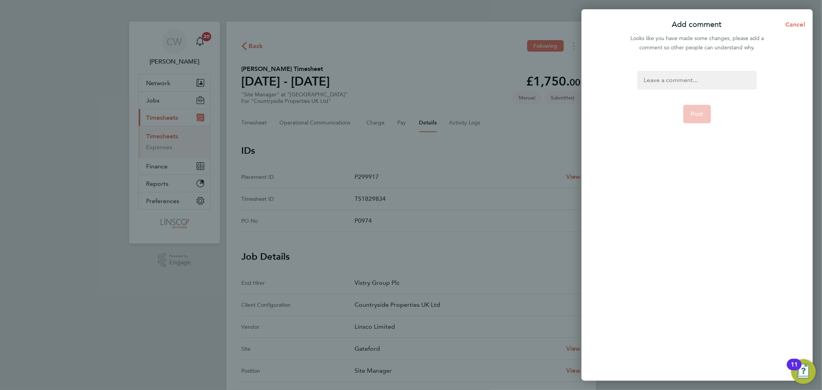
click at [672, 75] on div at bounding box center [696, 80] width 119 height 18
click at [702, 113] on span "Post" at bounding box center [697, 114] width 13 height 8
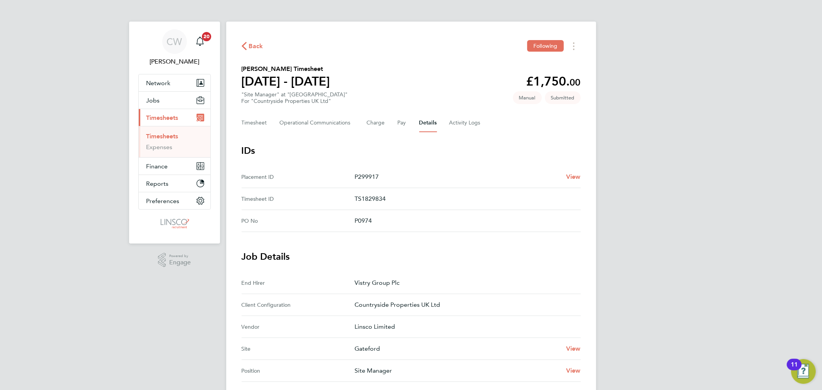
click at [245, 37] on div "Back Following Andrew Spooner's Timesheet 22 - 28 Sept 2025 £1,750. 00 "Site Ma…" at bounding box center [411, 330] width 370 height 616
click at [245, 47] on icon "button" at bounding box center [244, 46] width 5 height 8
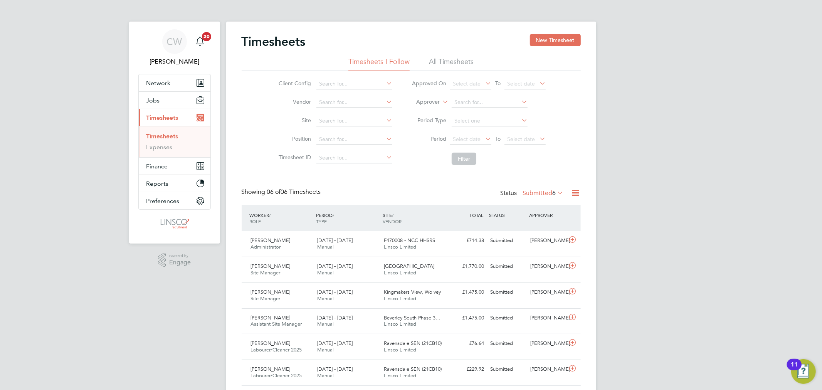
click at [165, 134] on link "Timesheets" at bounding box center [162, 136] width 32 height 7
click at [154, 98] on span "Jobs" at bounding box center [152, 100] width 13 height 7
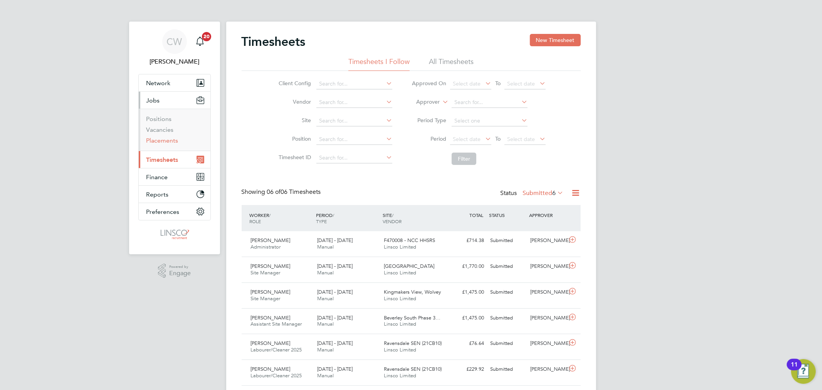
click at [167, 141] on link "Placements" at bounding box center [162, 140] width 32 height 7
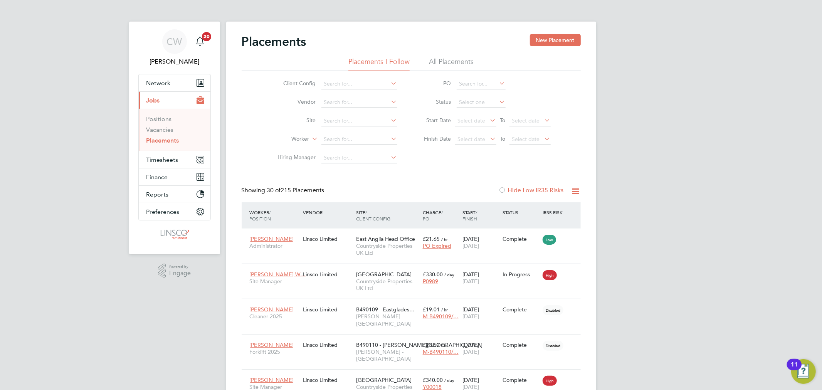
scroll to position [4, 4]
click at [341, 137] on input at bounding box center [359, 139] width 76 height 11
click at [359, 153] on li "[PERSON_NAME]" at bounding box center [369, 150] width 97 height 10
type input "[PERSON_NAME]"
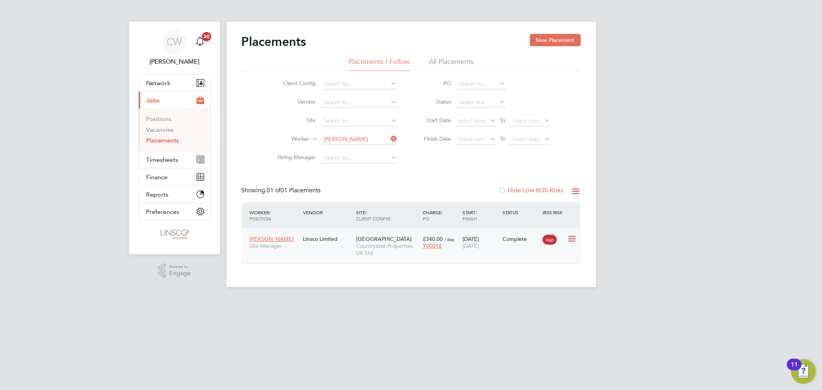
click at [415, 249] on span "Countryside Properties UK Ltd" at bounding box center [387, 249] width 63 height 14
click at [168, 152] on button "Timesheets" at bounding box center [175, 159] width 72 height 17
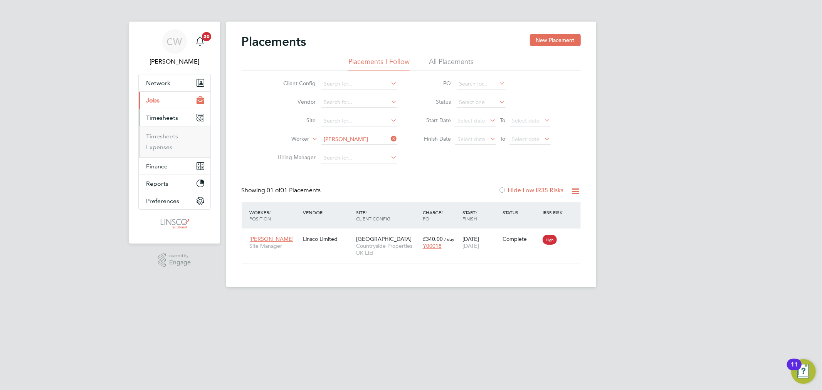
click at [168, 129] on ul "Timesheets Expenses" at bounding box center [175, 141] width 72 height 31
click at [170, 136] on link "Timesheets" at bounding box center [162, 136] width 32 height 7
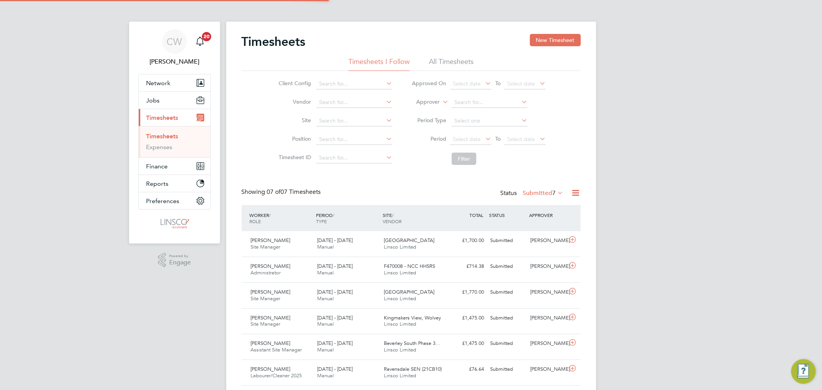
scroll to position [19, 67]
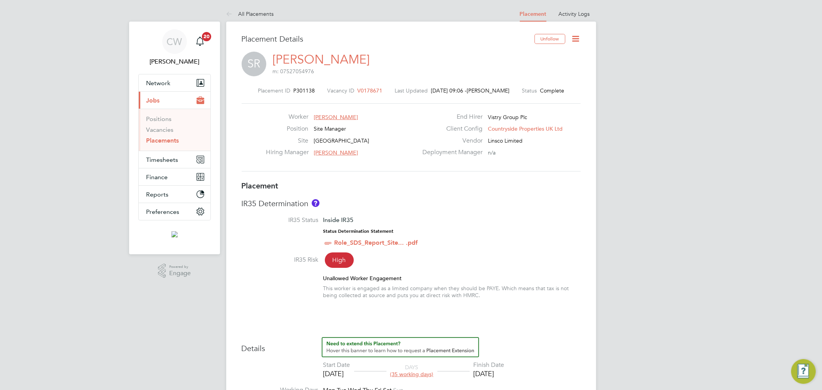
click at [575, 44] on icon at bounding box center [576, 39] width 10 height 10
click at [546, 54] on li "Edit Placement e" at bounding box center [551, 57] width 57 height 11
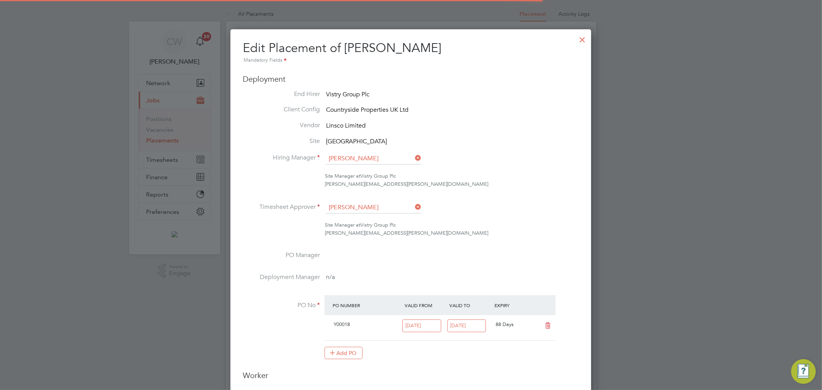
scroll to position [155, 0]
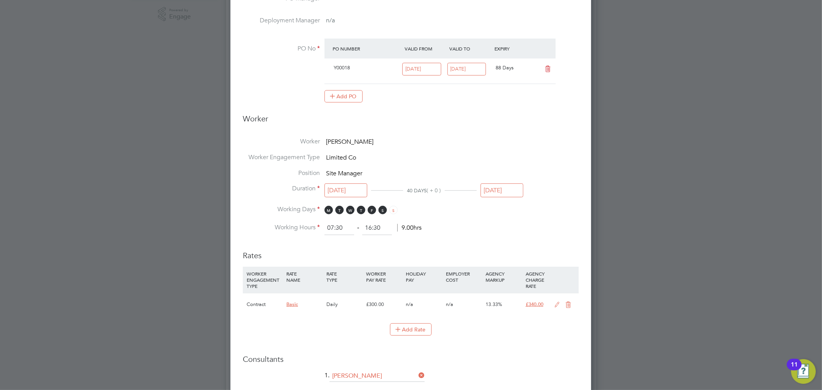
click at [502, 193] on input "[DATE]" at bounding box center [502, 190] width 43 height 14
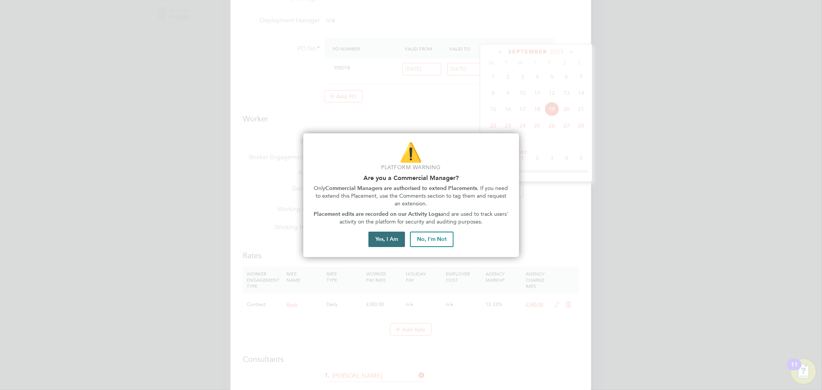
click at [378, 242] on button "Yes, I Am" at bounding box center [386, 239] width 37 height 15
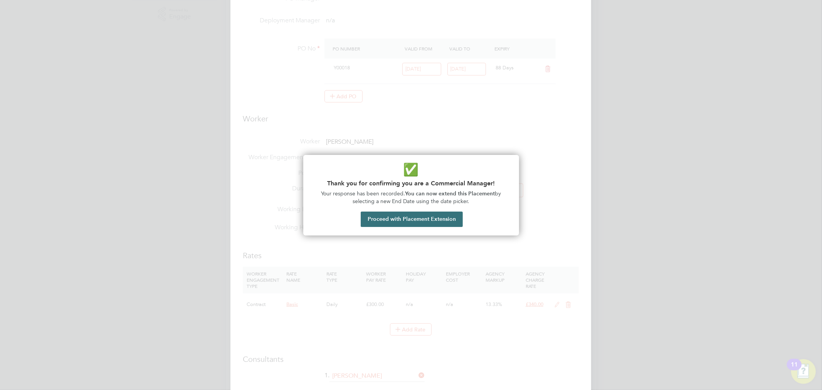
drag, startPoint x: 415, startPoint y: 217, endPoint x: 421, endPoint y: 215, distance: 5.7
click at [416, 217] on button "Proceed with Placement Extension" at bounding box center [412, 219] width 102 height 15
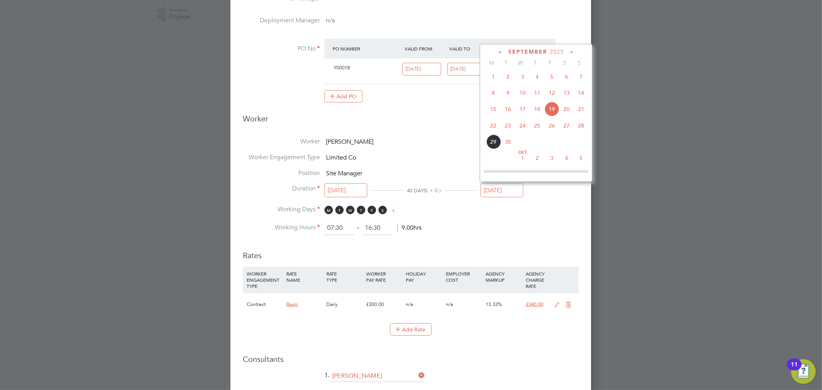
click at [553, 162] on span "3" at bounding box center [551, 158] width 15 height 15
type input "[DATE]"
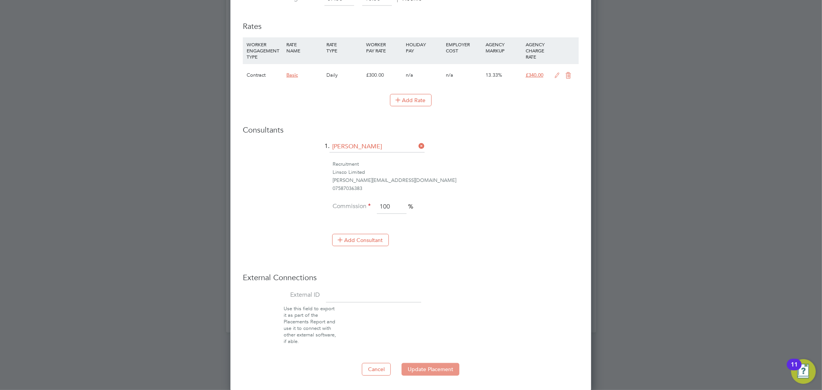
click at [435, 364] on button "Update Placement" at bounding box center [431, 369] width 58 height 12
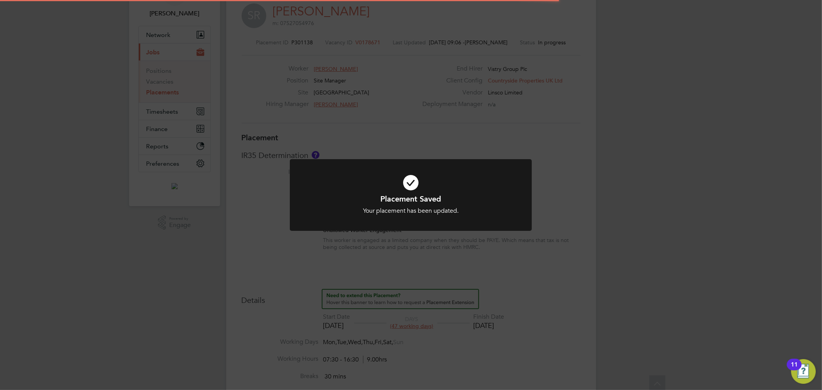
drag, startPoint x: 368, startPoint y: 217, endPoint x: 384, endPoint y: 141, distance: 77.9
click at [368, 214] on div "Placement Saved Your placement has been updated. Cancel Okay" at bounding box center [411, 199] width 242 height 81
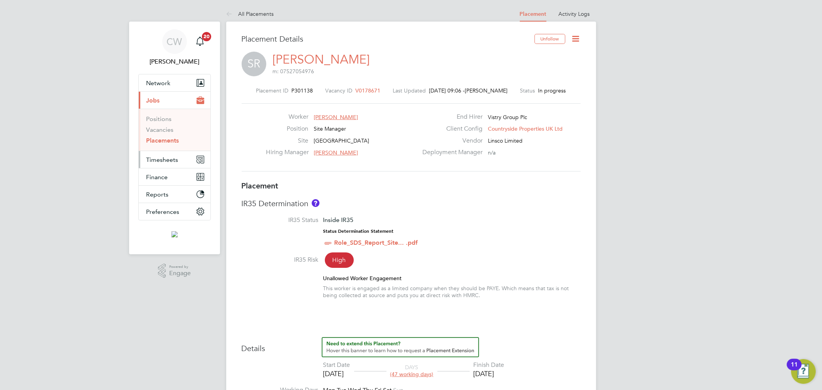
click at [168, 158] on span "Timesheets" at bounding box center [162, 159] width 32 height 7
drag, startPoint x: 168, startPoint y: 133, endPoint x: 197, endPoint y: 128, distance: 29.0
click at [169, 133] on link "Timesheets" at bounding box center [162, 136] width 32 height 7
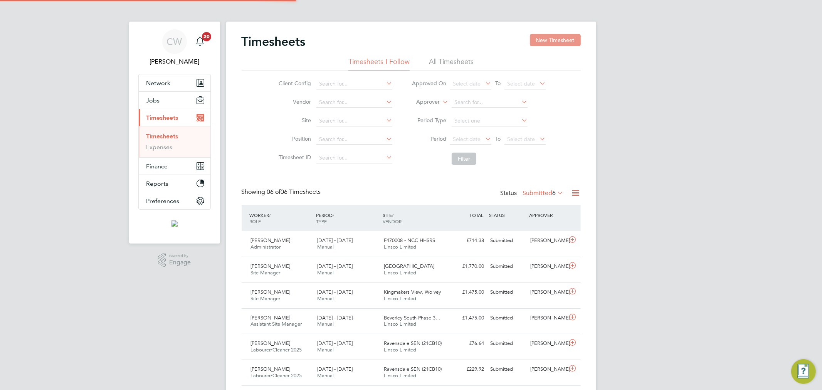
click at [551, 35] on button "New Timesheet" at bounding box center [555, 40] width 51 height 12
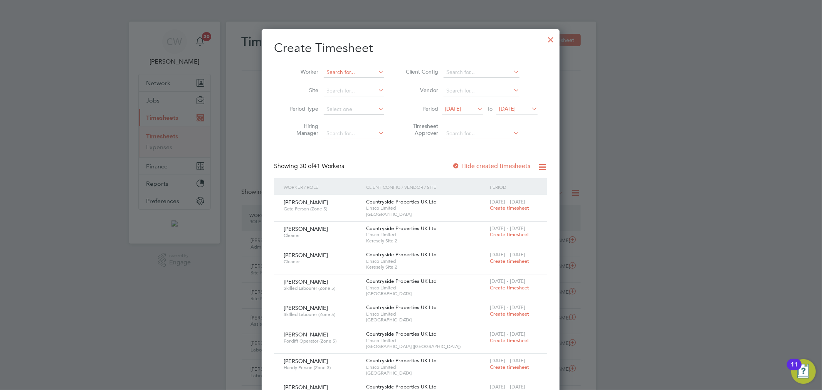
click at [323, 72] on li "Worker" at bounding box center [334, 72] width 120 height 18
click at [332, 70] on input at bounding box center [354, 72] width 60 height 11
click at [337, 81] on b "[PERSON_NAME]" at bounding box center [348, 82] width 45 height 7
type input "[PERSON_NAME]"
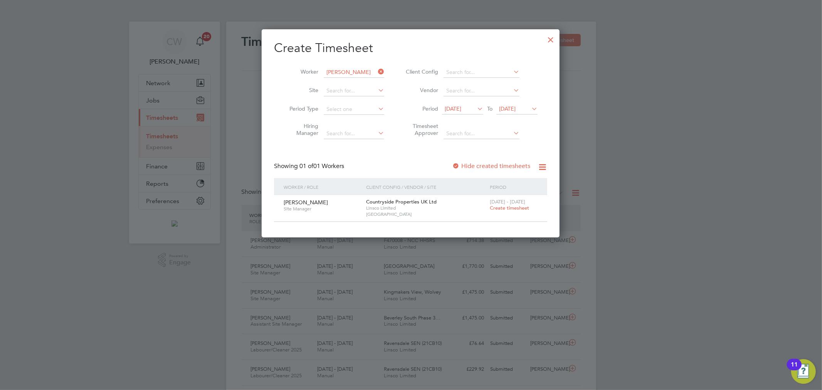
click at [512, 207] on span "Create timesheet" at bounding box center [509, 208] width 39 height 7
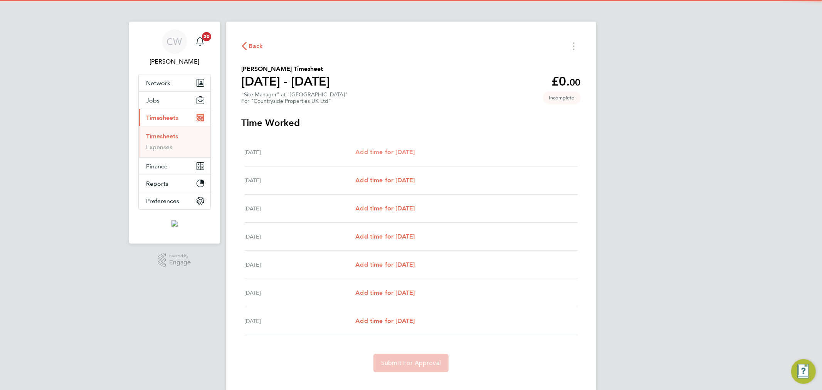
click at [393, 150] on span "Add time for [DATE]" at bounding box center [384, 151] width 59 height 7
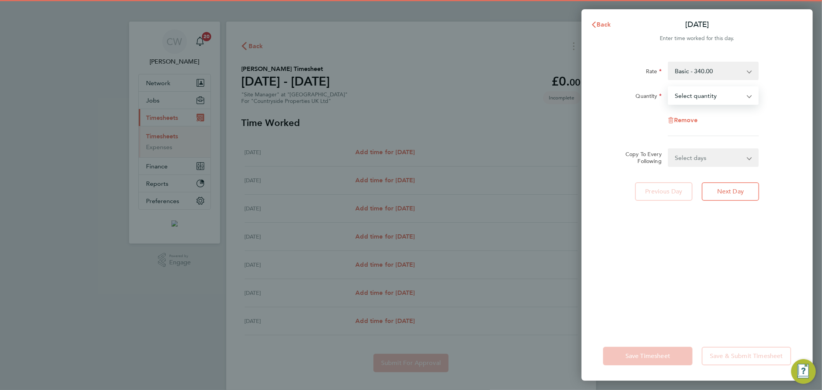
drag, startPoint x: 692, startPoint y: 90, endPoint x: 694, endPoint y: 101, distance: 10.9
click at [692, 90] on select "Select quantity 0.5 1" at bounding box center [709, 95] width 80 height 17
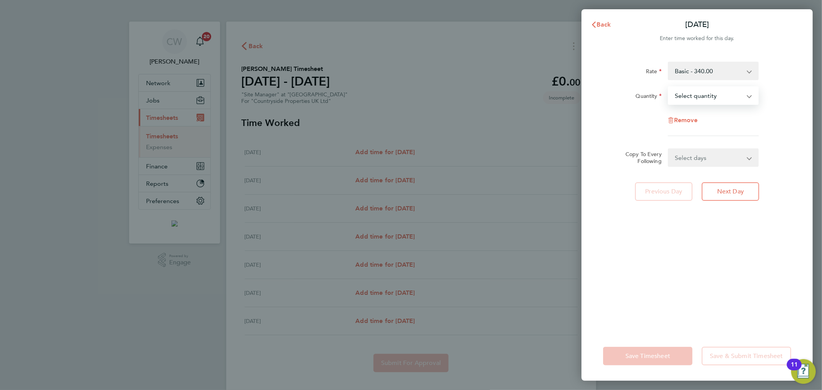
select select "1"
click at [669, 87] on select "Select quantity 0.5 1" at bounding box center [709, 95] width 80 height 17
click at [687, 161] on select "Select days Day Weekday (Mon-Fri) Weekend (Sat-Sun) [DATE] [DATE] [DATE] [DATE]…" at bounding box center [709, 157] width 81 height 17
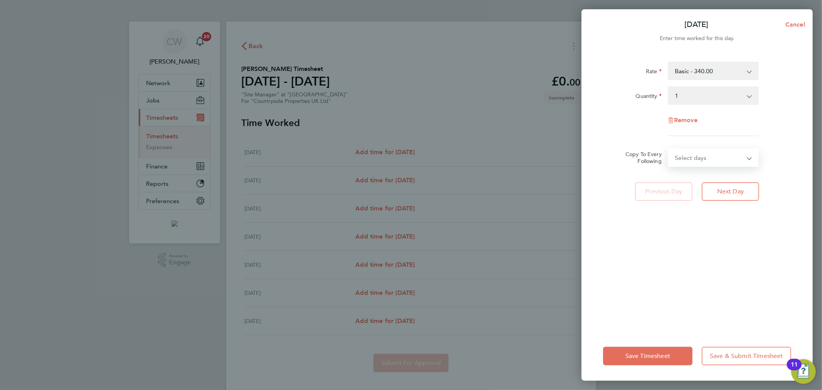
select select "WEEKDAY"
click at [669, 149] on select "Select days Day Weekday (Mon-Fri) Weekend (Sat-Sun) [DATE] [DATE] [DATE] [DATE]…" at bounding box center [709, 157] width 81 height 17
select select "[DATE]"
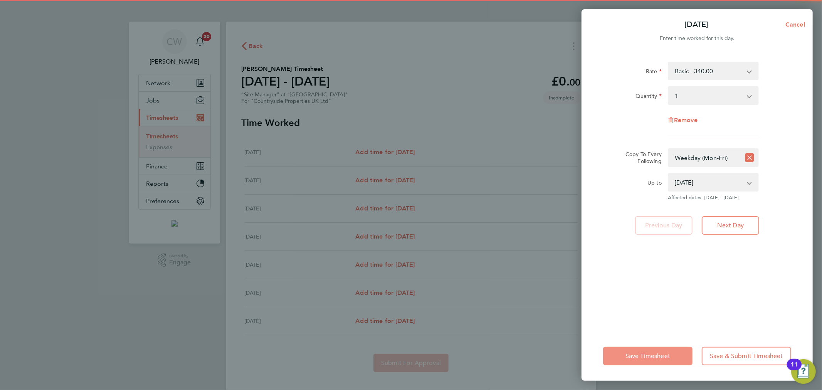
click at [625, 356] on button "Save Timesheet" at bounding box center [647, 356] width 89 height 18
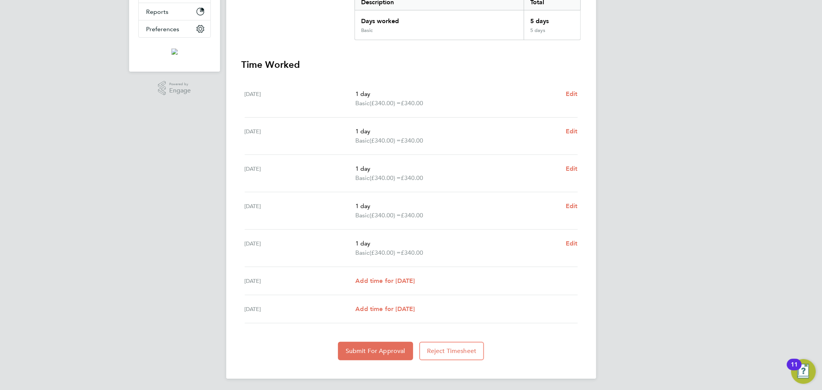
click at [383, 361] on div "Back Following [PERSON_NAME] Timesheet [DATE] - [DATE] £1,700. 00 "Site Manager…" at bounding box center [411, 114] width 370 height 529
click at [386, 351] on span "Submit For Approval" at bounding box center [376, 351] width 60 height 8
